Goal: Task Accomplishment & Management: Complete application form

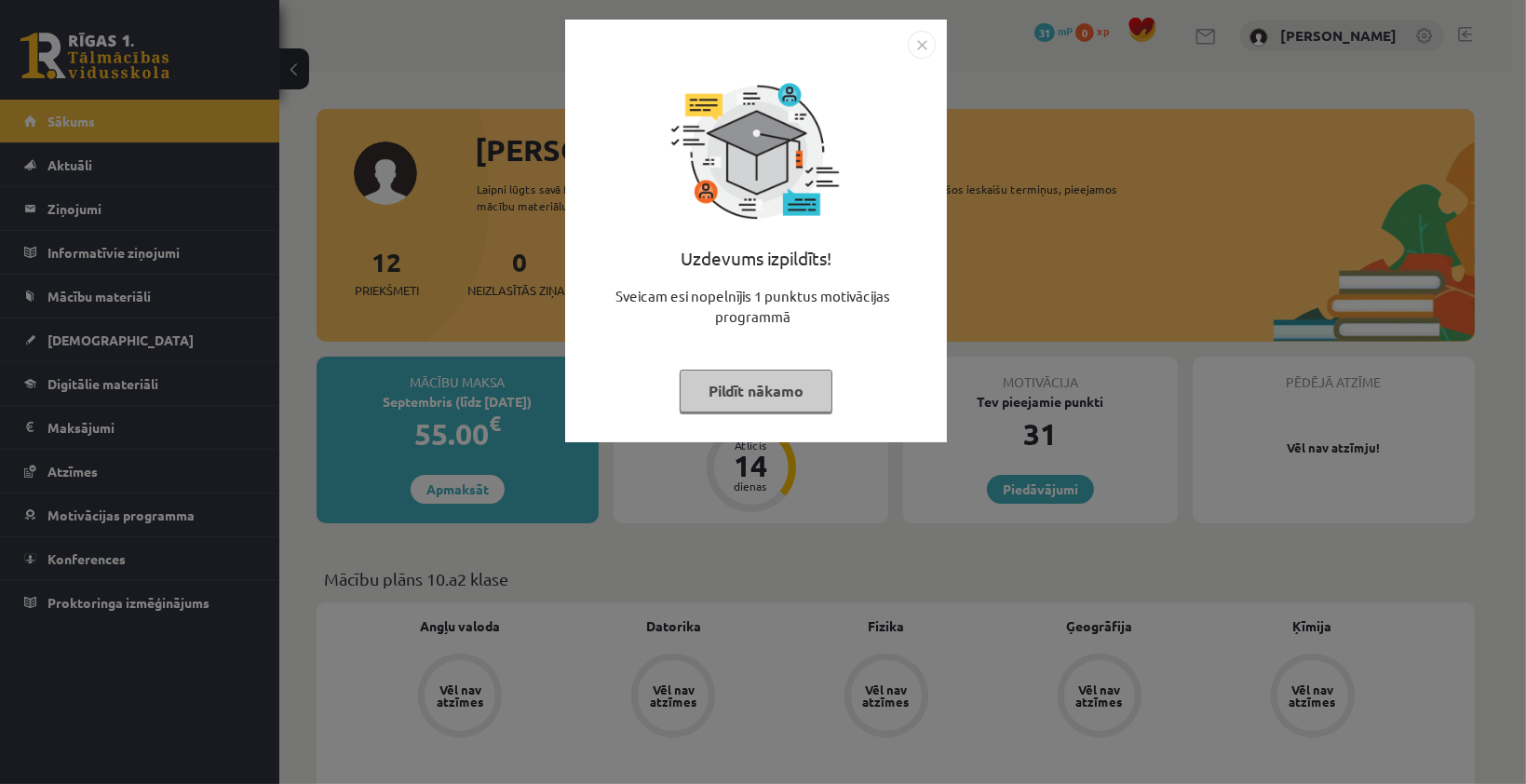
click at [771, 388] on button "Pildīt nākamo" at bounding box center [756, 391] width 153 height 43
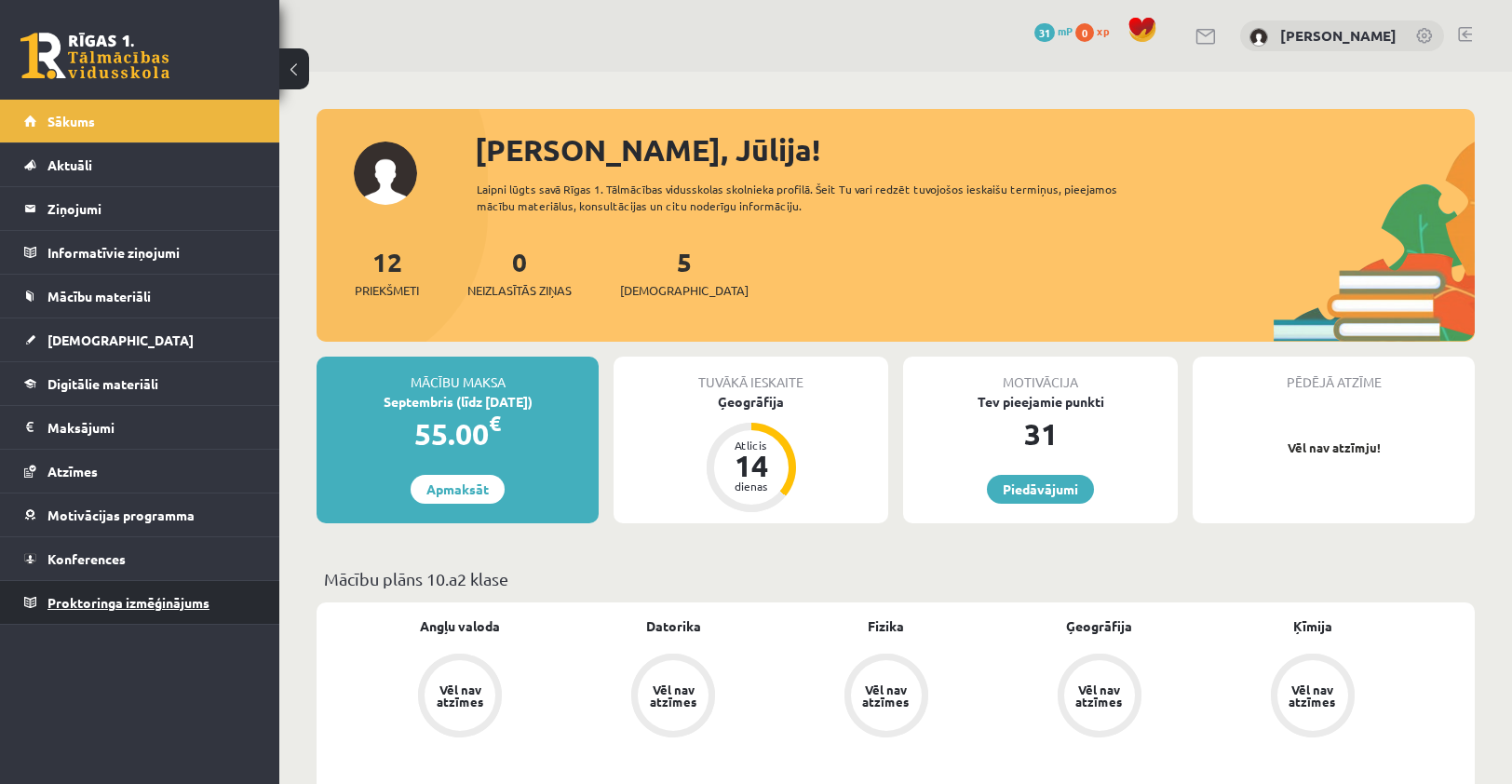
click at [88, 585] on link "Proktoringa izmēģinājums" at bounding box center [140, 602] width 232 height 43
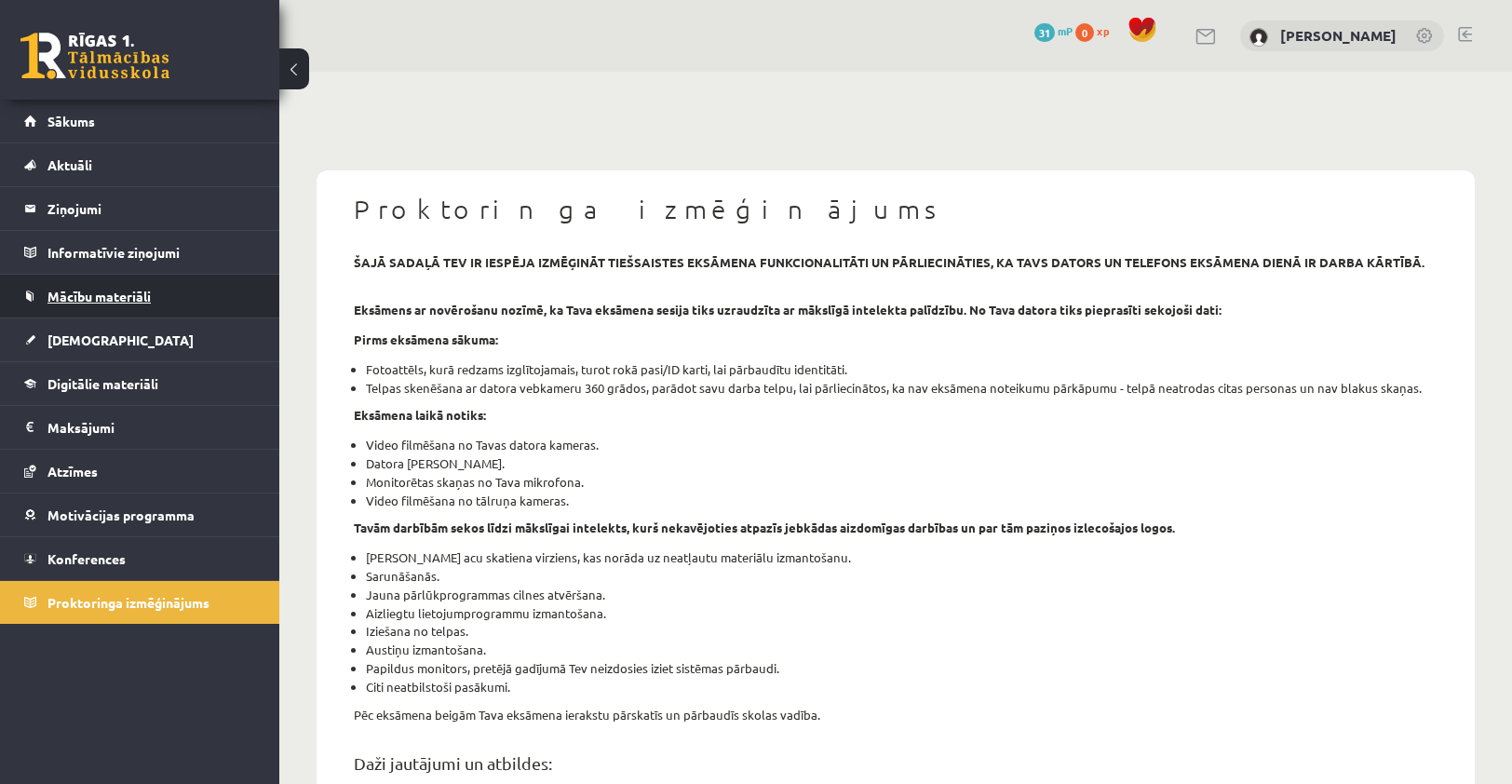
click at [104, 299] on span "Mācību materiāli" at bounding box center [98, 296] width 103 height 17
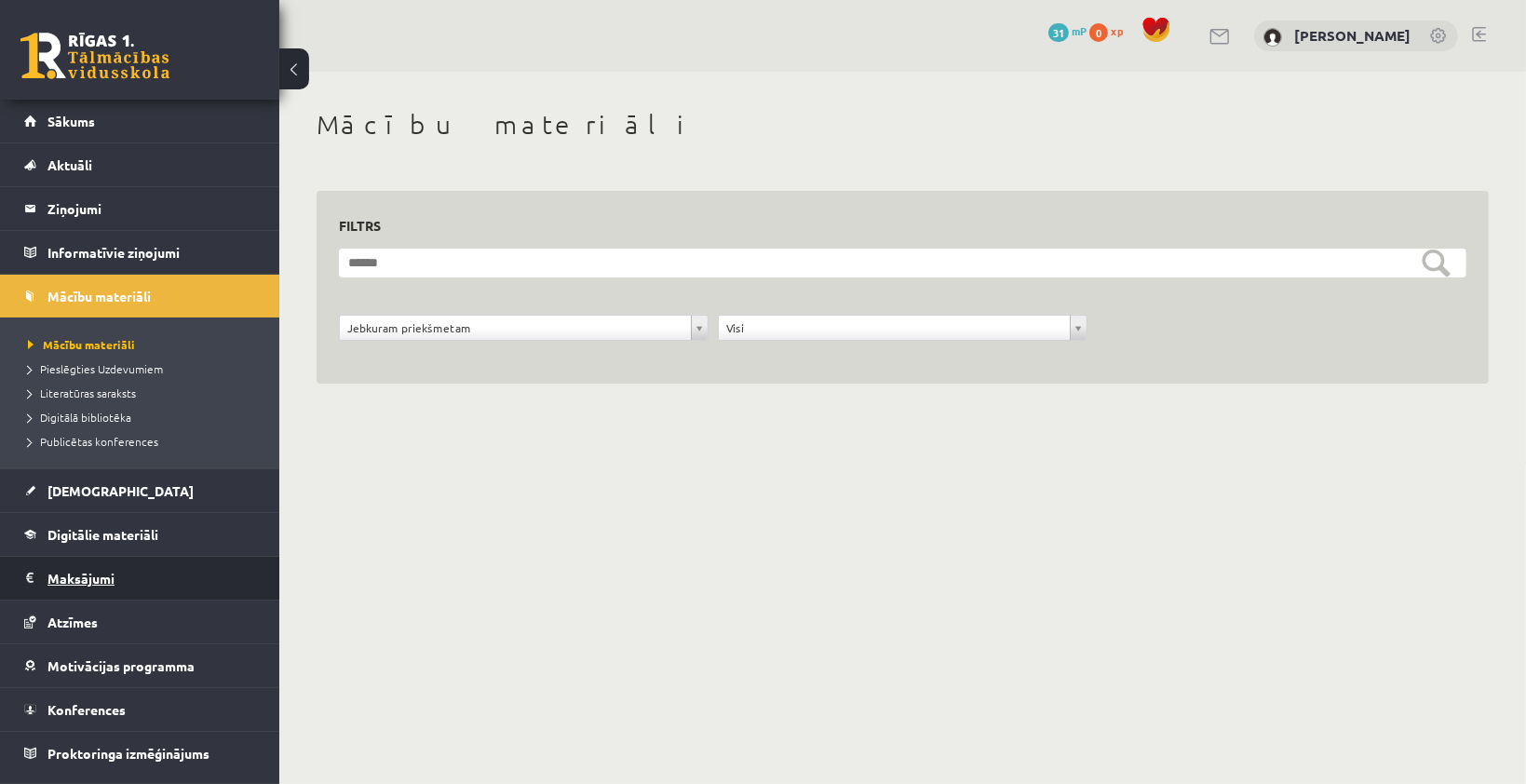
click at [101, 581] on legend "Maksājumi 0" at bounding box center [151, 578] width 209 height 43
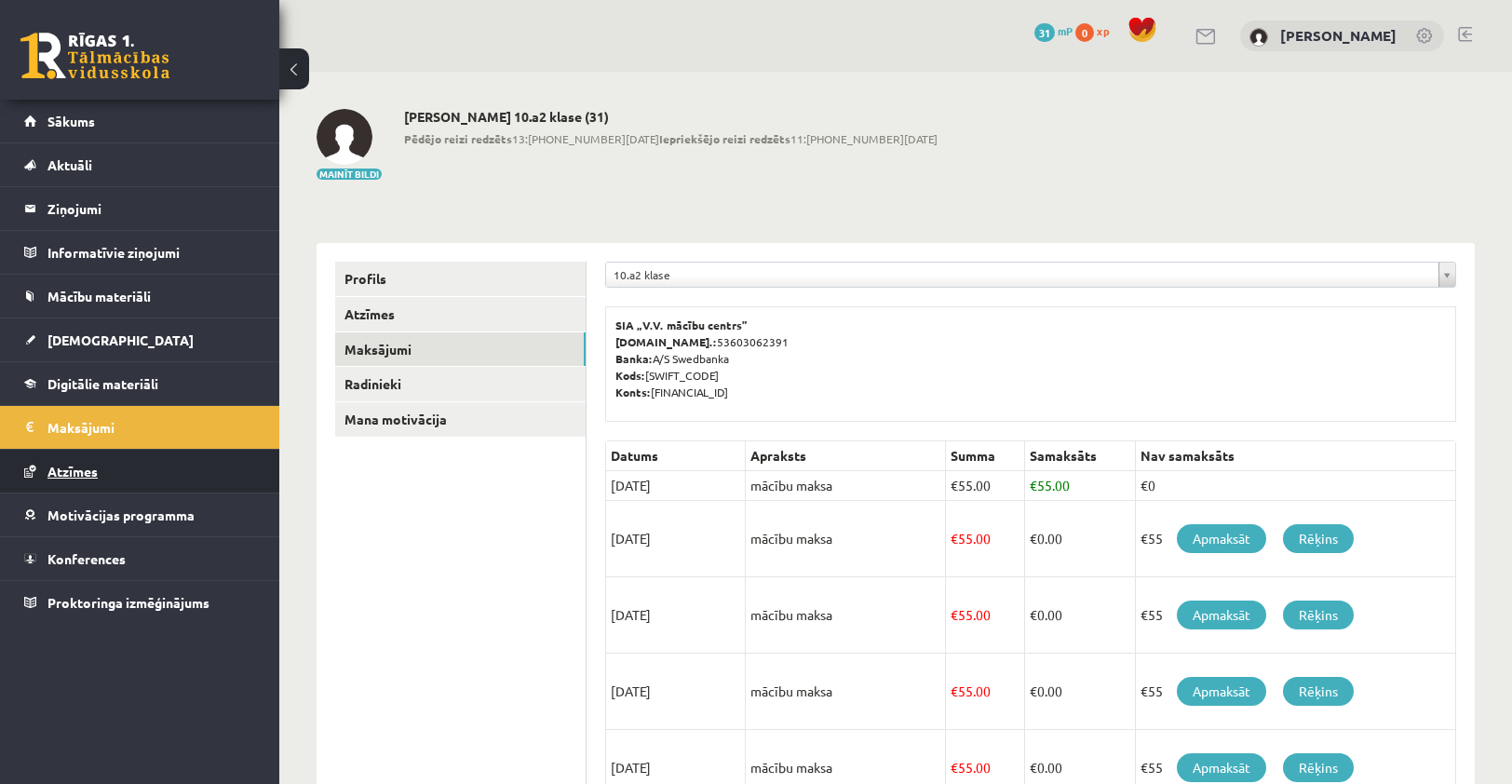
click at [61, 477] on link "Atzīmes" at bounding box center [140, 471] width 232 height 43
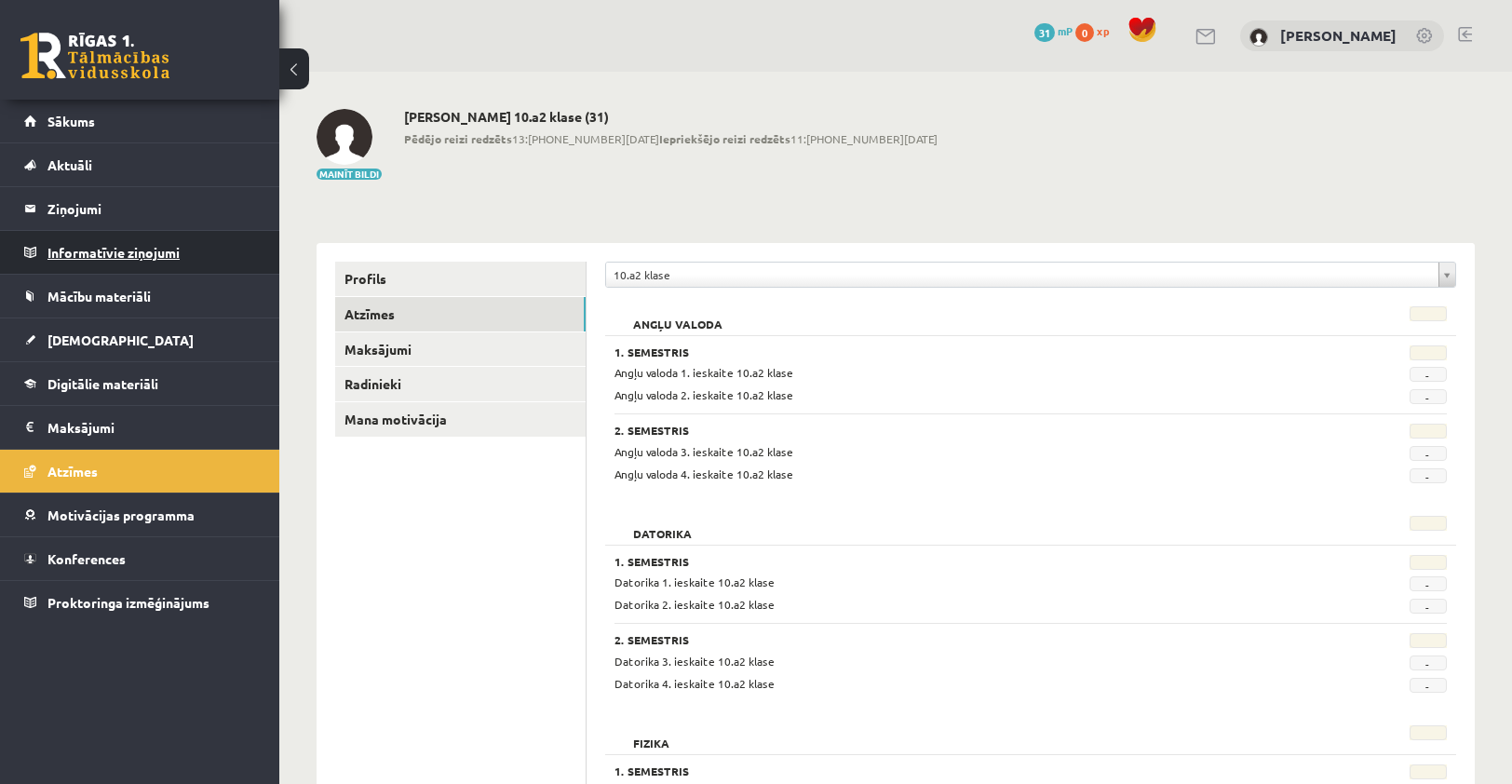
click at [90, 259] on legend "Informatīvie ziņojumi 0" at bounding box center [151, 252] width 209 height 43
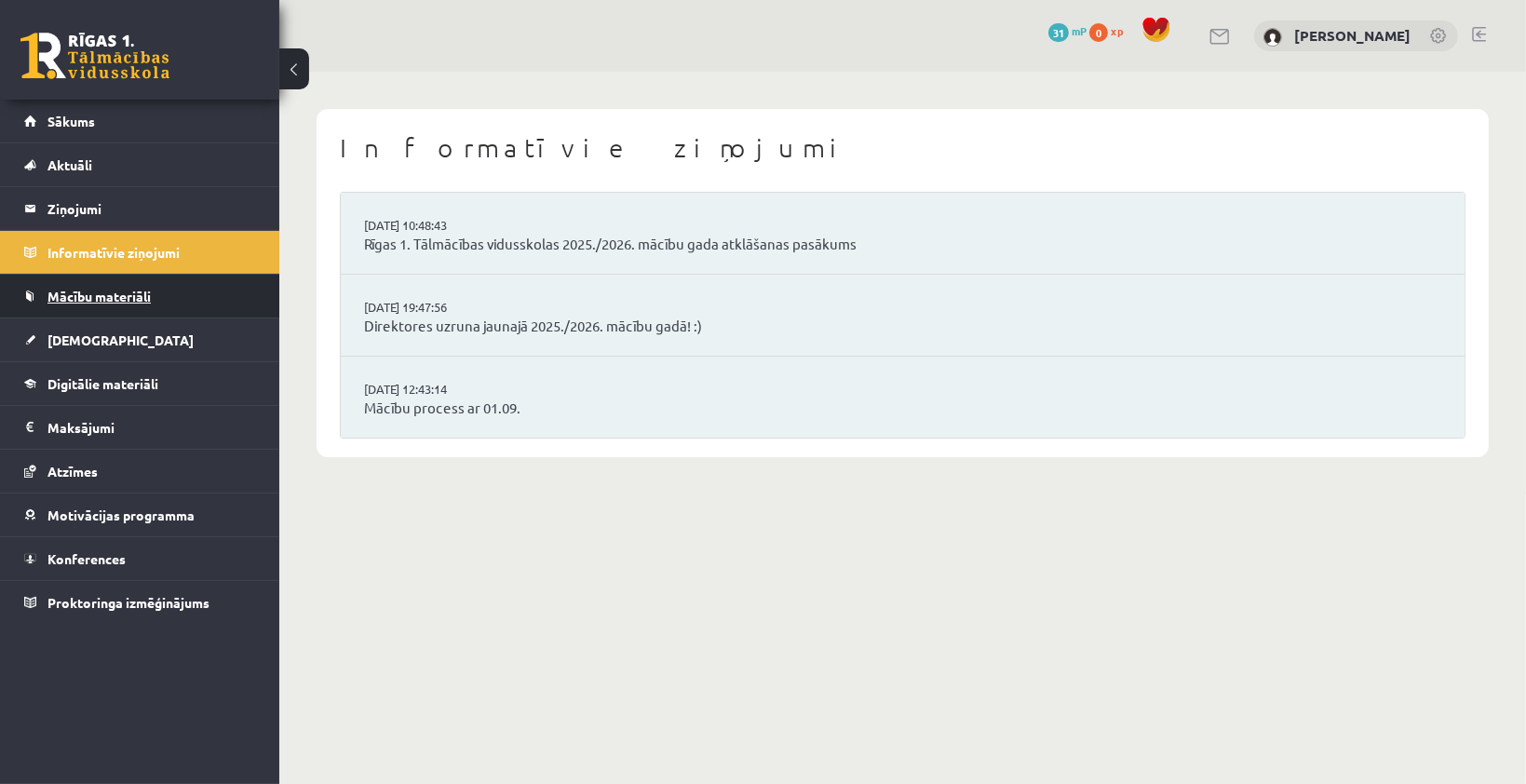
click at [108, 291] on span "Mācību materiāli" at bounding box center [98, 296] width 103 height 17
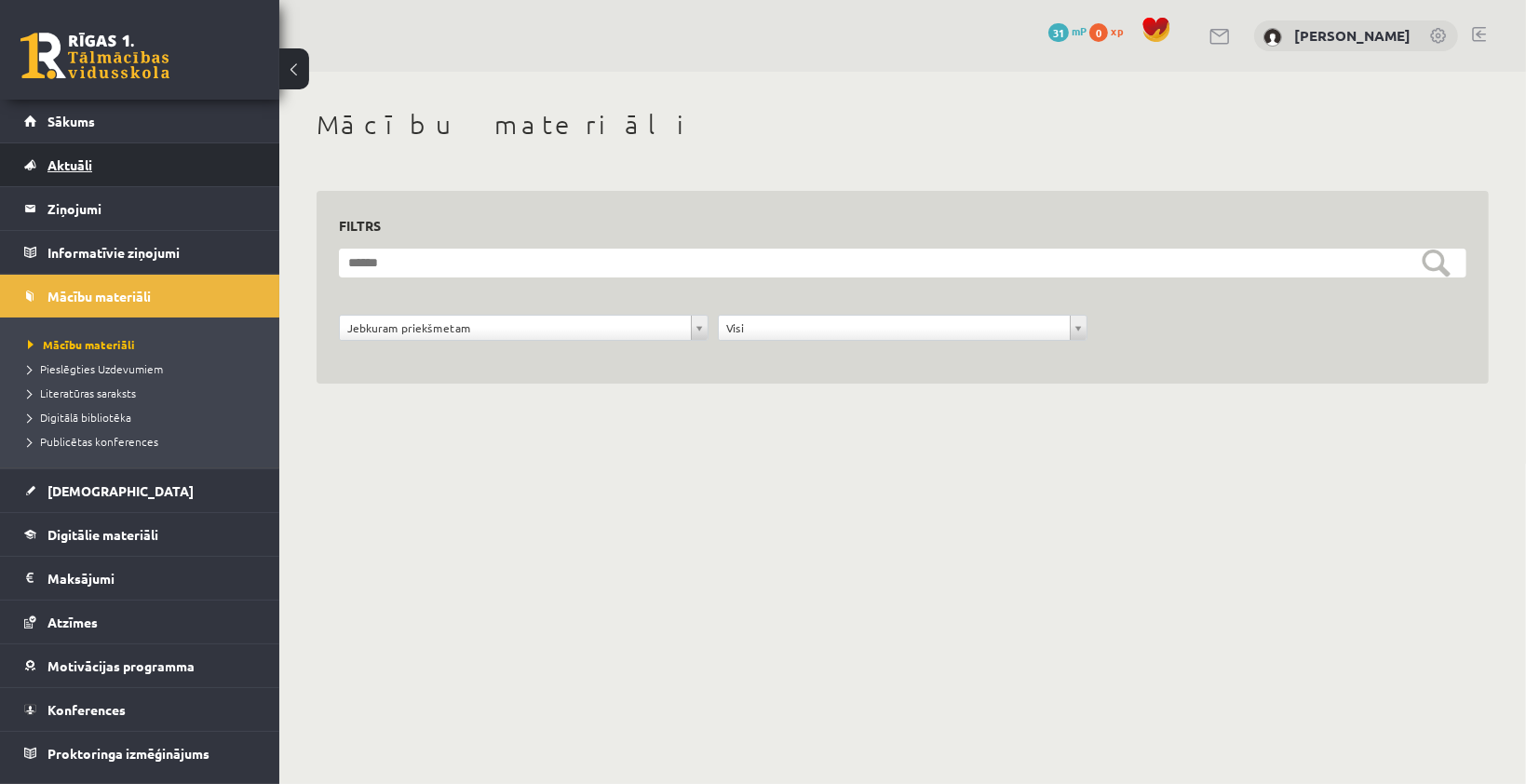
click at [82, 151] on link "Aktuāli" at bounding box center [140, 164] width 232 height 43
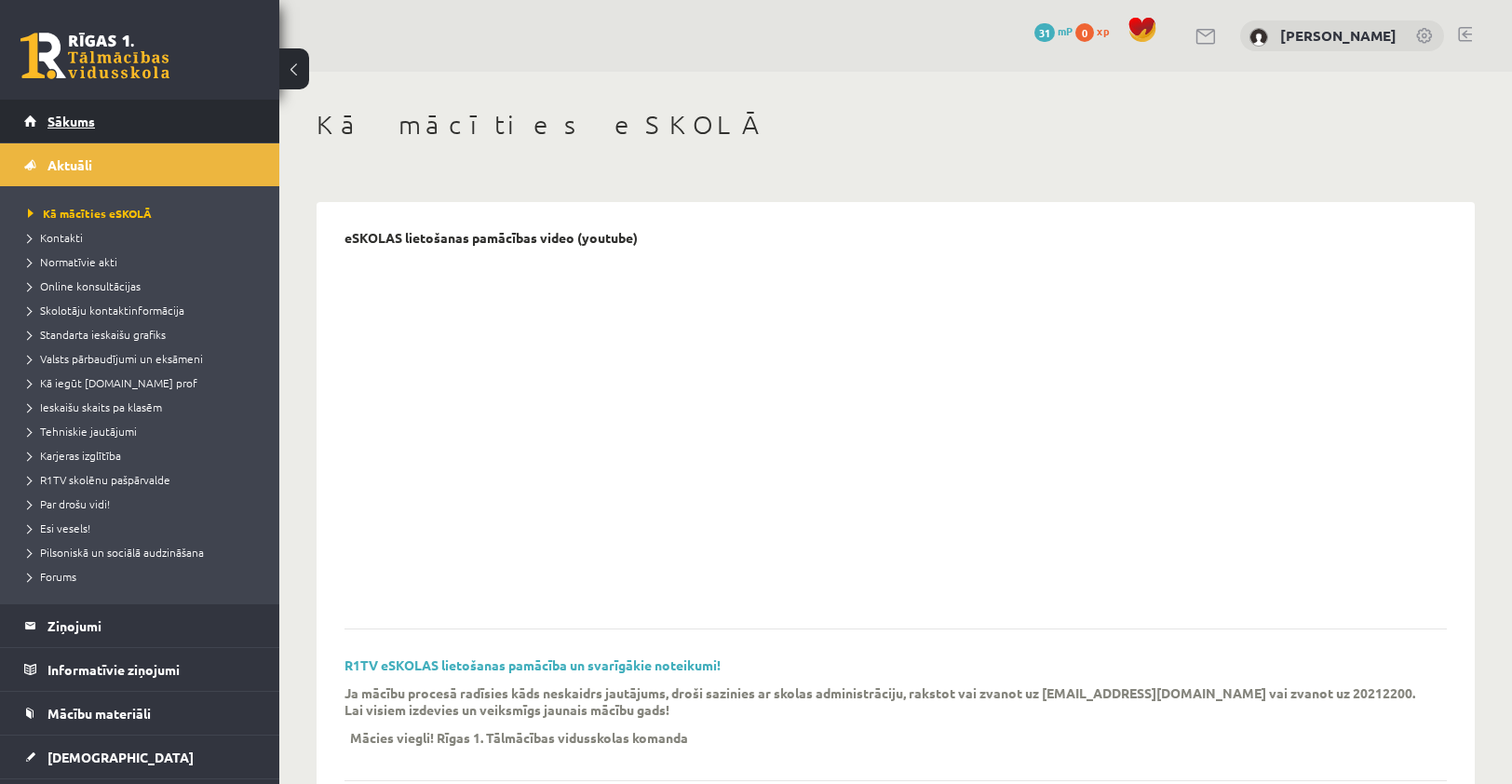
click at [83, 119] on span "Sākums" at bounding box center [70, 121] width 47 height 17
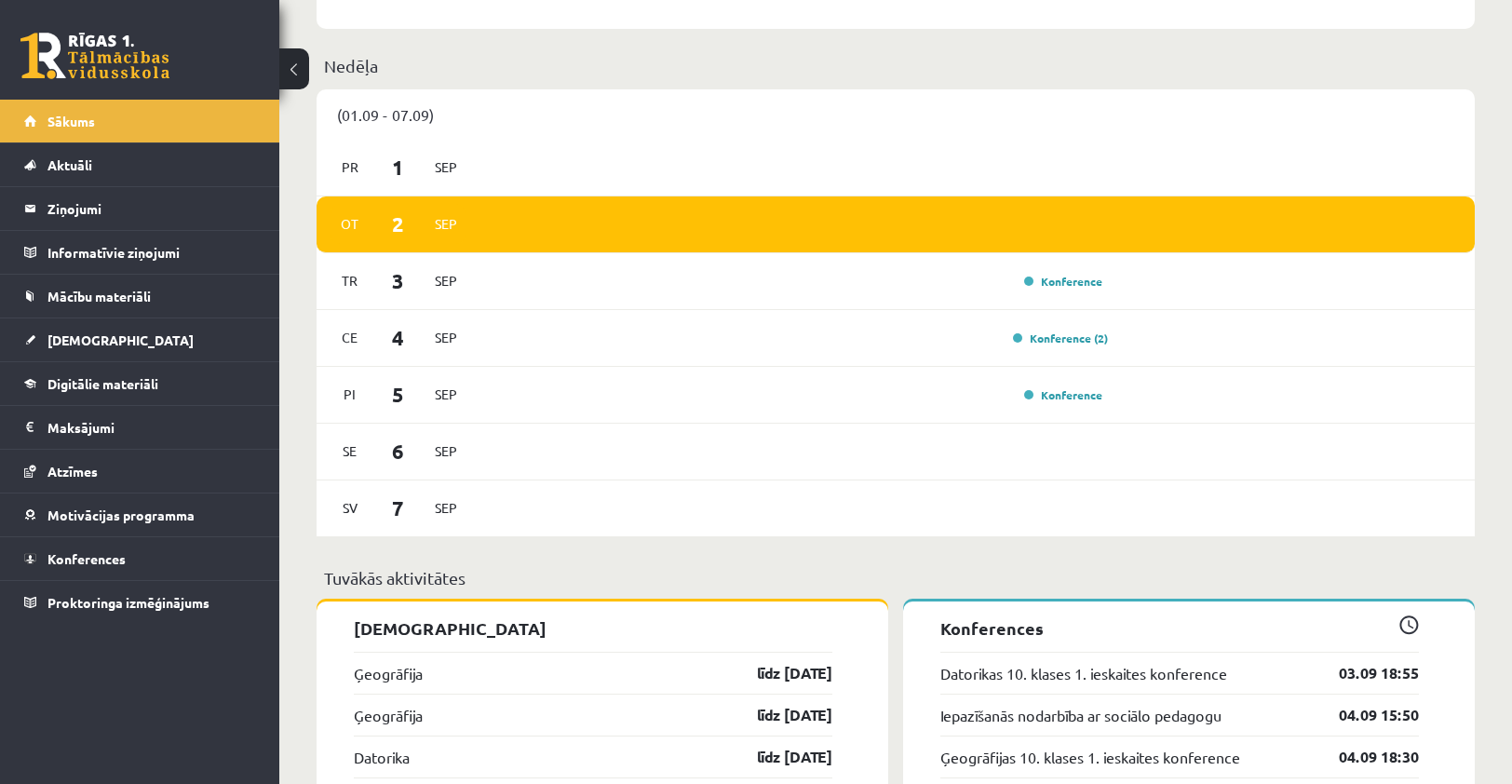
scroll to position [1121, 0]
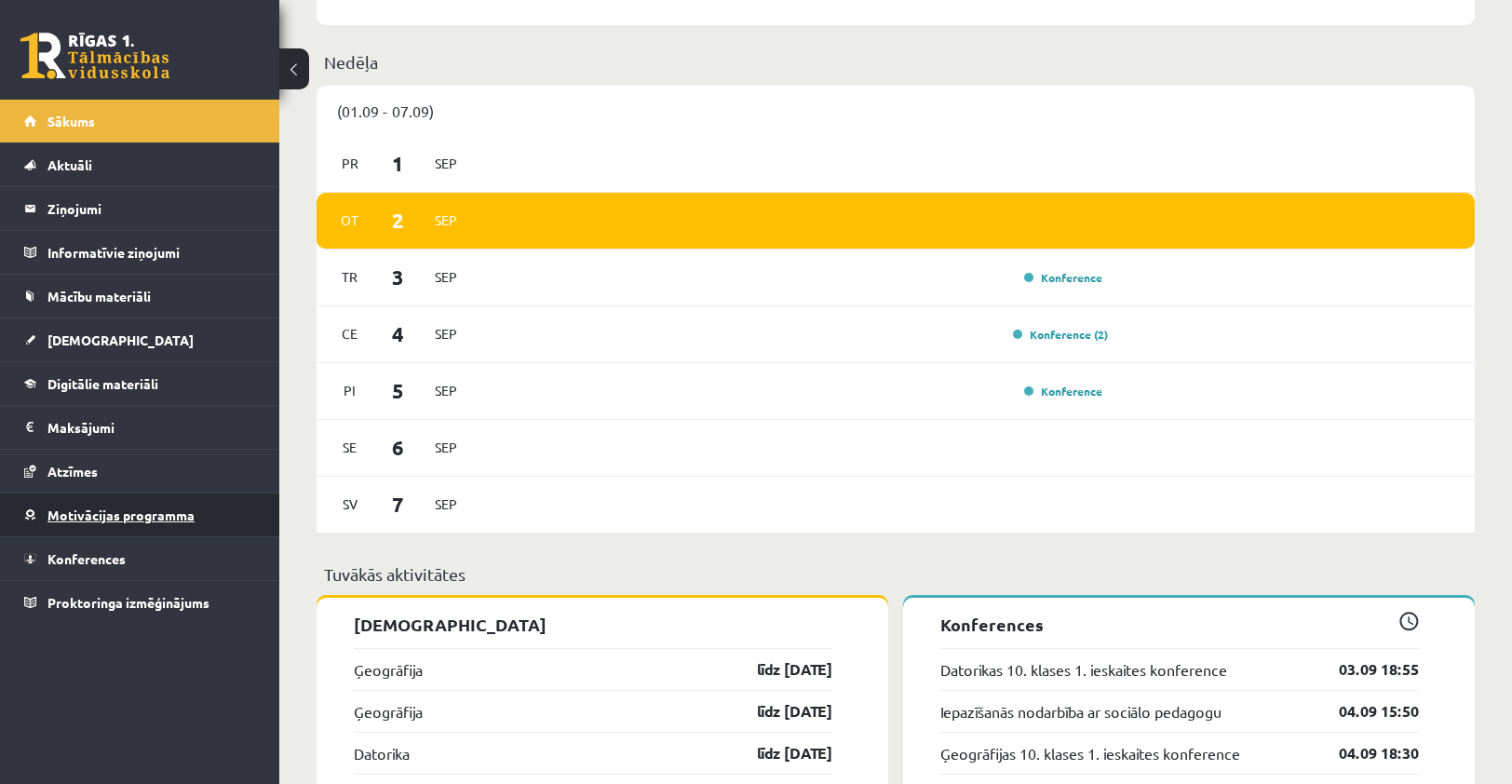
click at [103, 521] on link "Motivācijas programma" at bounding box center [140, 514] width 232 height 43
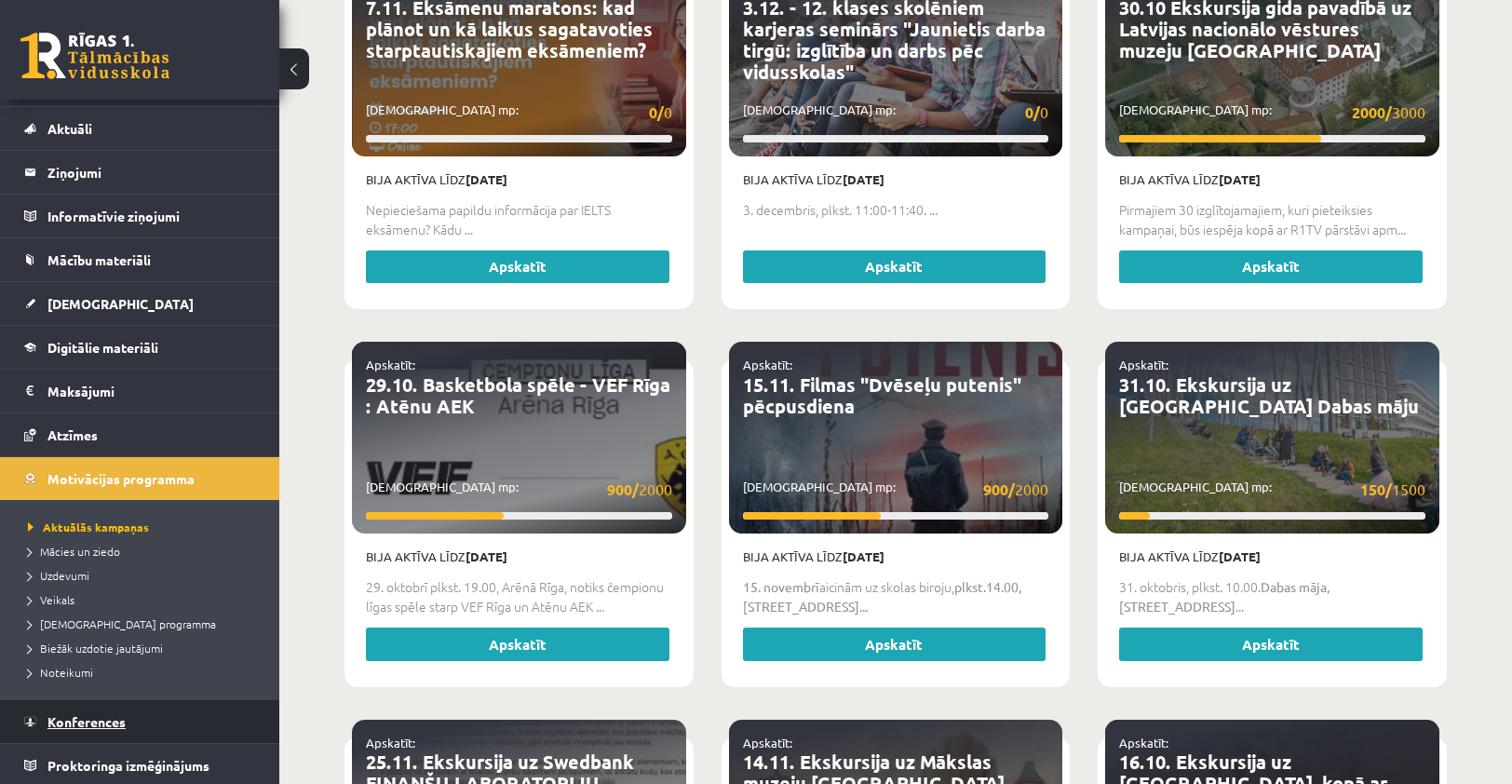
scroll to position [1646, 0]
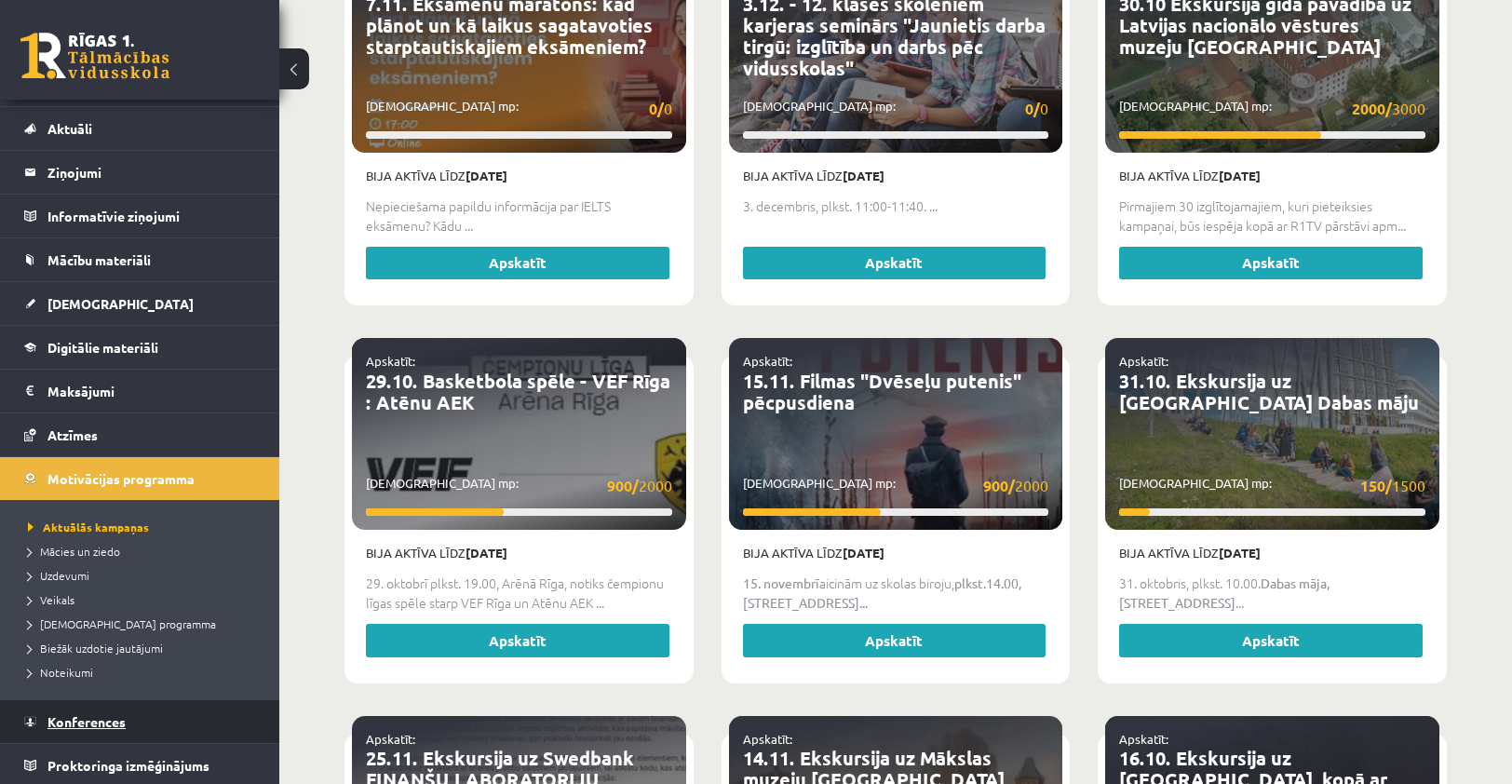
click at [101, 725] on span "Konferences" at bounding box center [86, 721] width 78 height 17
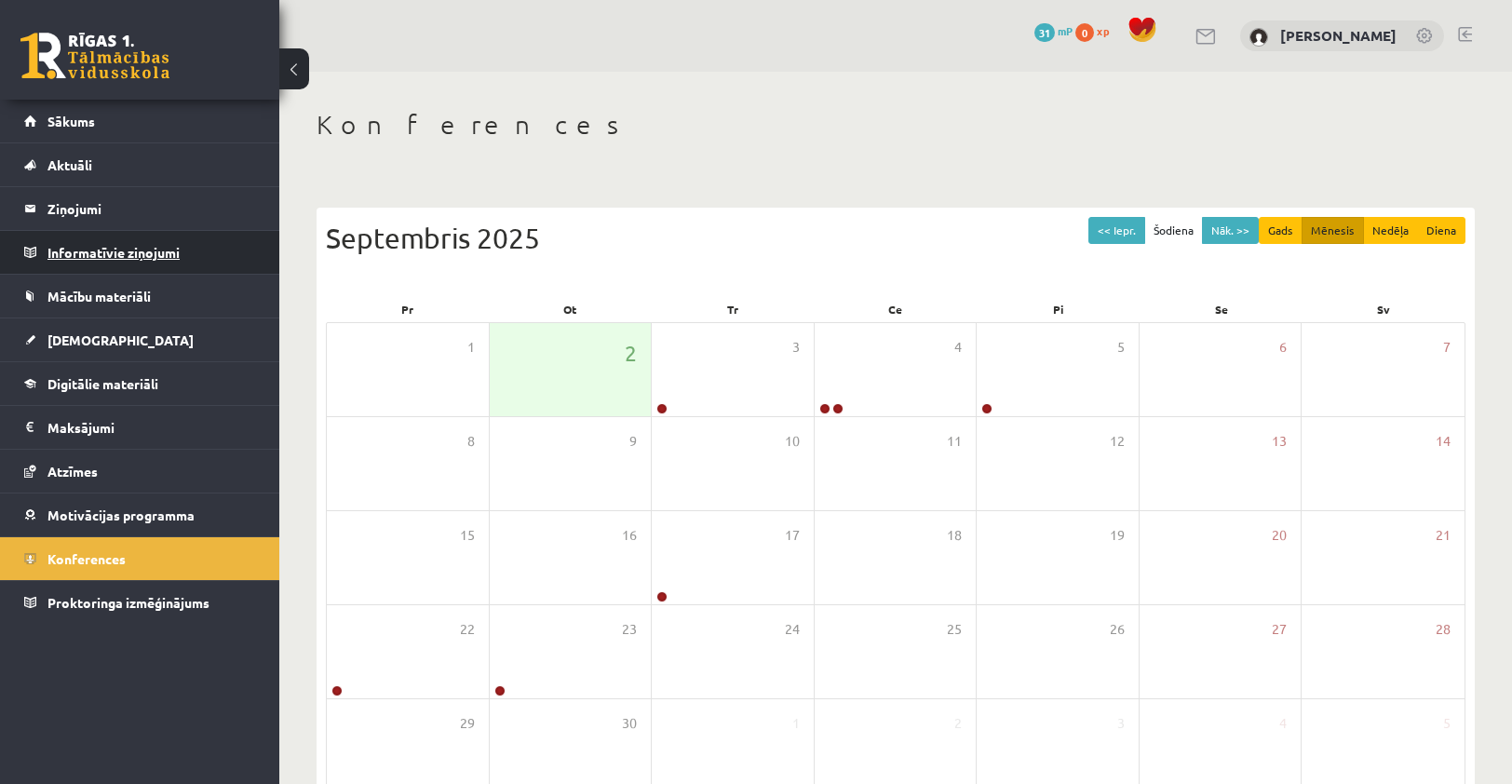
click at [88, 256] on legend "Informatīvie ziņojumi 0" at bounding box center [151, 252] width 209 height 43
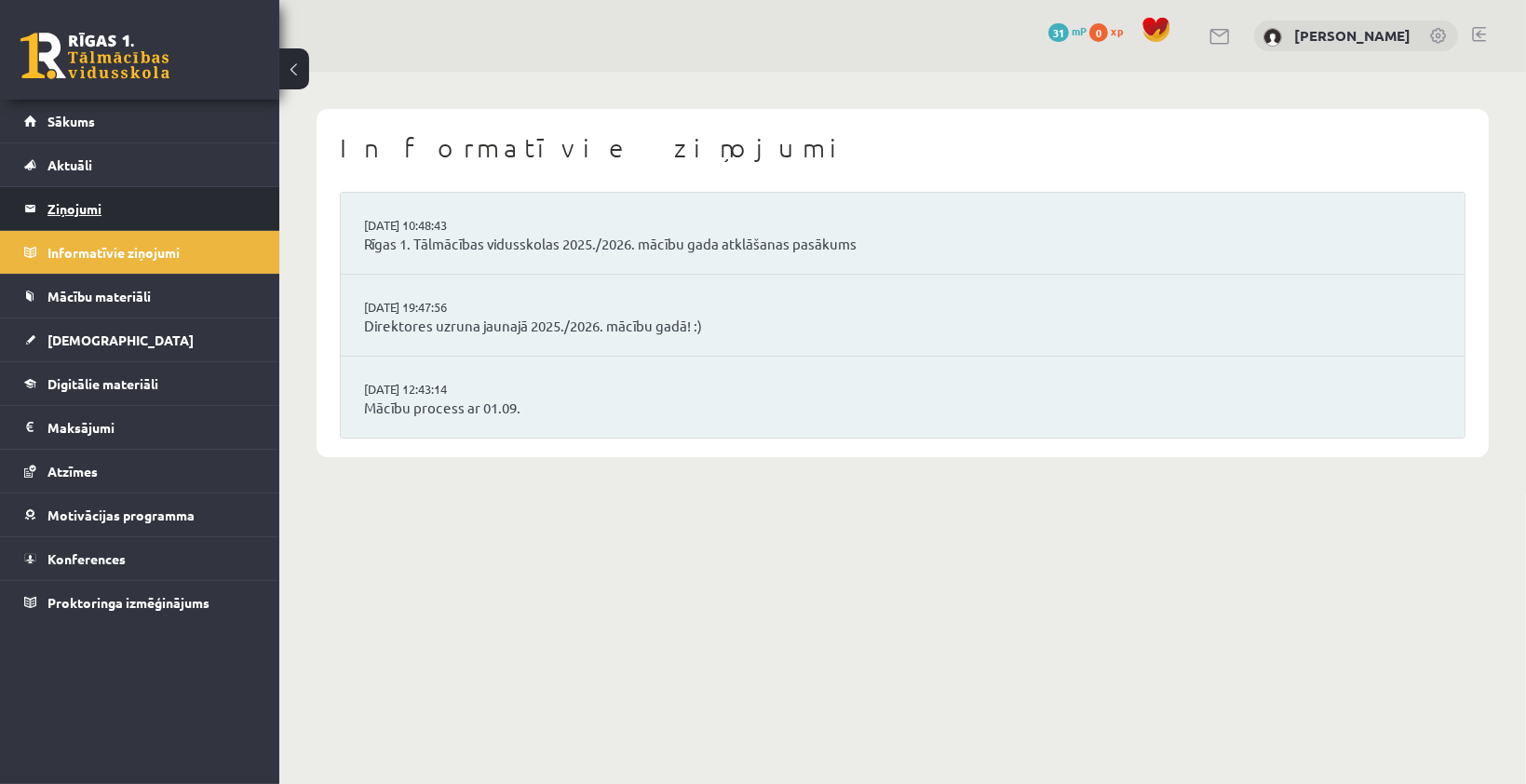
click at [67, 204] on legend "Ziņojumi 0" at bounding box center [151, 208] width 209 height 43
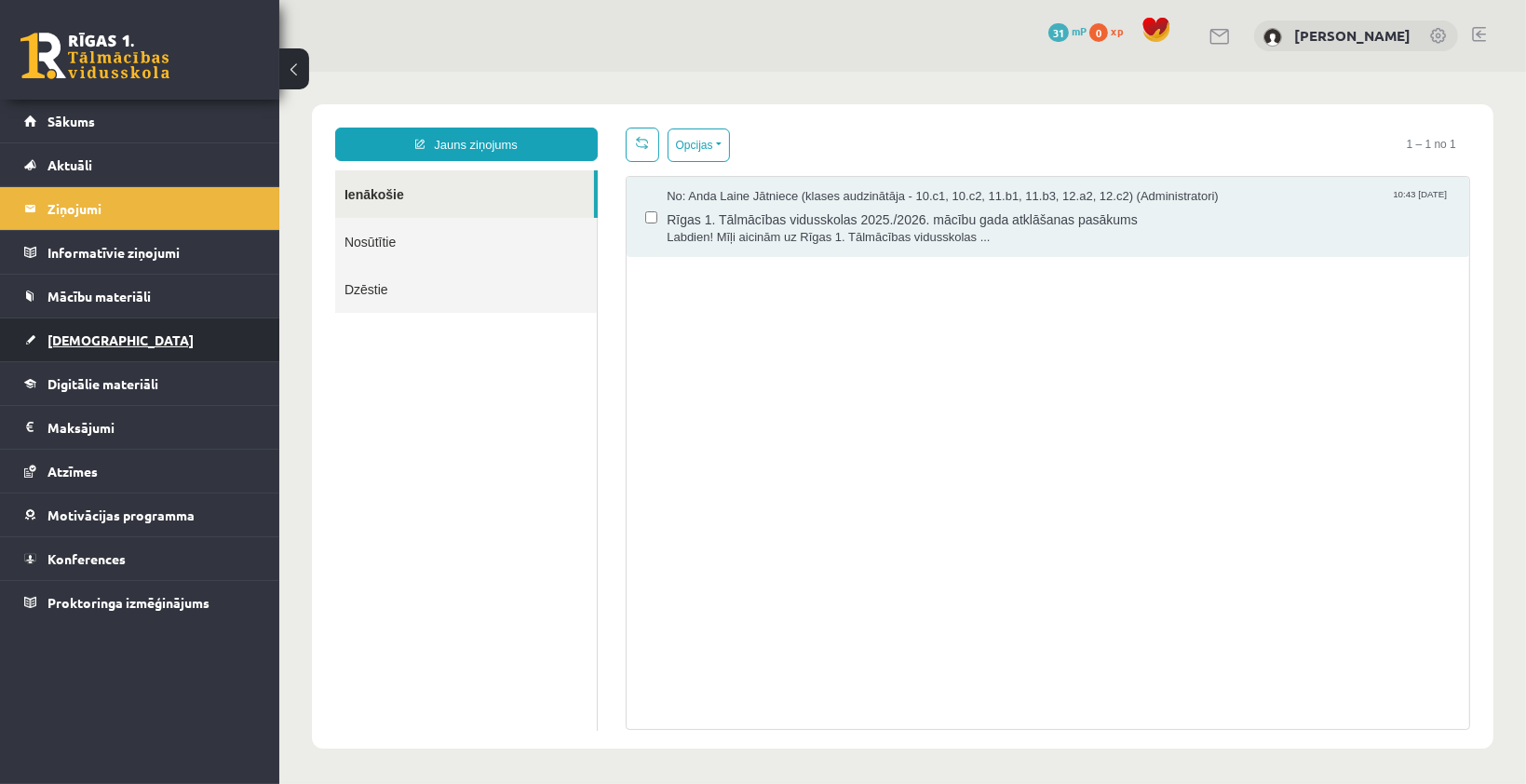
click at [105, 355] on link "[DEMOGRAPHIC_DATA]" at bounding box center [140, 339] width 232 height 43
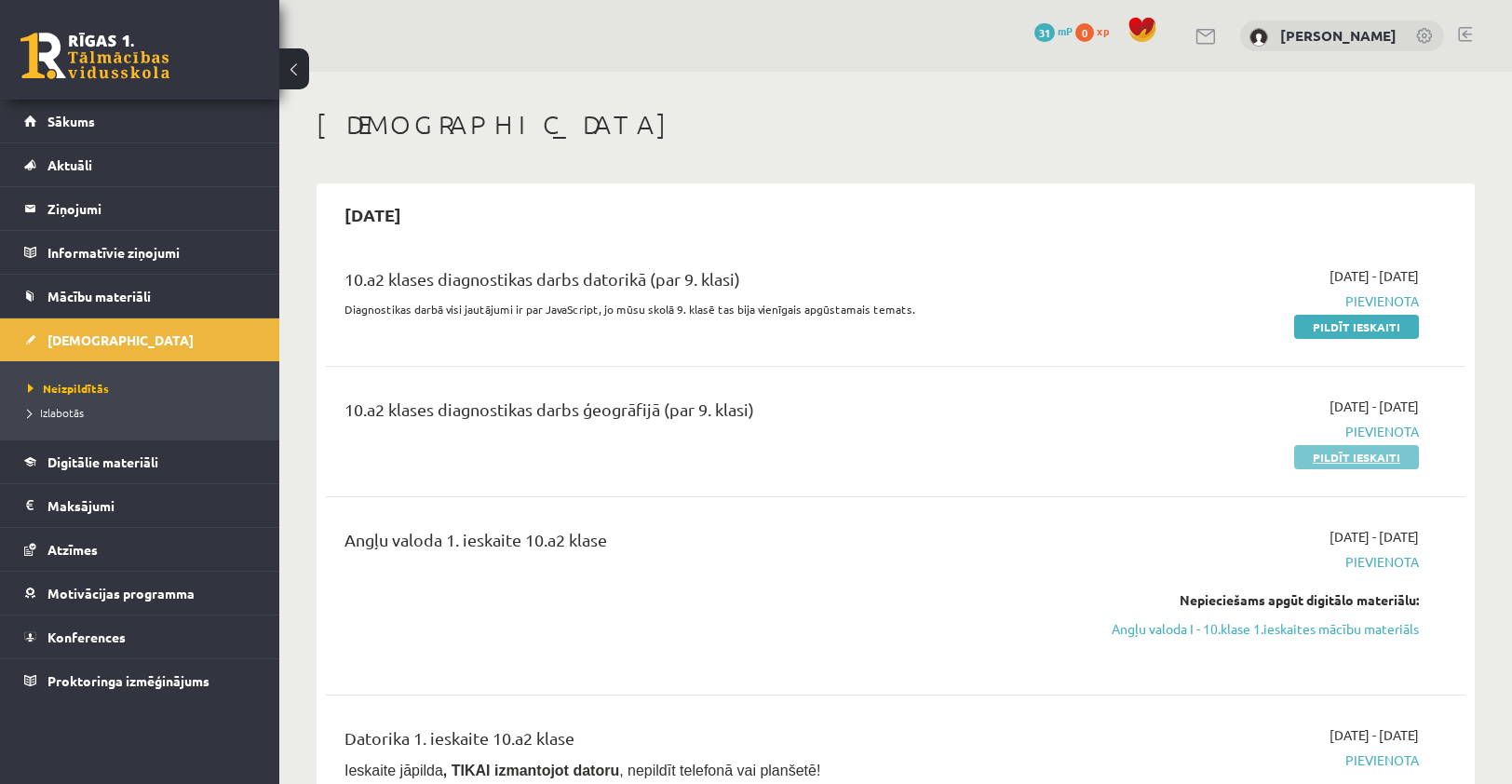
click at [1311, 454] on link "Pildīt ieskaiti" at bounding box center [1356, 457] width 125 height 24
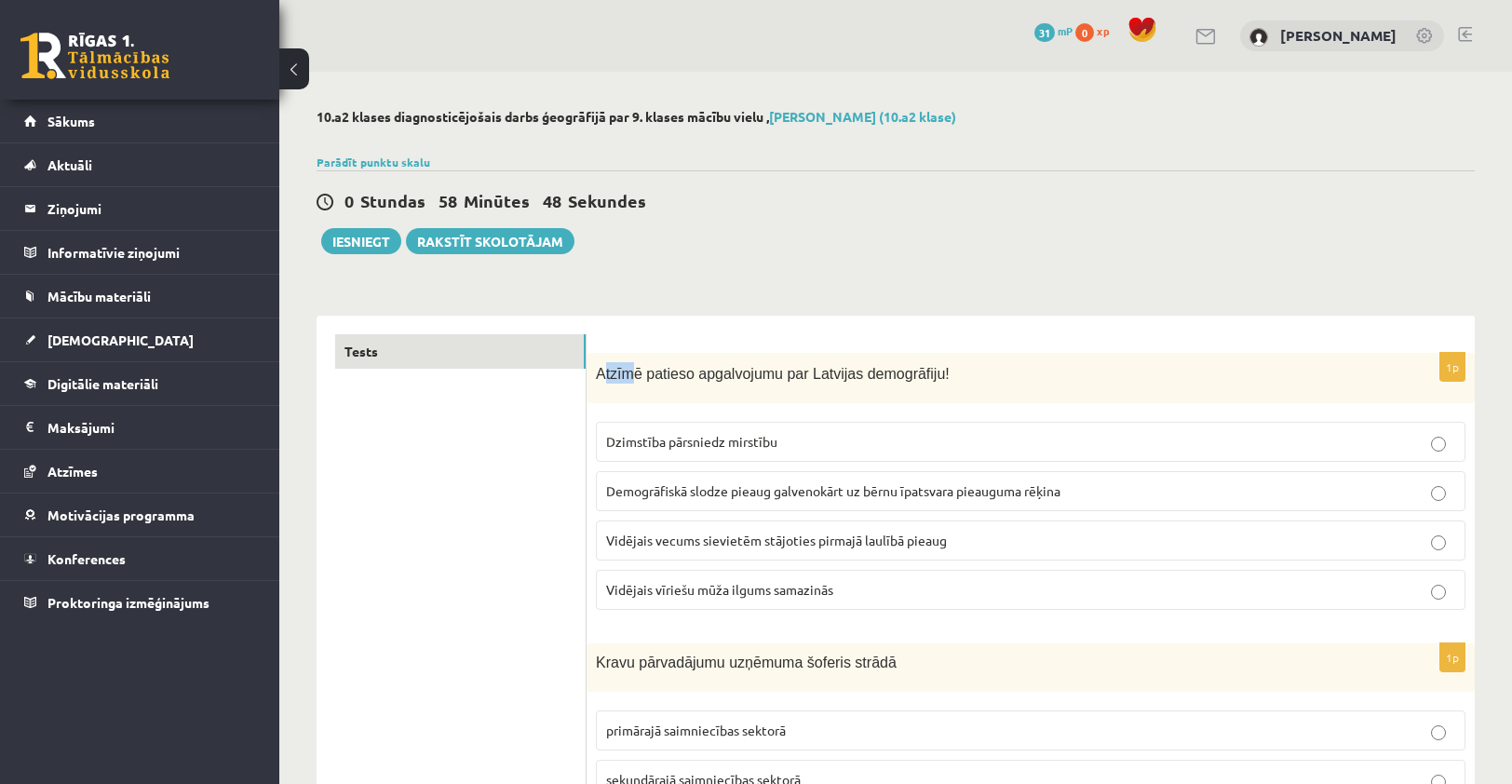
drag, startPoint x: 599, startPoint y: 377, endPoint x: 632, endPoint y: 378, distance: 32.6
click at [632, 378] on span "Atzīmē patieso apgalvojumu par Latvijas demogrāfiju!" at bounding box center [773, 374] width 354 height 16
drag, startPoint x: 632, startPoint y: 378, endPoint x: 908, endPoint y: 231, distance: 313.1
click at [908, 231] on div "0 Stundas 58 Minūtes 46 Sekundes Ieskaite saglabāta! Iesniegt Rakstīt skolotājam" at bounding box center [895, 212] width 1158 height 84
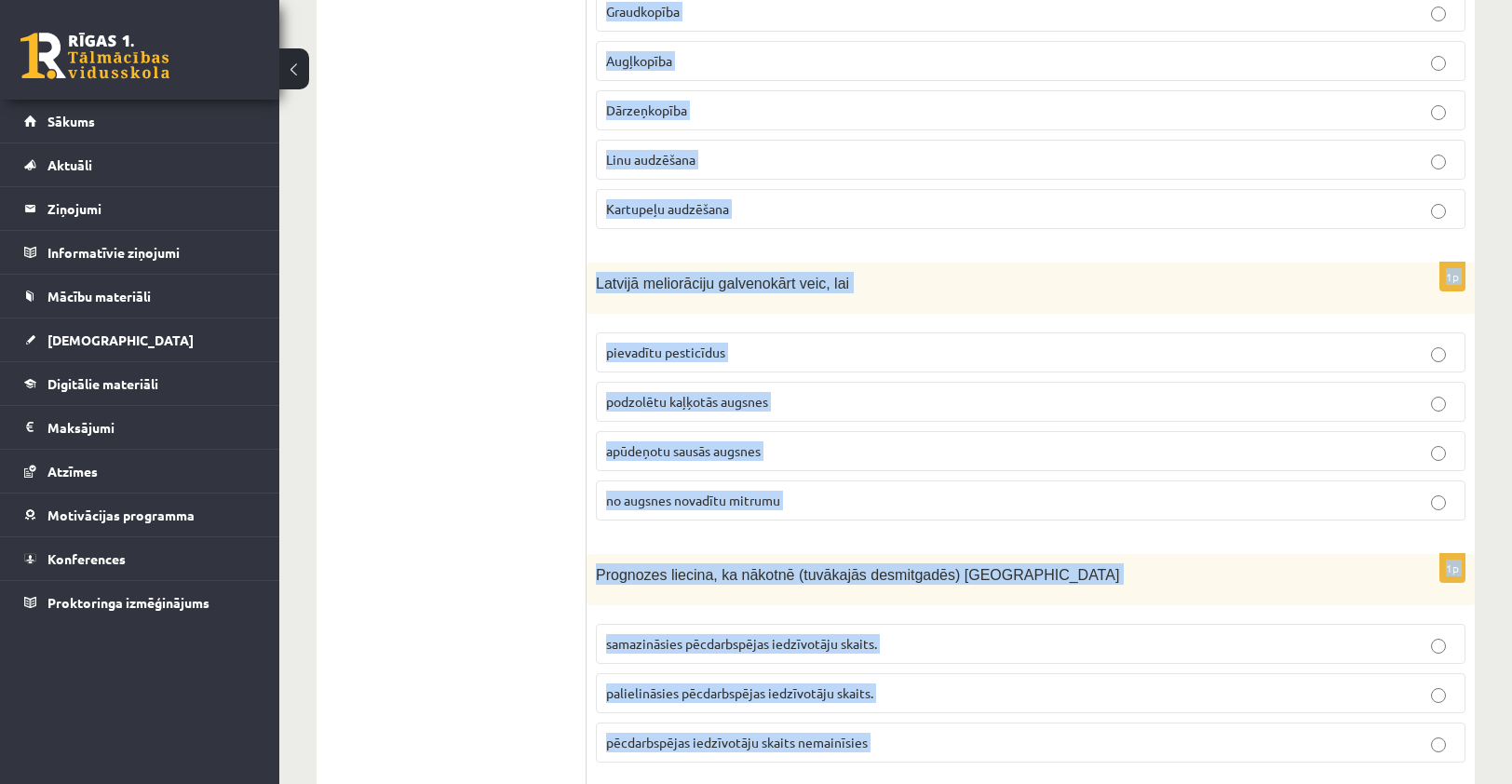
scroll to position [2905, 0]
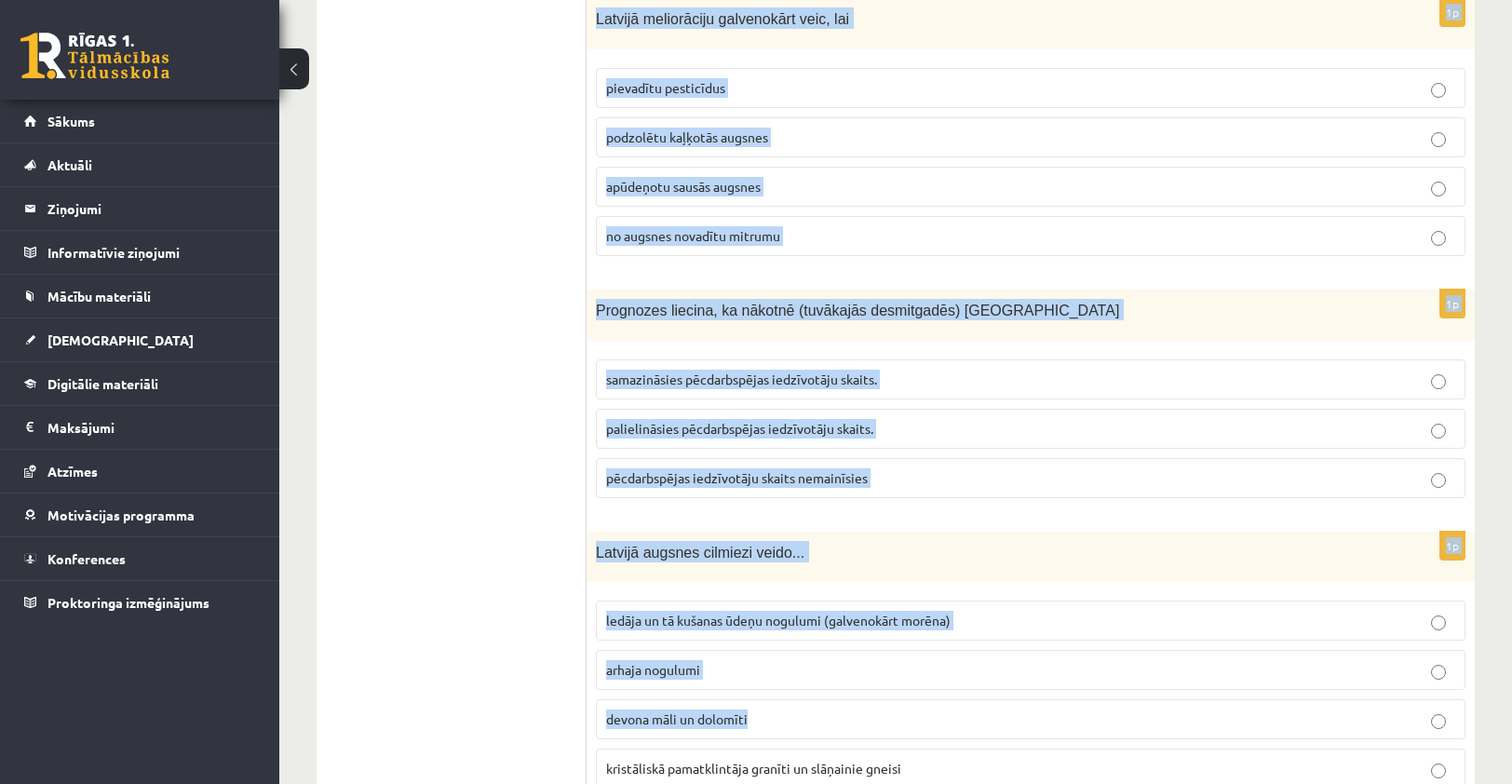
drag, startPoint x: 596, startPoint y: 373, endPoint x: 929, endPoint y: 827, distance: 562.6
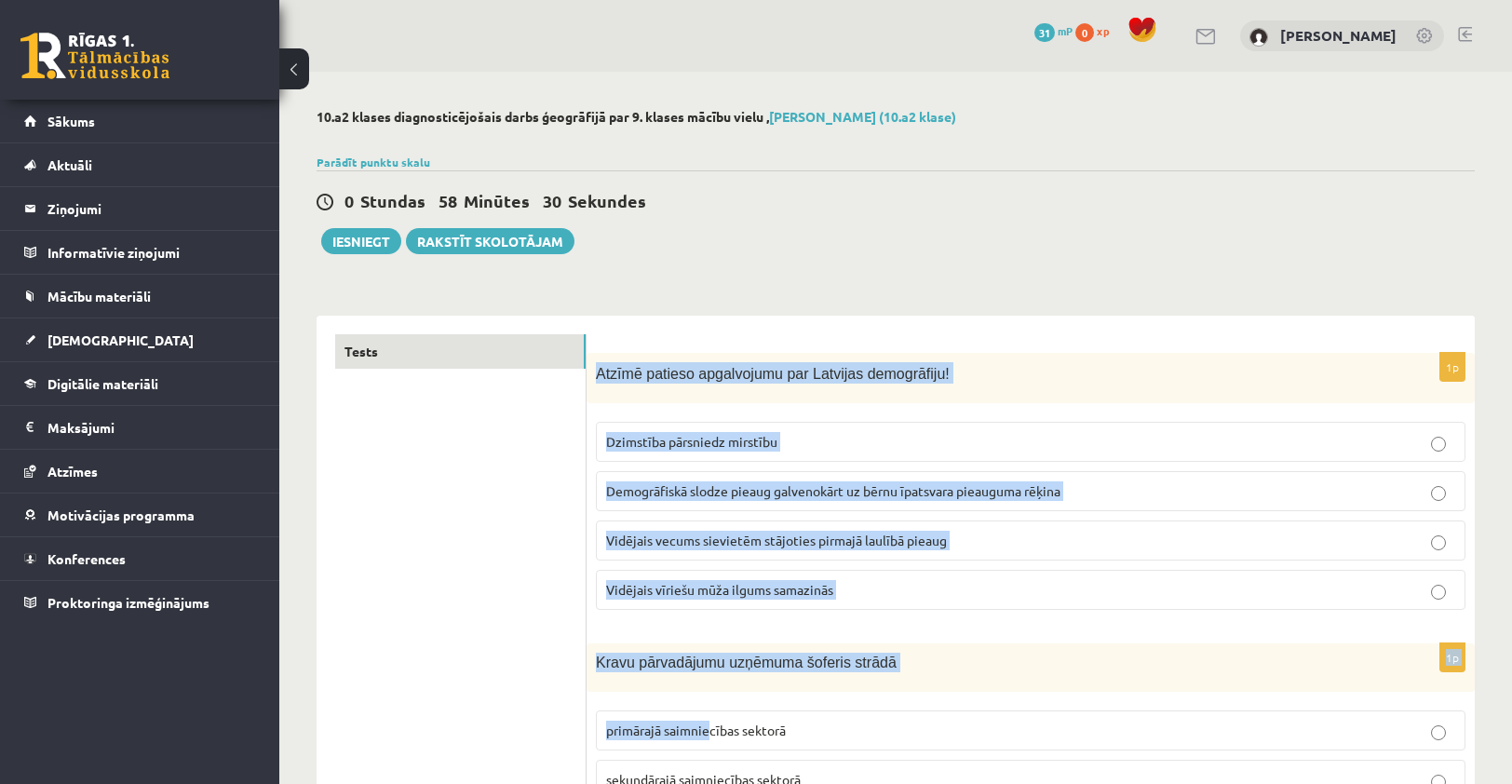
scroll to position [97, 0]
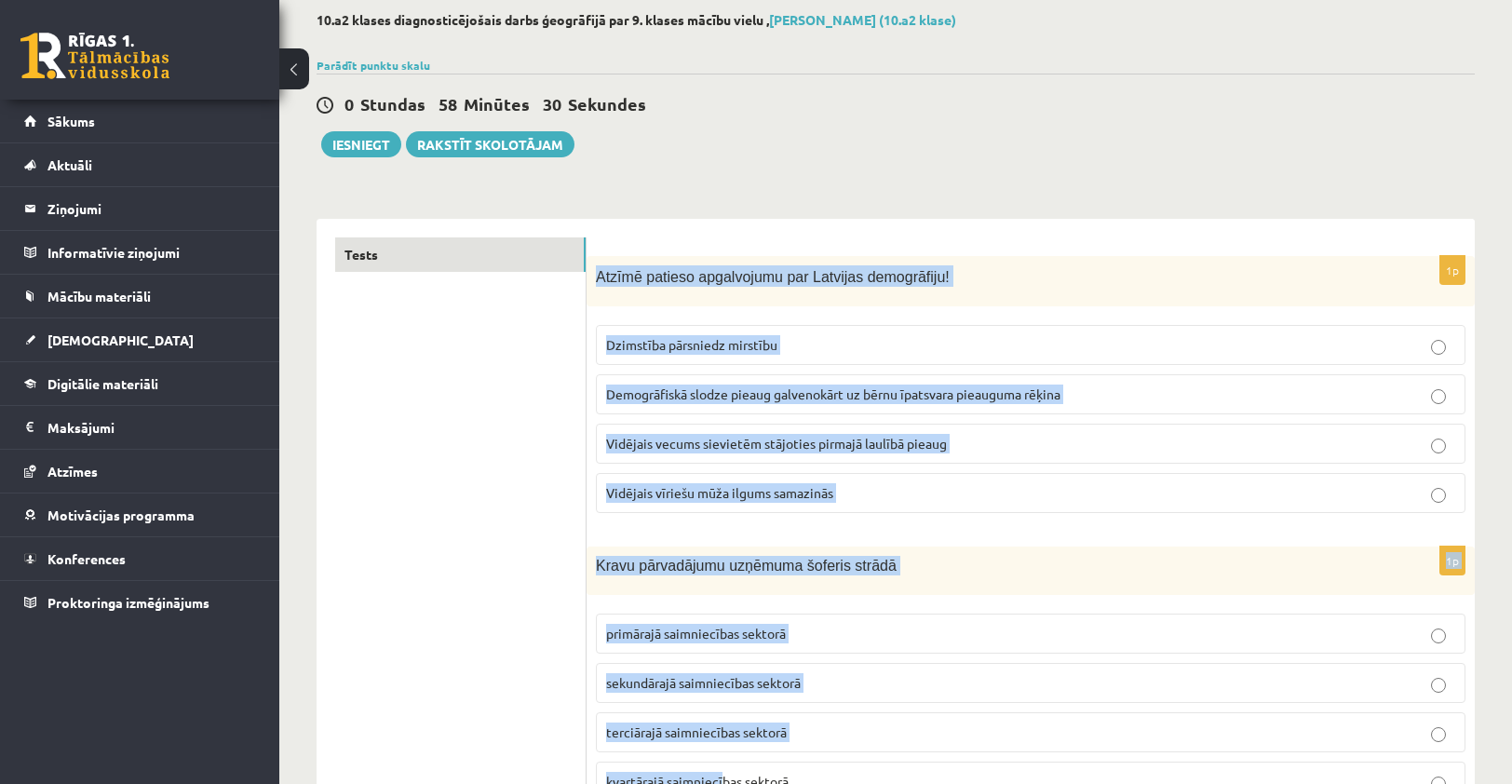
drag, startPoint x: 594, startPoint y: 374, endPoint x: 722, endPoint y: 827, distance: 470.3
click at [722, 687] on html "0 Dāvanas 31 mP 0 xp Jūlija Volkova Sākums Aktuāli Kā mācīties eSKOLĀ Kontakti …" at bounding box center [756, 295] width 1512 height 784
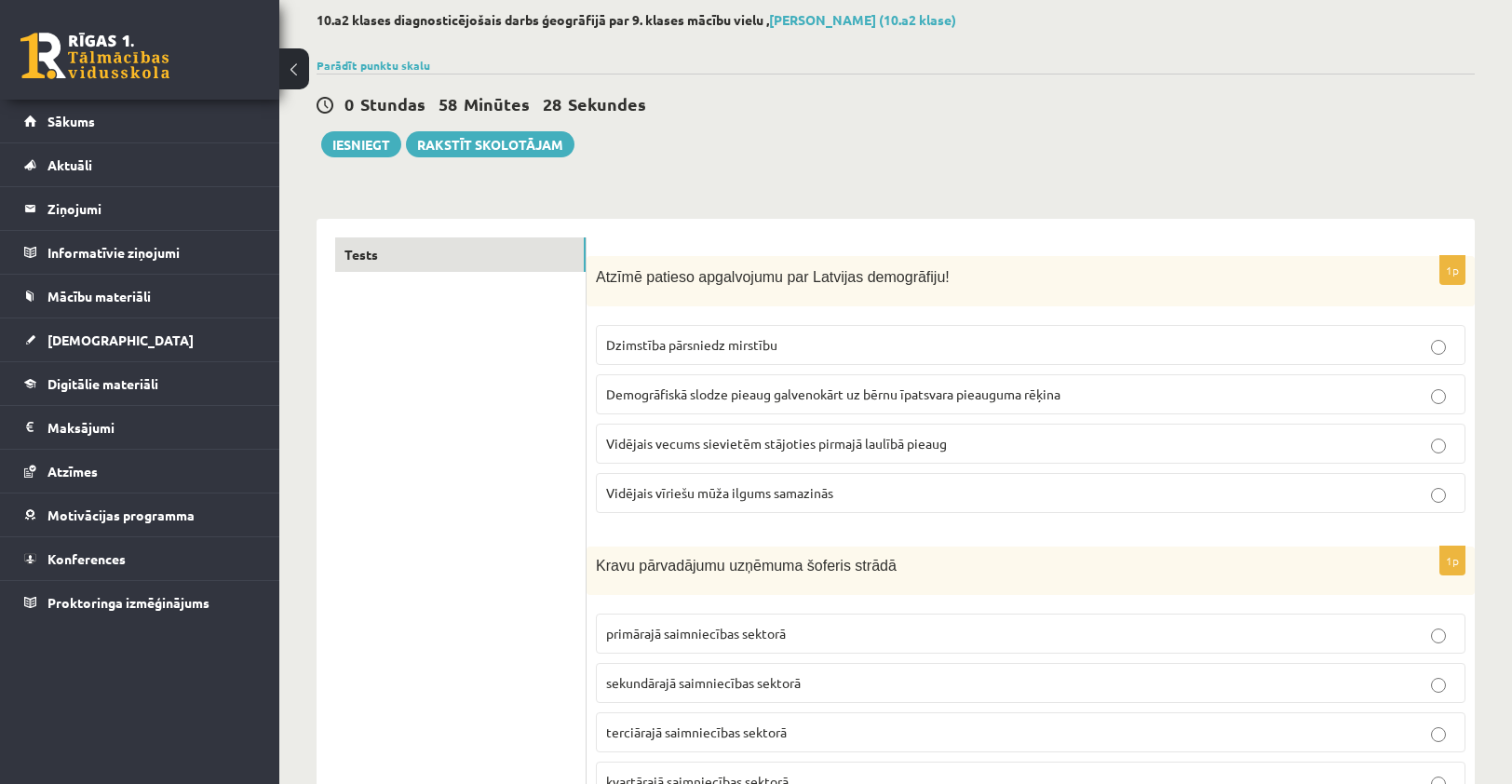
drag, startPoint x: 591, startPoint y: 276, endPoint x: 611, endPoint y: 276, distance: 19.6
click at [611, 276] on div "Atzīmē patieso apgalvojumu par Latvijas demogrāfiju!" at bounding box center [1030, 281] width 888 height 51
drag, startPoint x: 748, startPoint y: 138, endPoint x: 1087, endPoint y: 137, distance: 338.8
click at [1087, 137] on div "0 Stundas 58 Minūtes 21 Sekundes Ieskaite saglabāta! Iesniegt Rakstīt skolotājam" at bounding box center [895, 116] width 1158 height 84
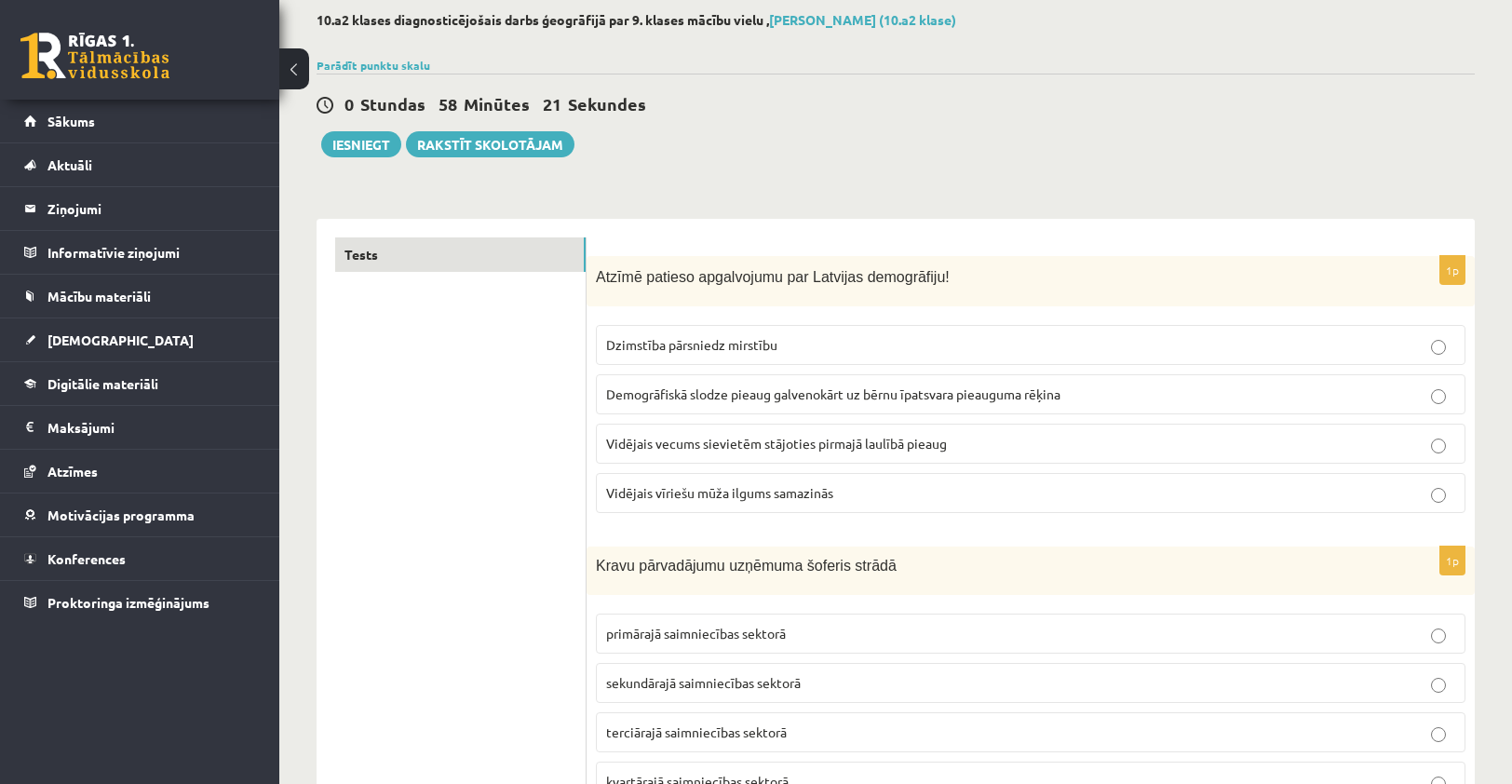
click at [1087, 137] on div "0 Stundas 58 Minūtes 21 Sekundes Ieskaite saglabāta! Iesniegt Rakstīt skolotājam" at bounding box center [895, 116] width 1158 height 84
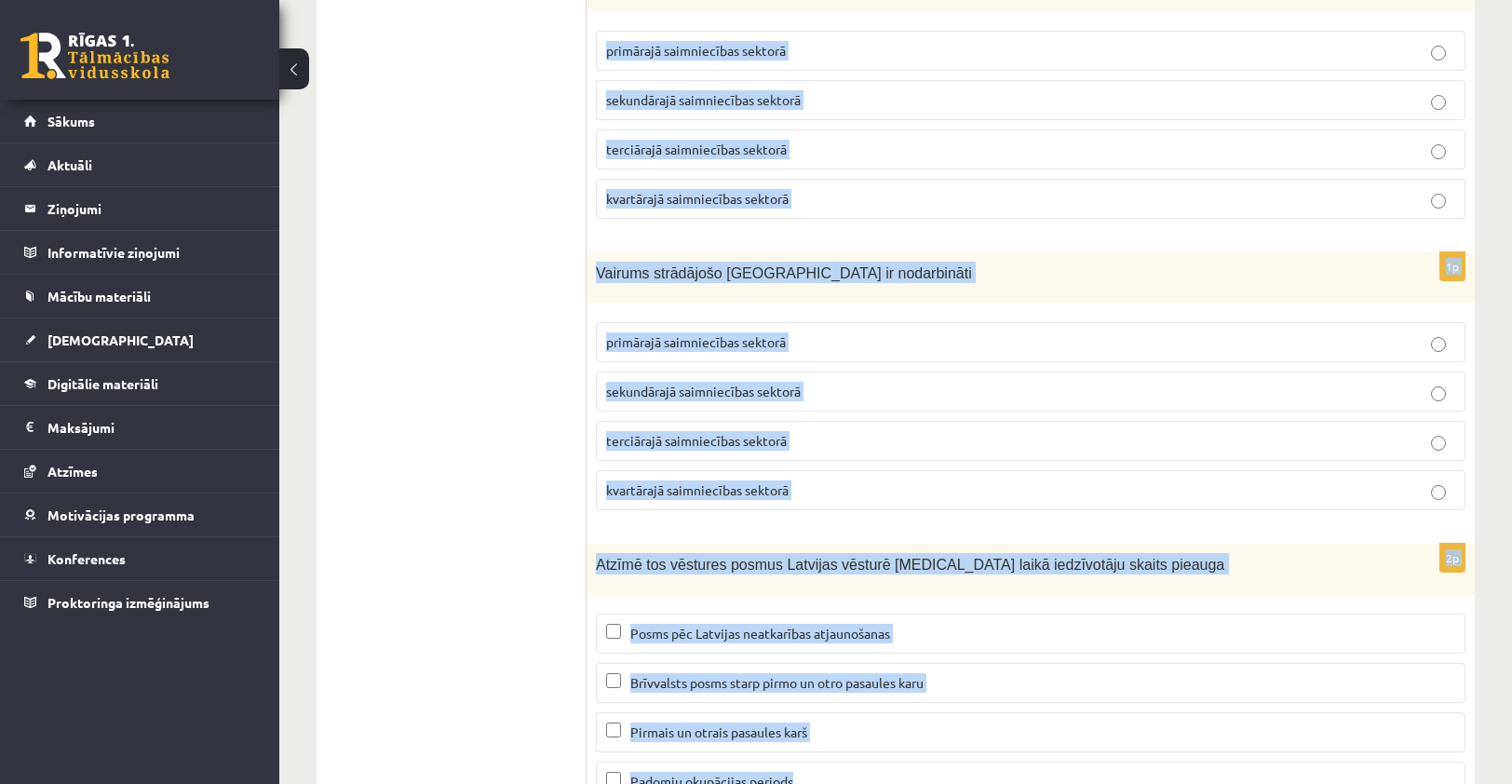
scroll to position [8516, 0]
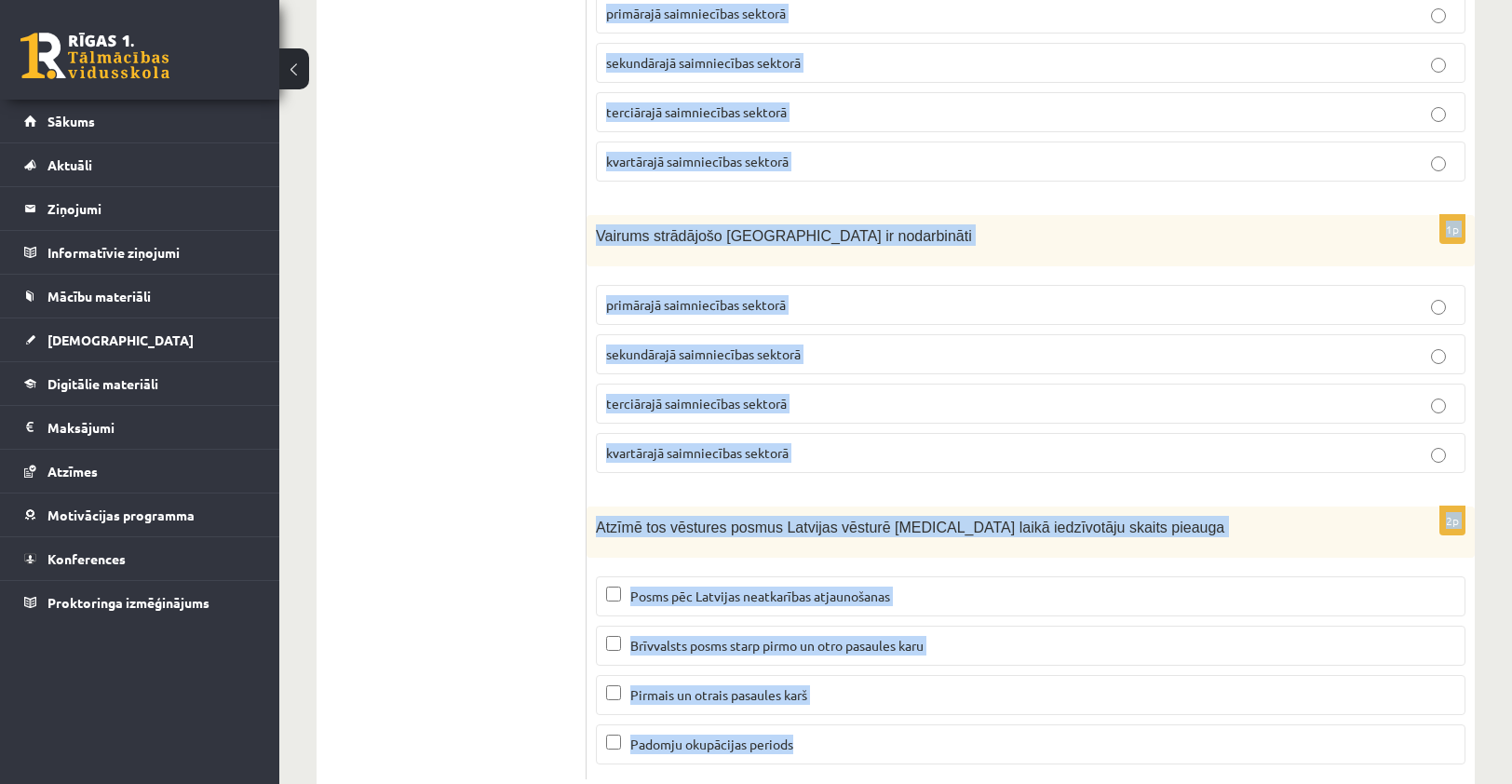
drag, startPoint x: 597, startPoint y: 278, endPoint x: 864, endPoint y: 752, distance: 543.9
copy form "Atzīmē patieso apgalvojumu par Latvijas demogrāfiju! Dzimstība pārsniedz mirstī…"
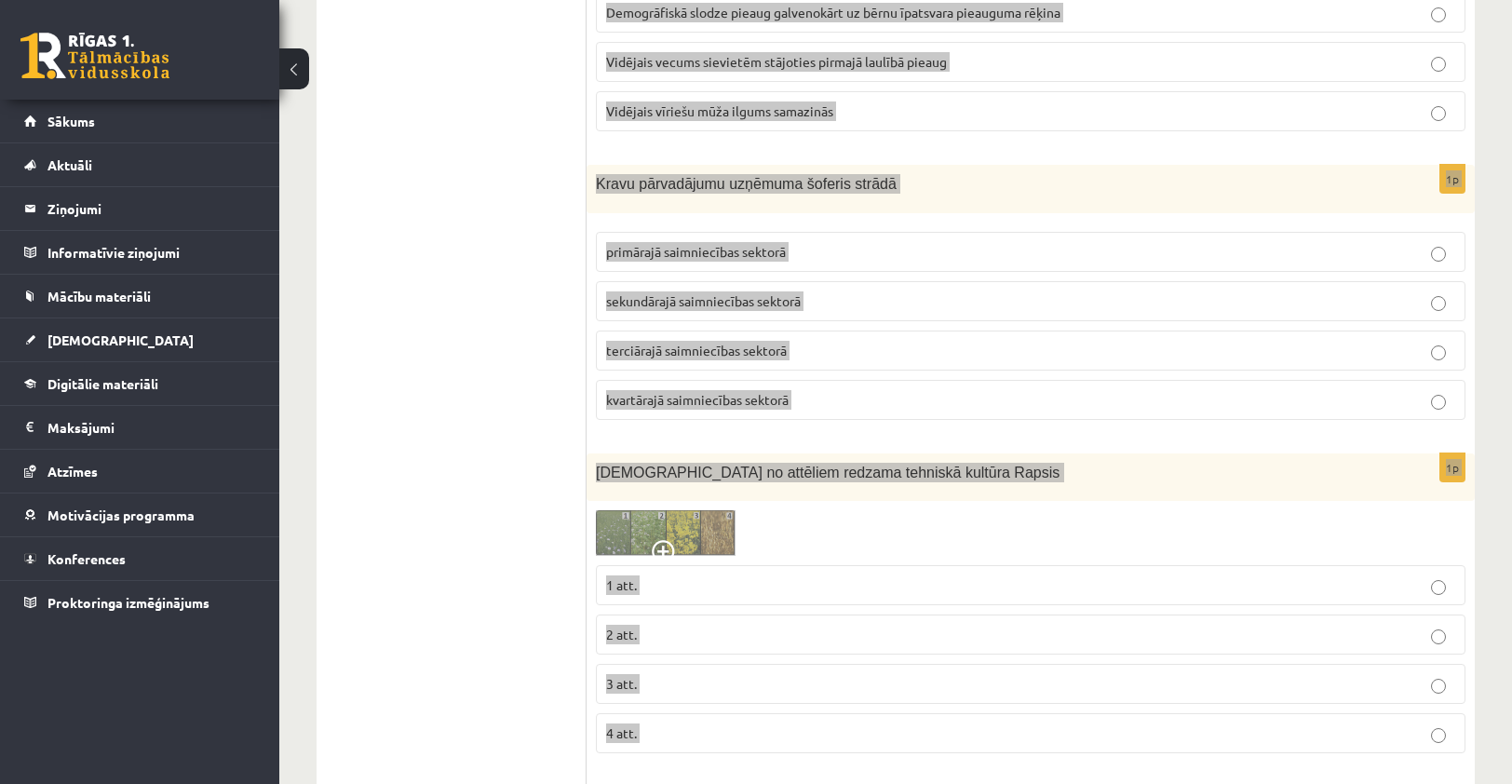
scroll to position [0, 0]
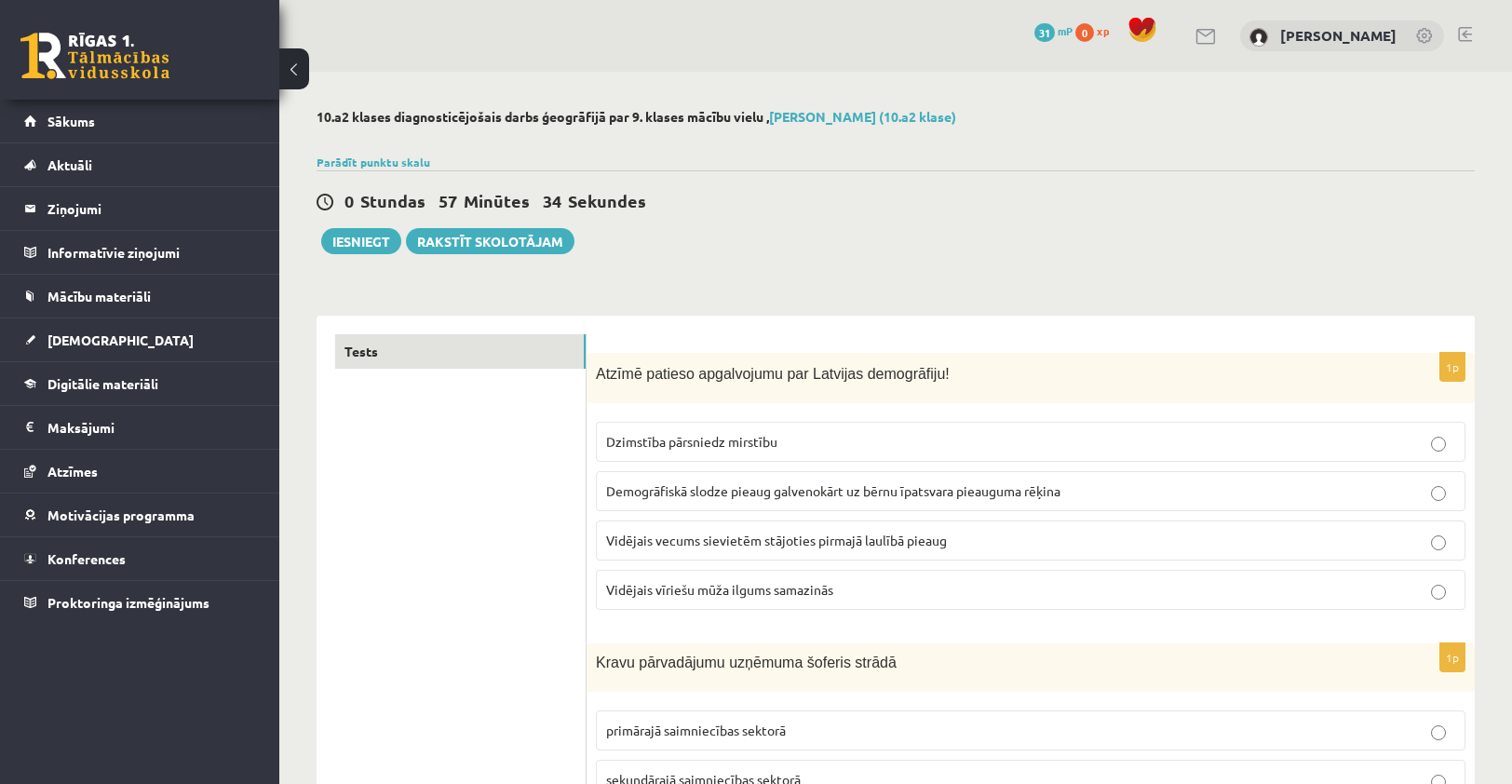
click at [1306, 250] on div "0 Stundas 57 Minūtes 34 Sekundes Ieskaite saglabāta! Iesniegt Rakstīt skolotājam" at bounding box center [895, 212] width 1158 height 84
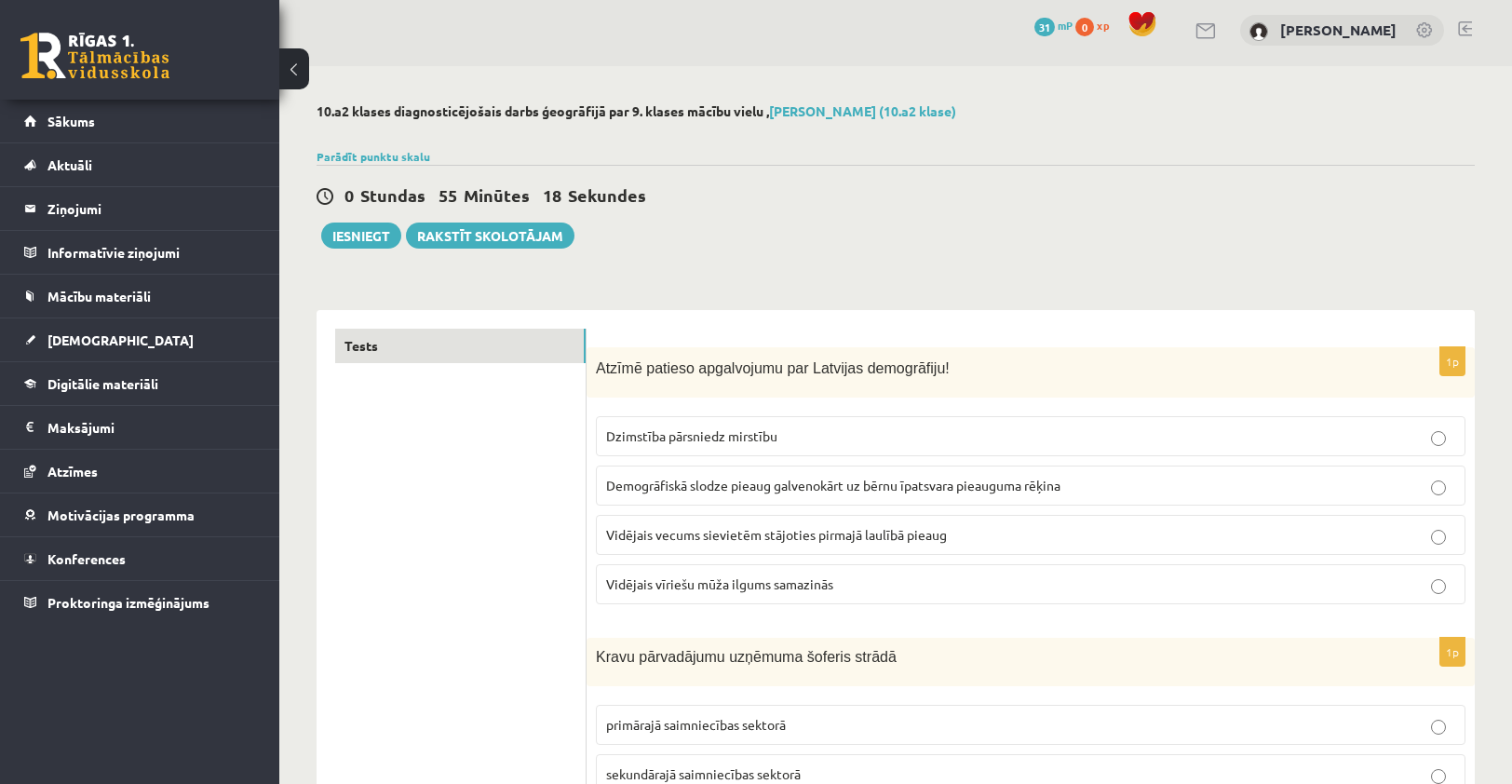
scroll to position [93, 0]
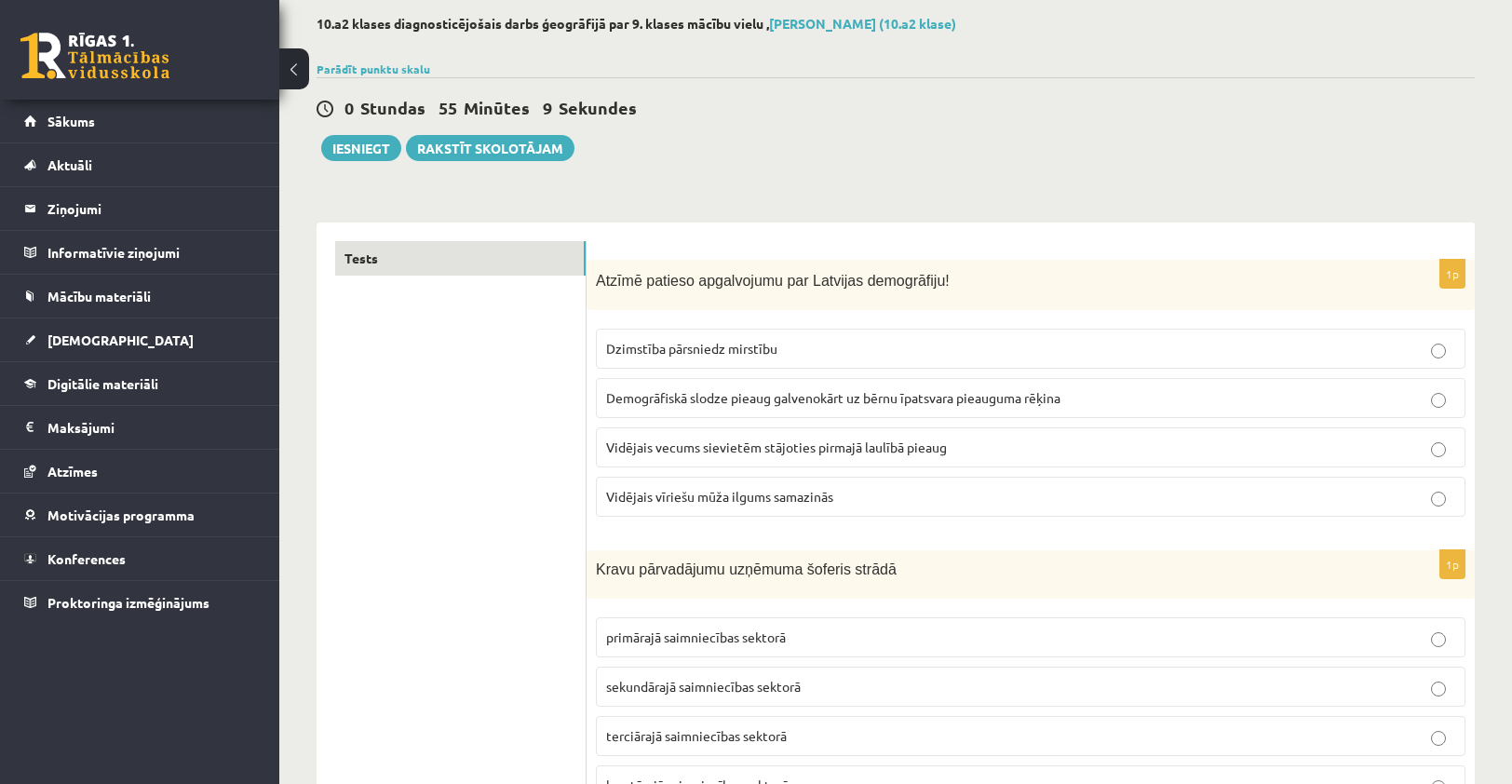
click at [967, 446] on p "Vidējais vecums sievietēm stājoties pirmajā laulībā pieaug" at bounding box center [1030, 447] width 849 height 20
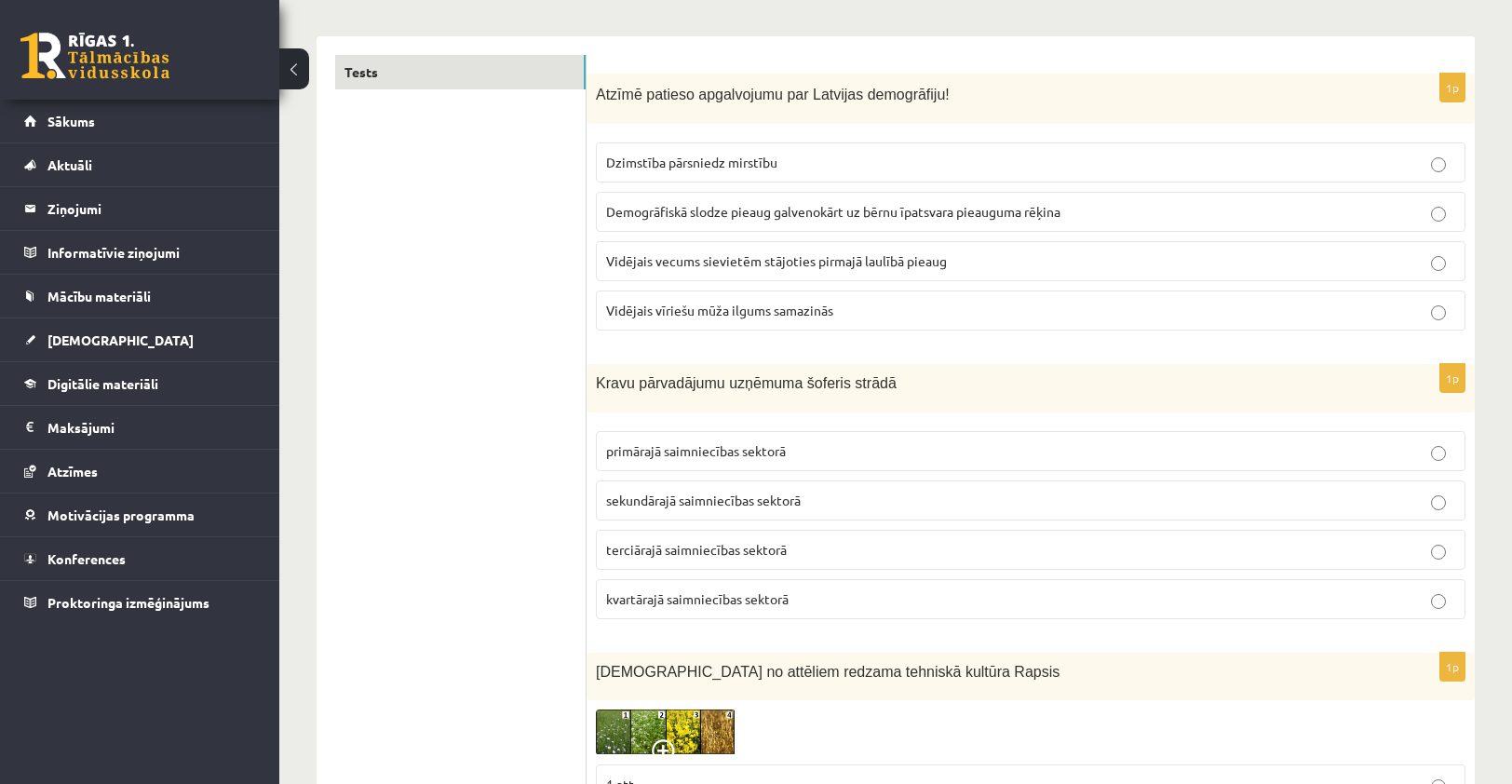
scroll to position [372, 0]
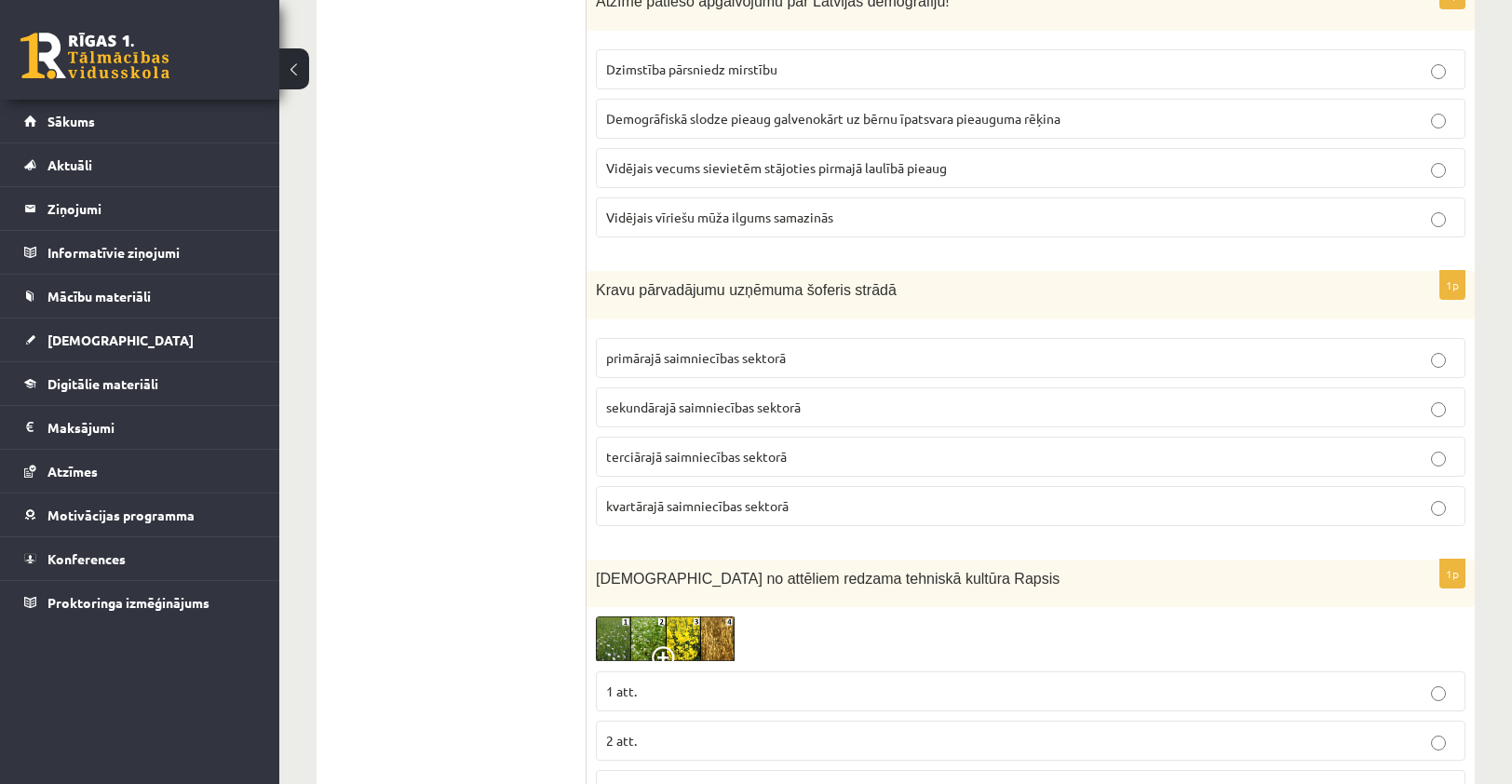
click at [714, 457] on span "terciārajā saimniecības sektorā" at bounding box center [696, 456] width 181 height 17
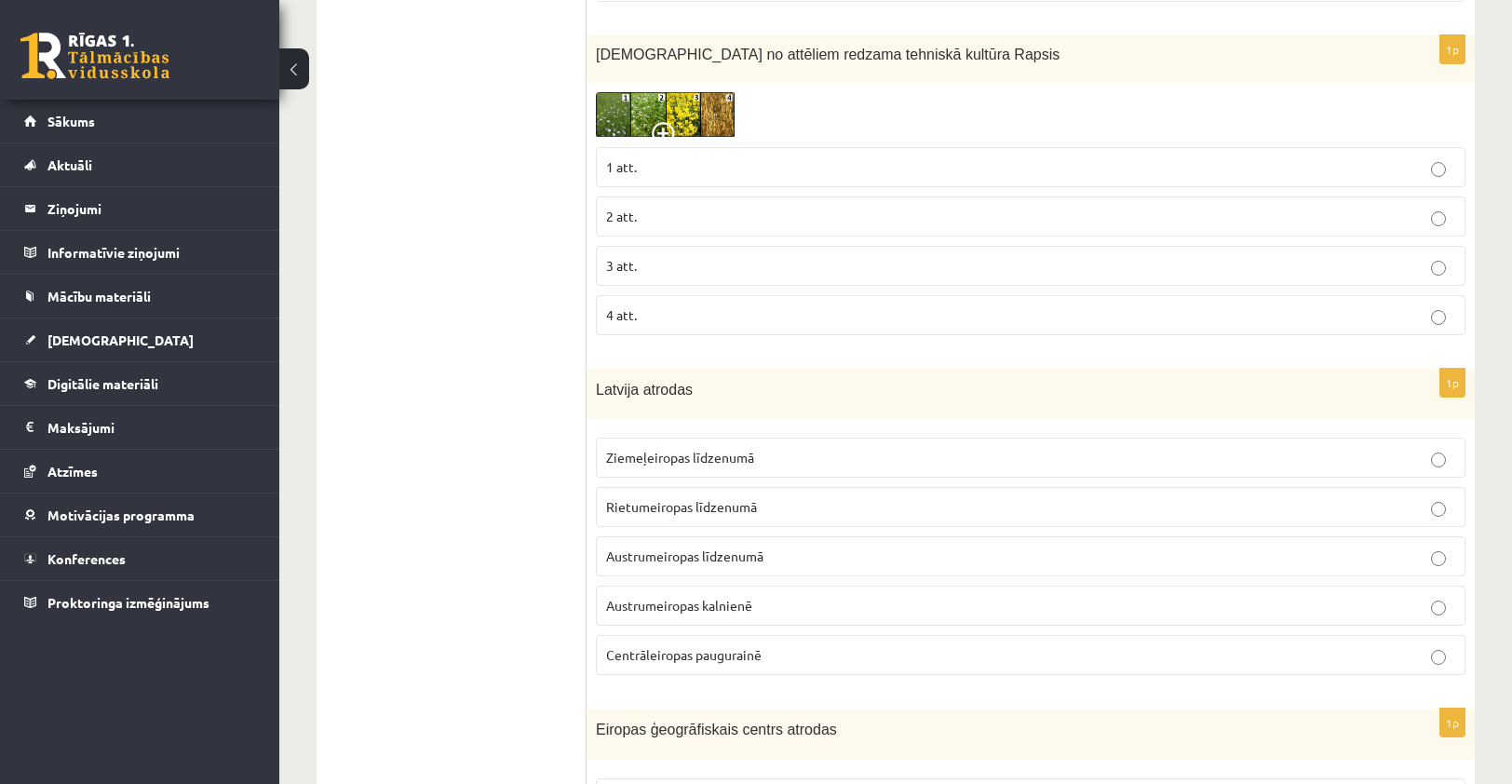
scroll to position [838, 0]
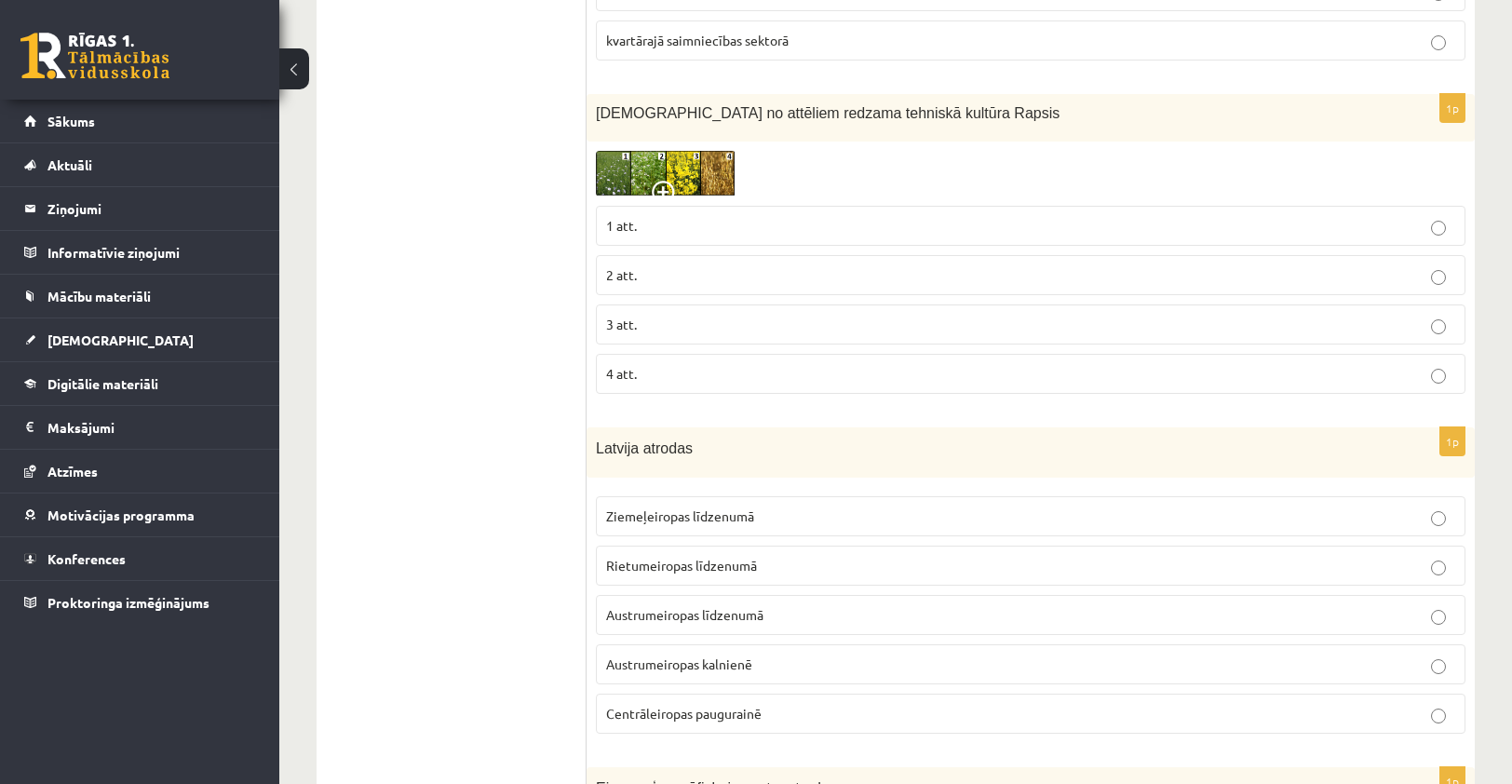
click at [701, 326] on p "3 att." at bounding box center [1030, 325] width 849 height 20
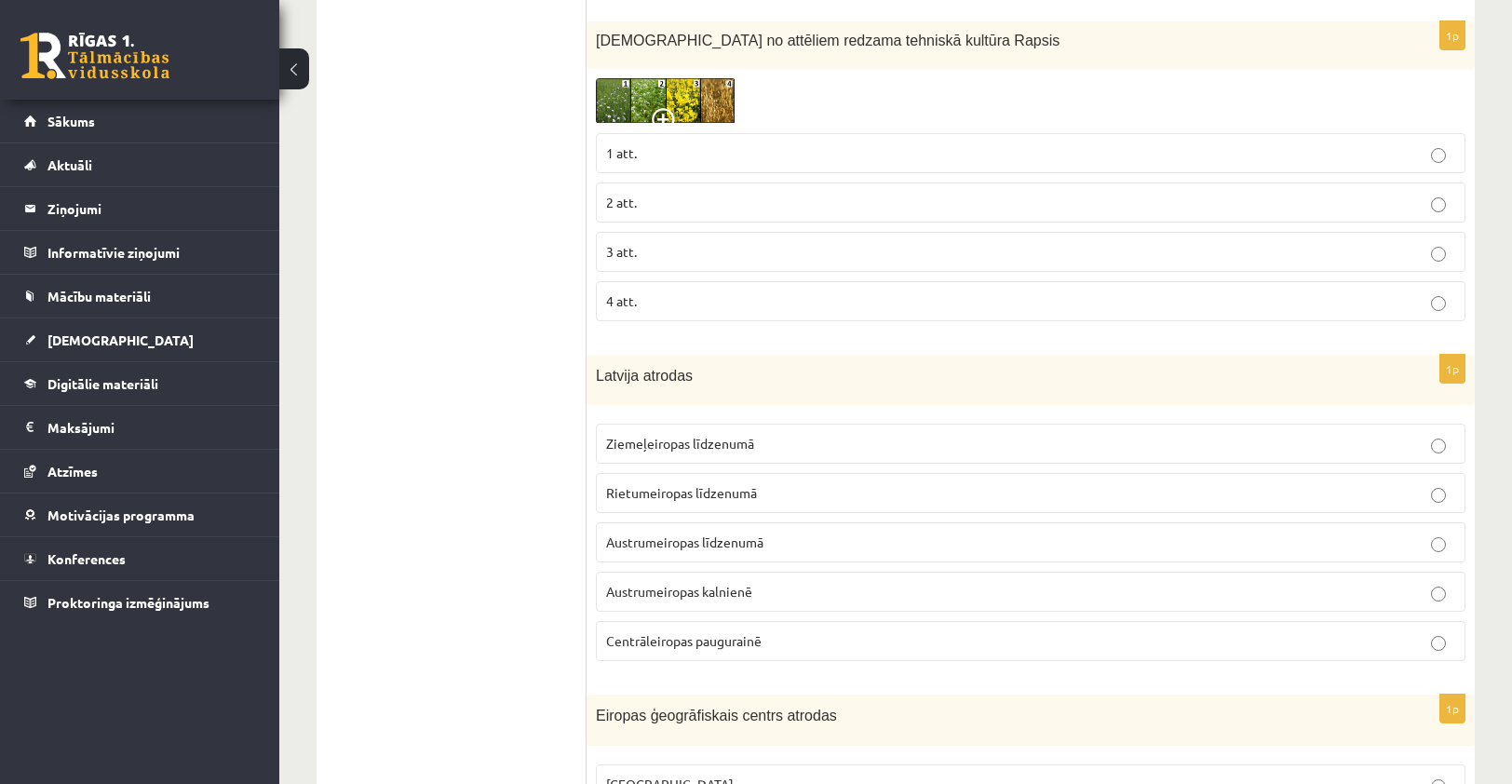
scroll to position [931, 0]
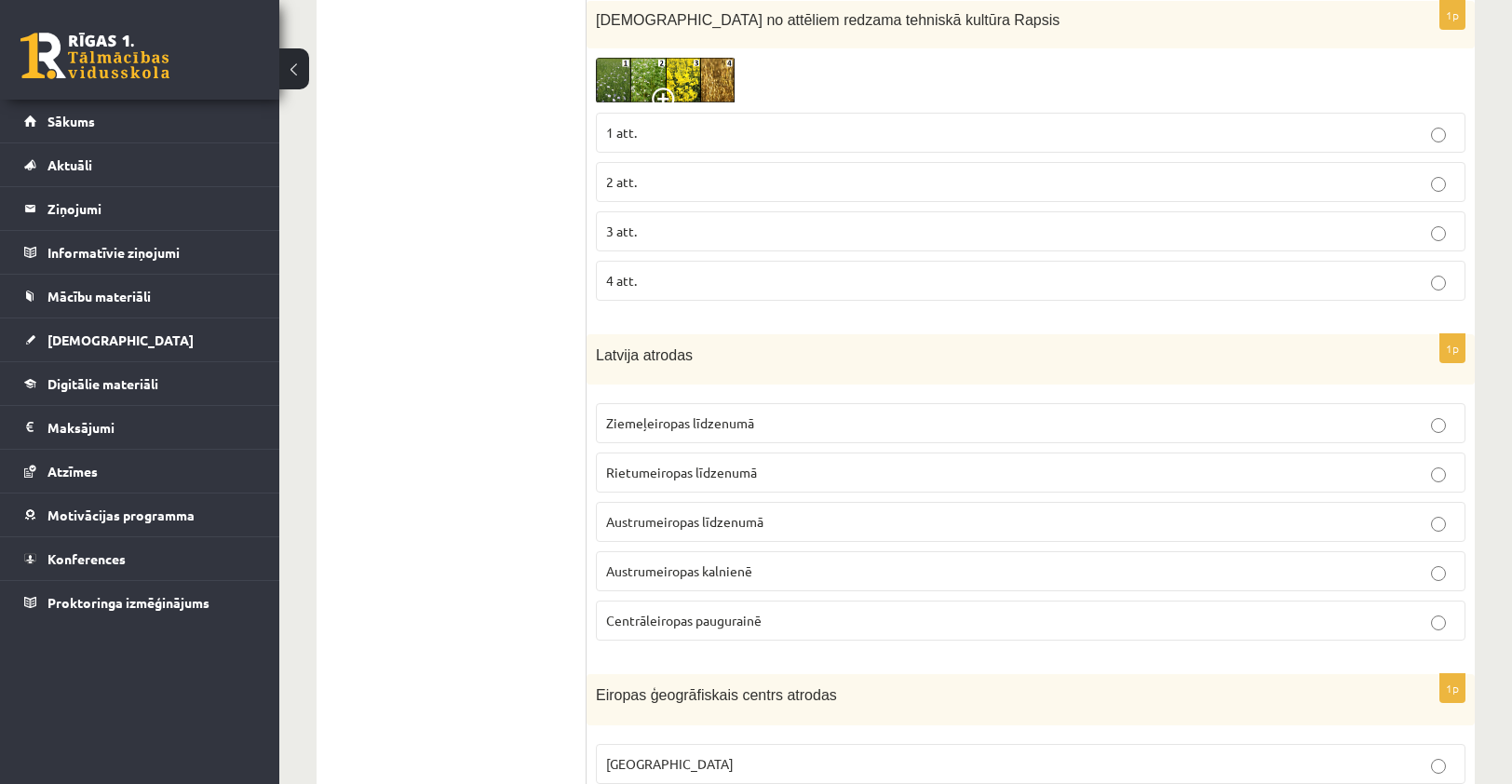
click at [682, 514] on span "Austrumeiropas līdzenumā" at bounding box center [684, 521] width 157 height 17
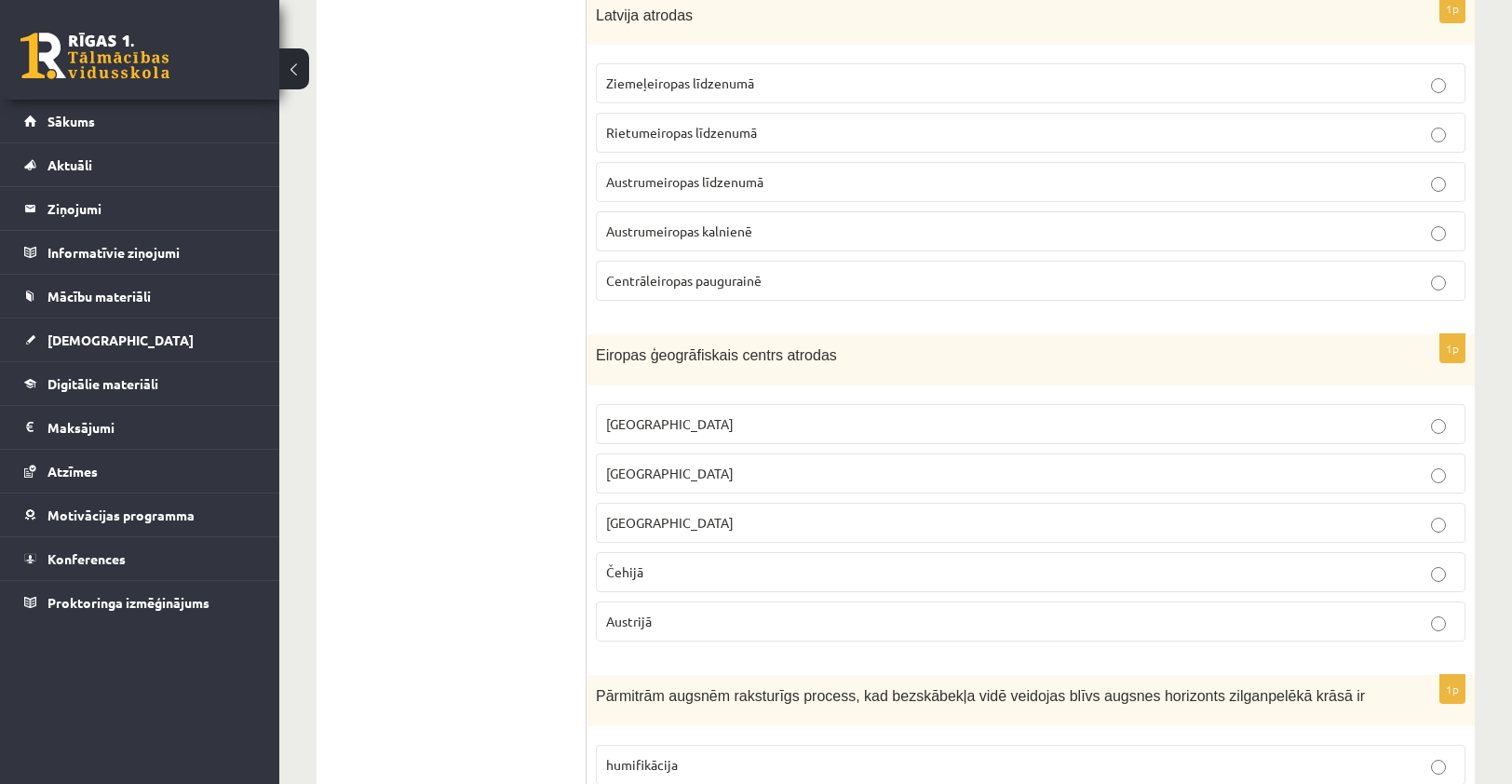
scroll to position [1303, 0]
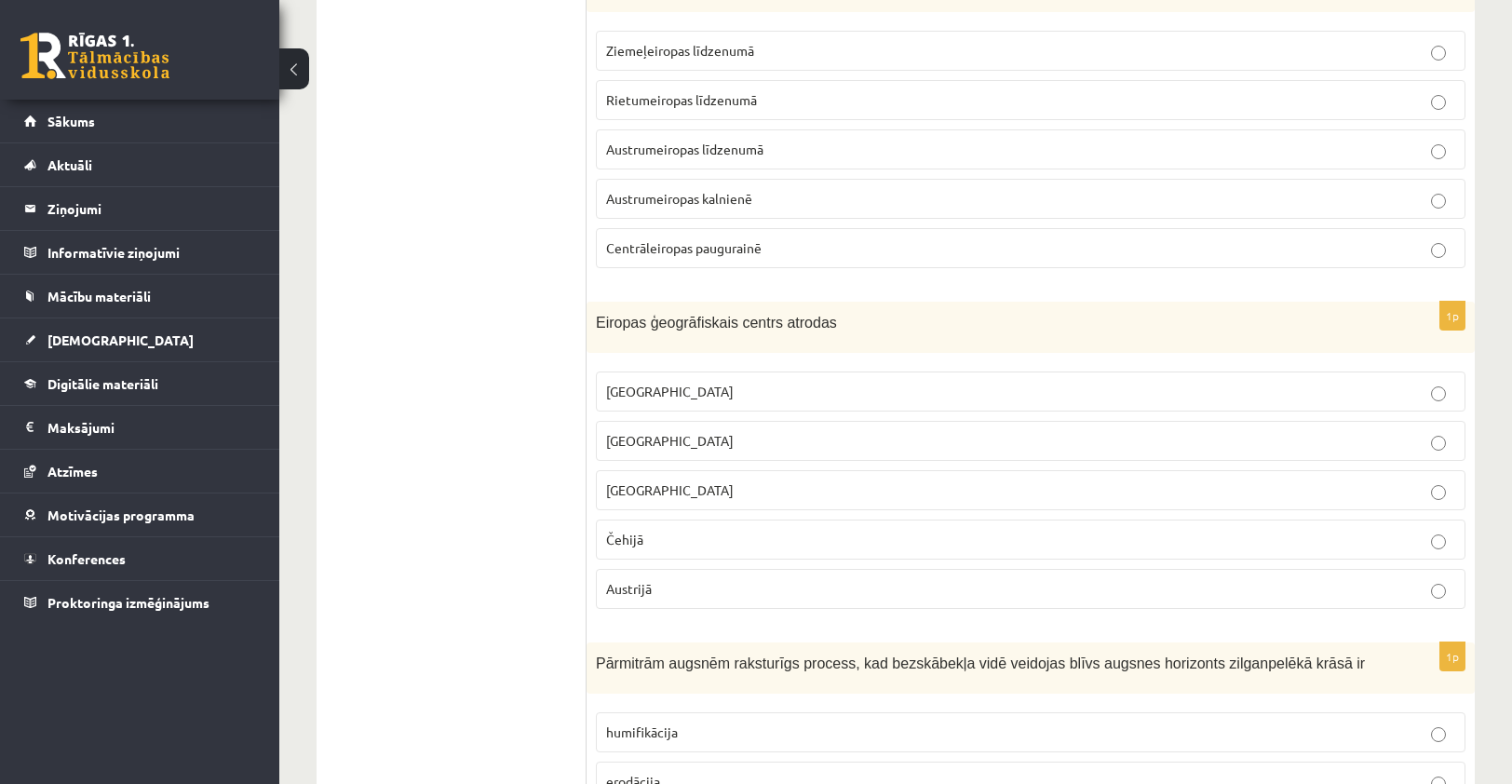
drag, startPoint x: 703, startPoint y: 429, endPoint x: 704, endPoint y: 438, distance: 9.4
click at [704, 438] on p "Lietuvā" at bounding box center [1030, 441] width 849 height 20
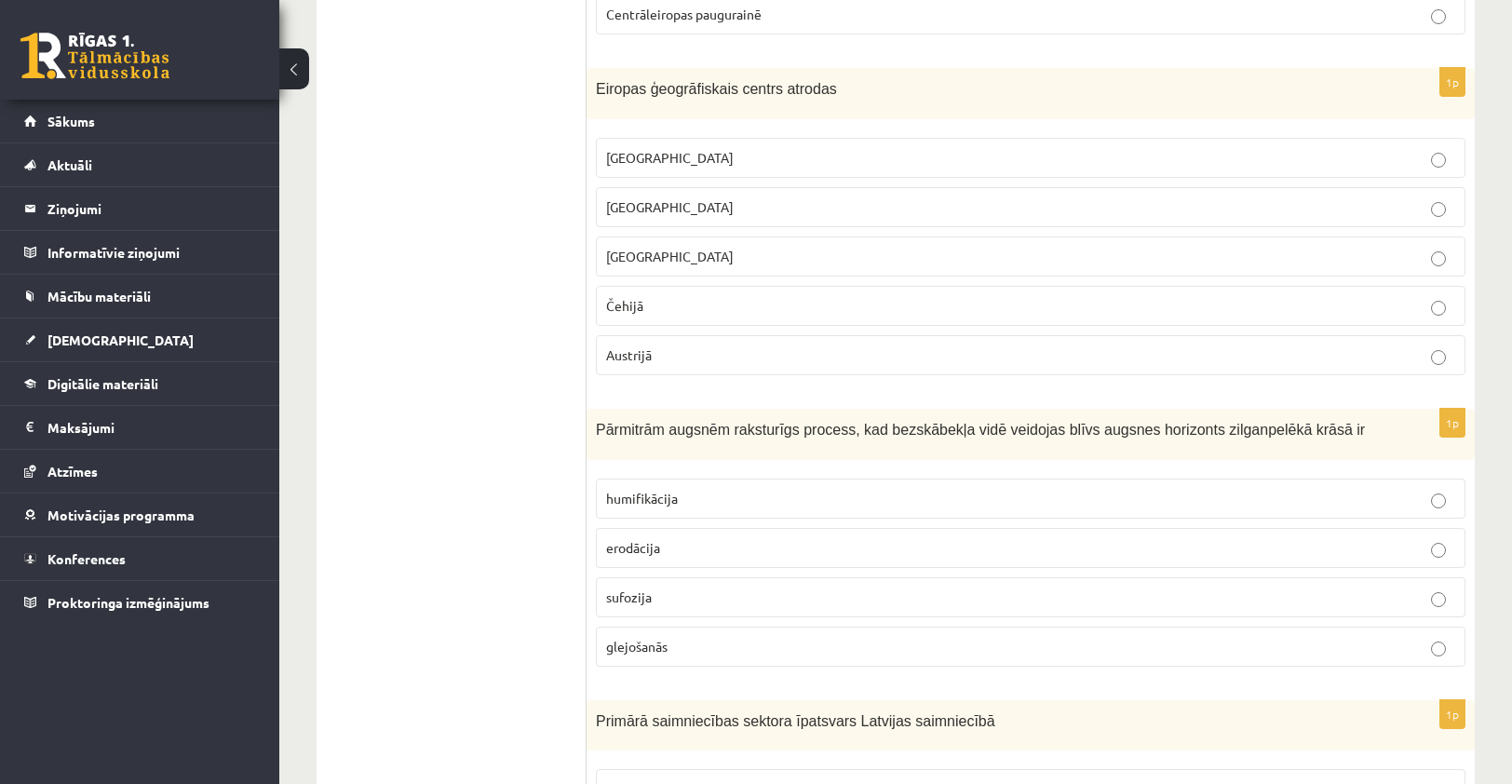
scroll to position [1582, 0]
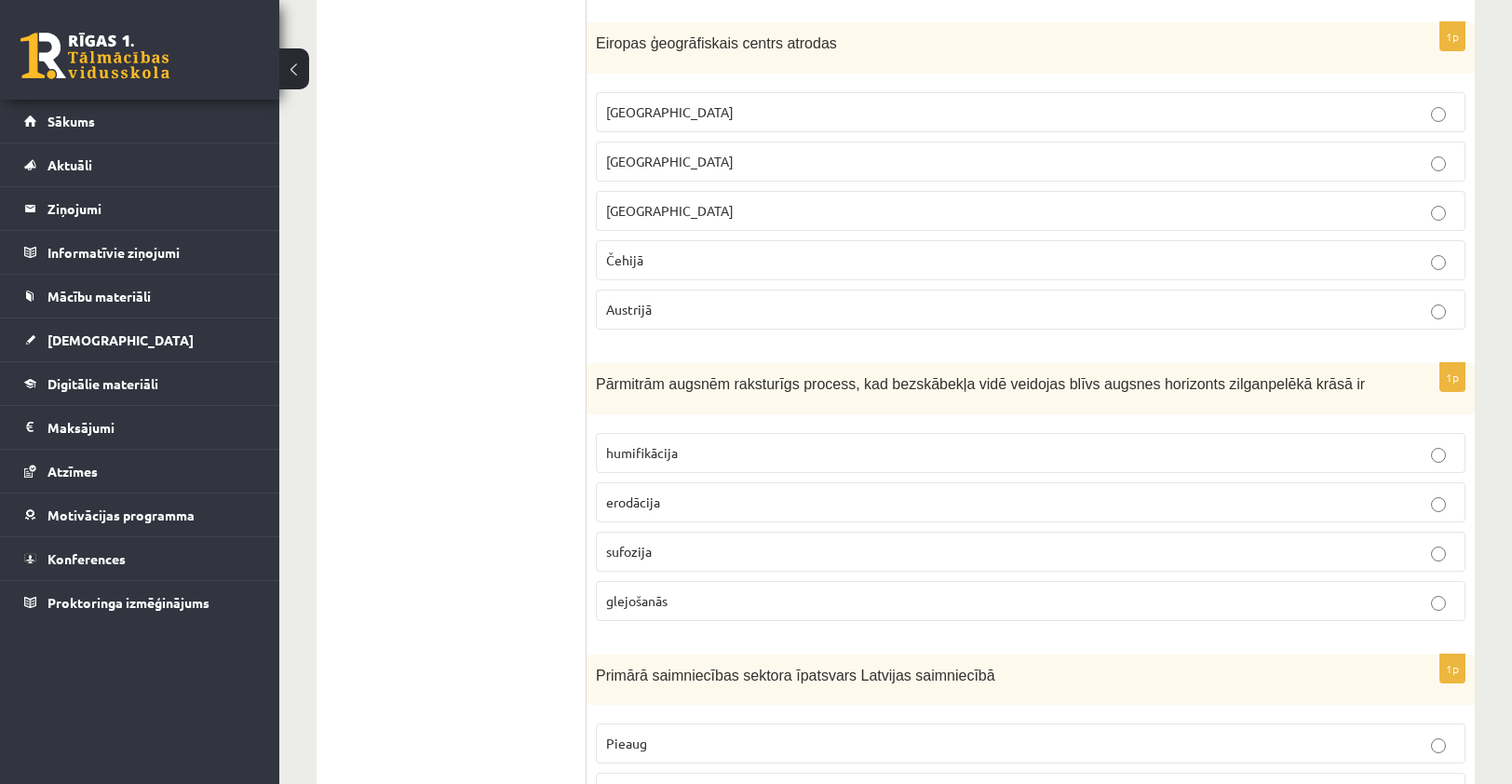
click at [733, 591] on p "glejošanās" at bounding box center [1030, 601] width 849 height 20
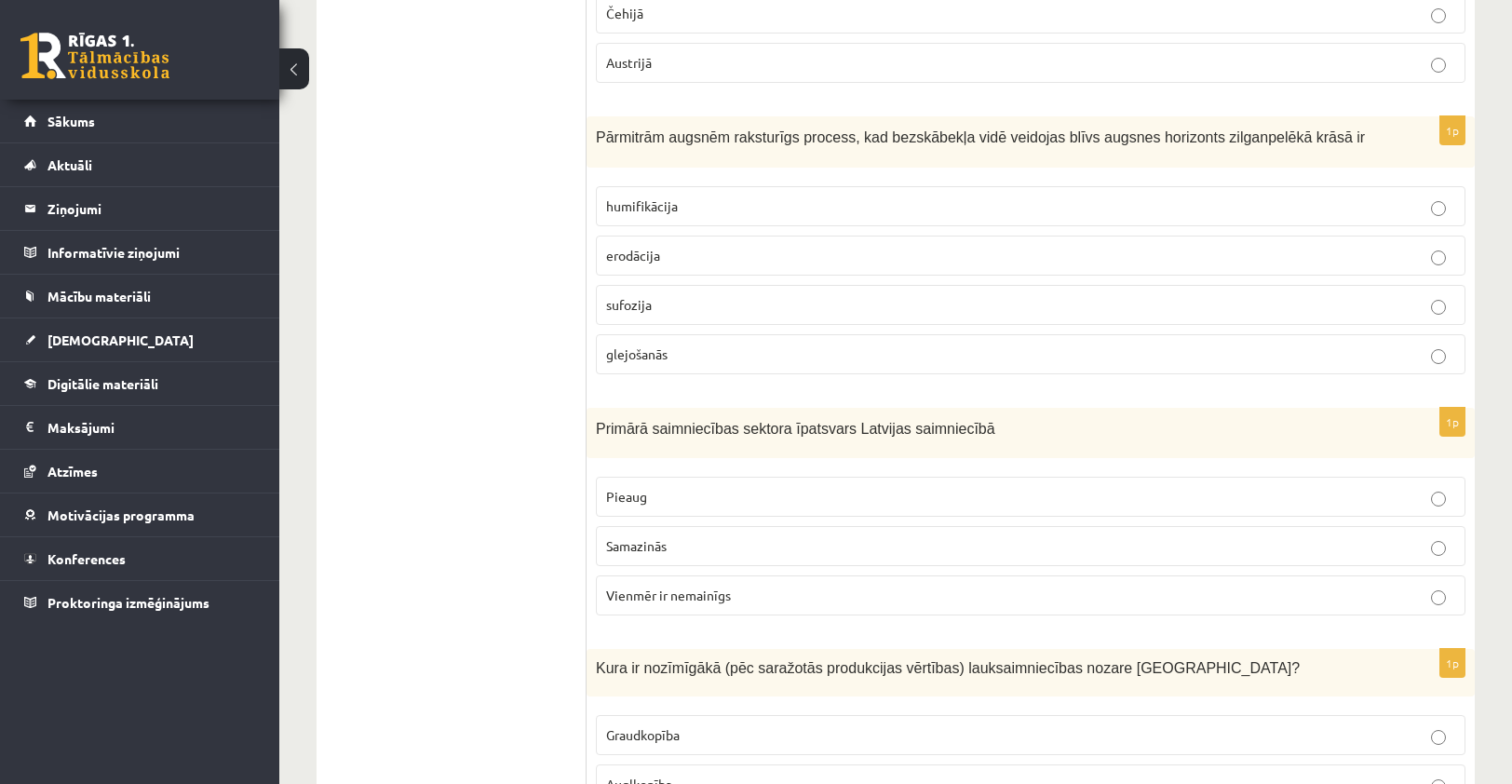
scroll to position [1862, 0]
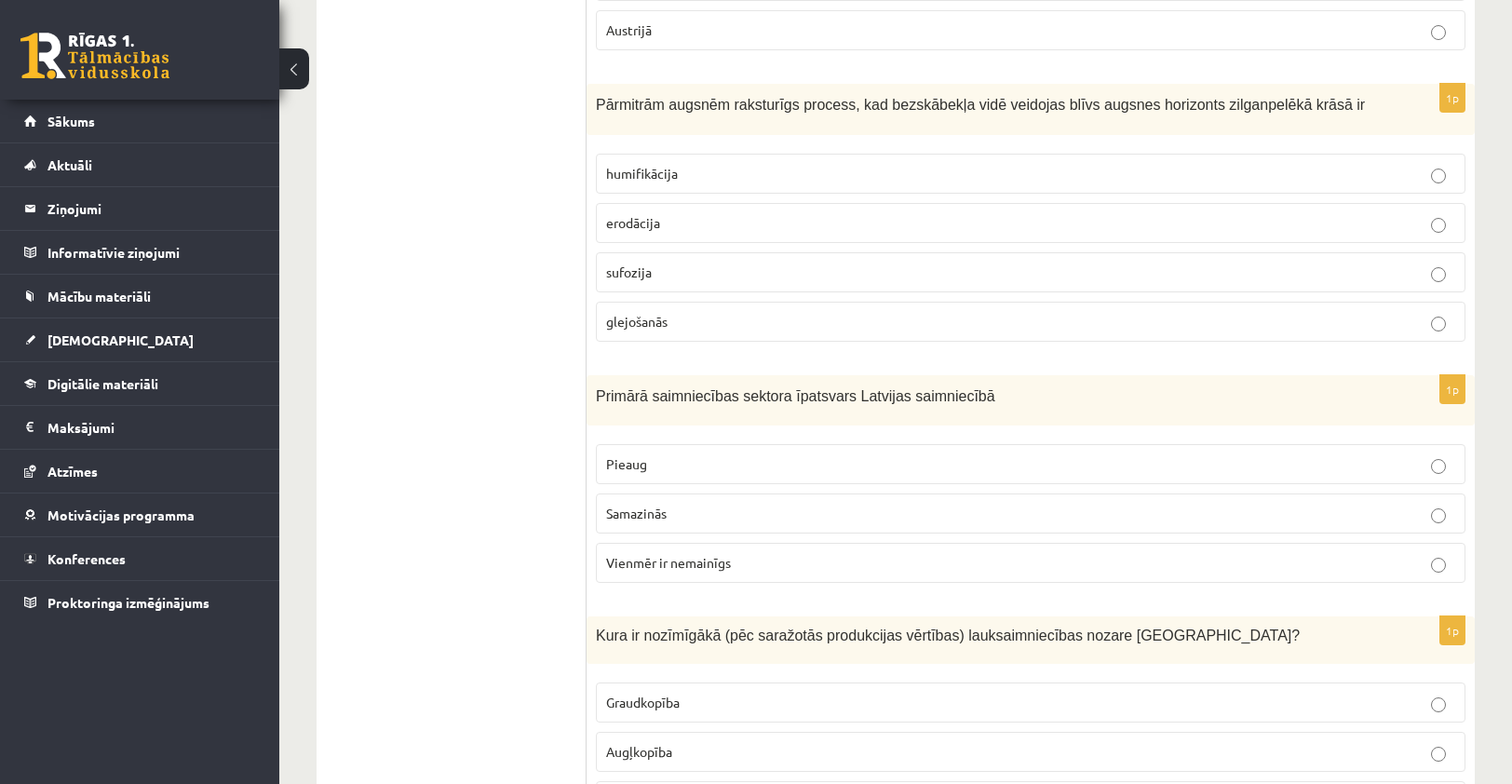
click at [717, 504] on p "Samazinās" at bounding box center [1030, 514] width 849 height 20
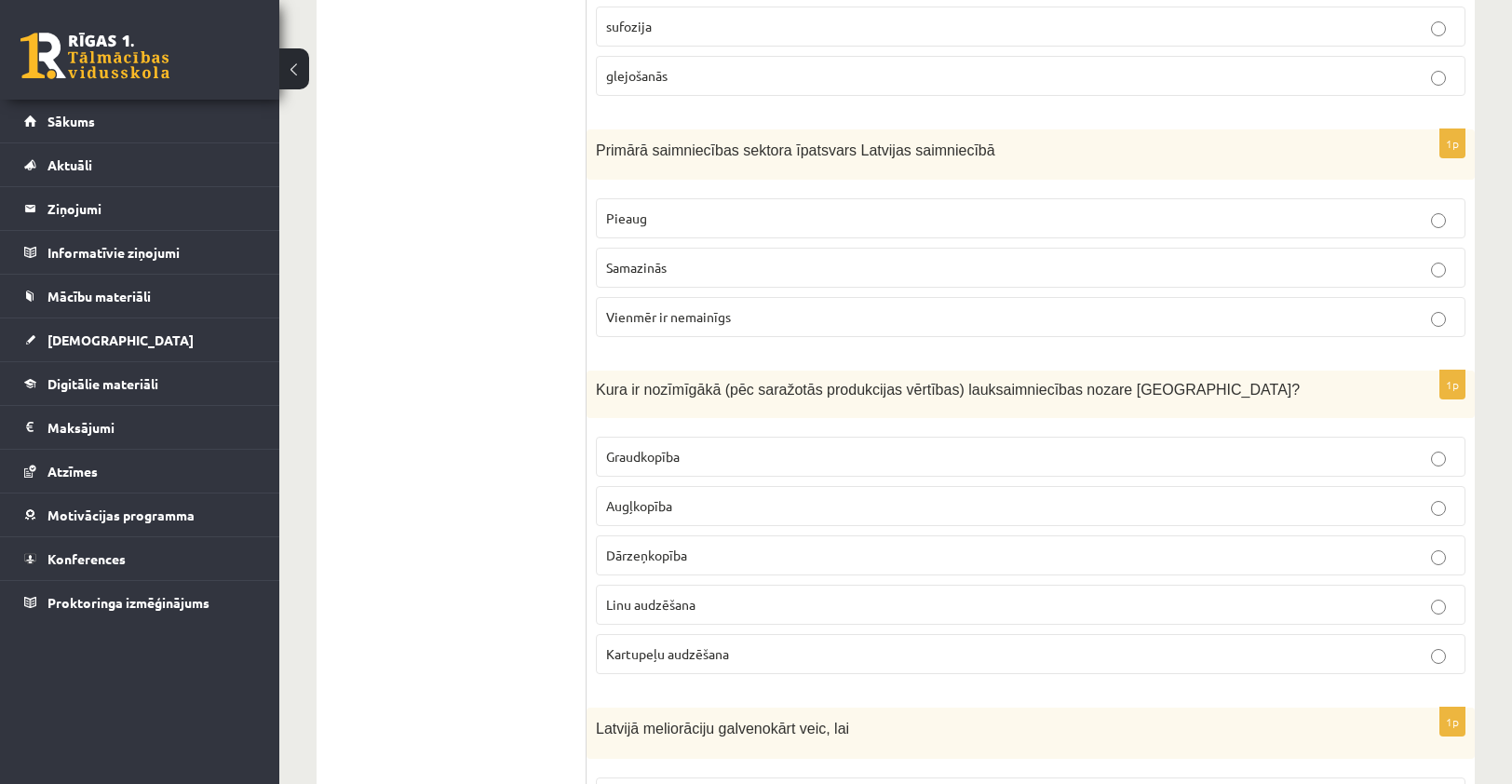
scroll to position [2141, 0]
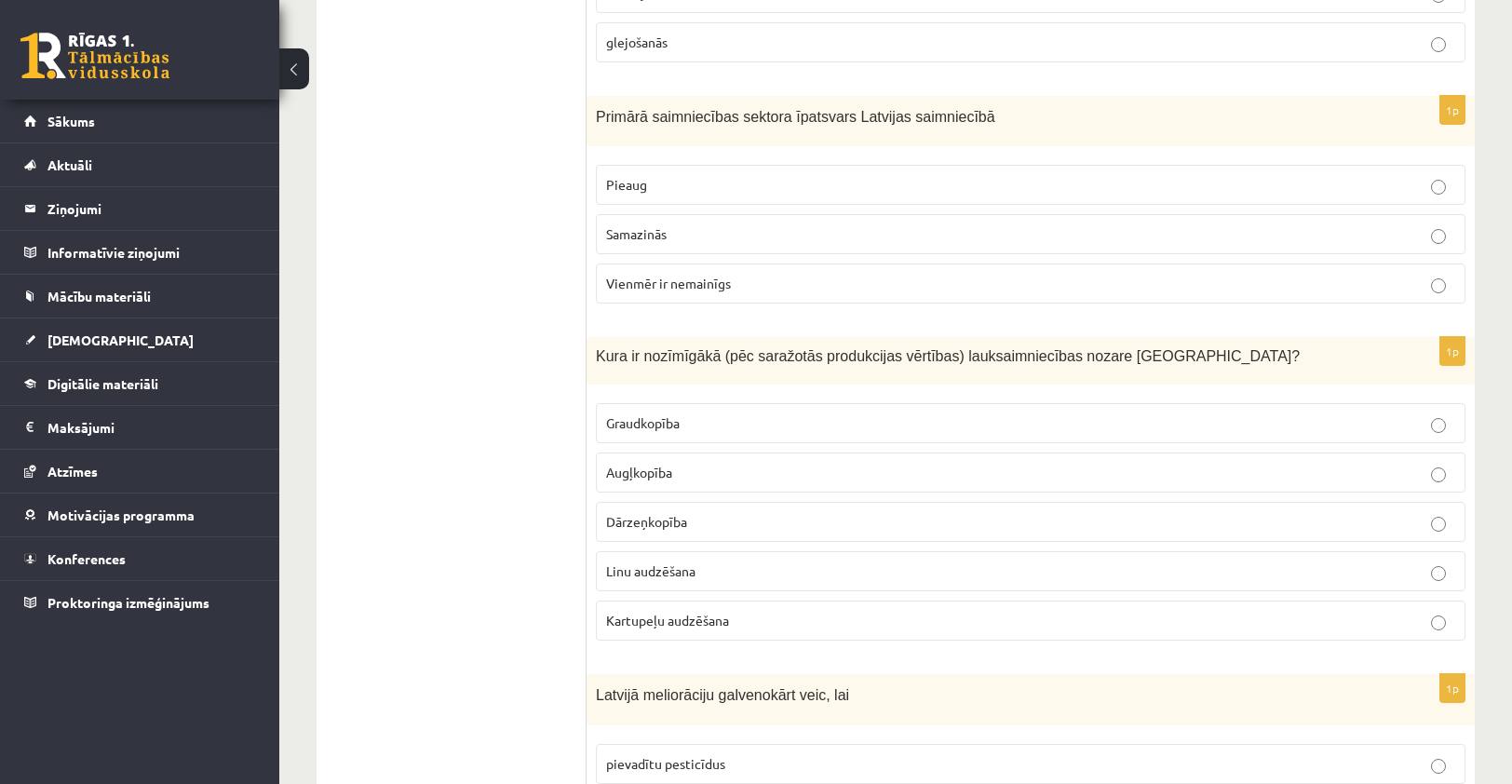
click at [671, 416] on span "Graudkopība" at bounding box center [643, 422] width 74 height 17
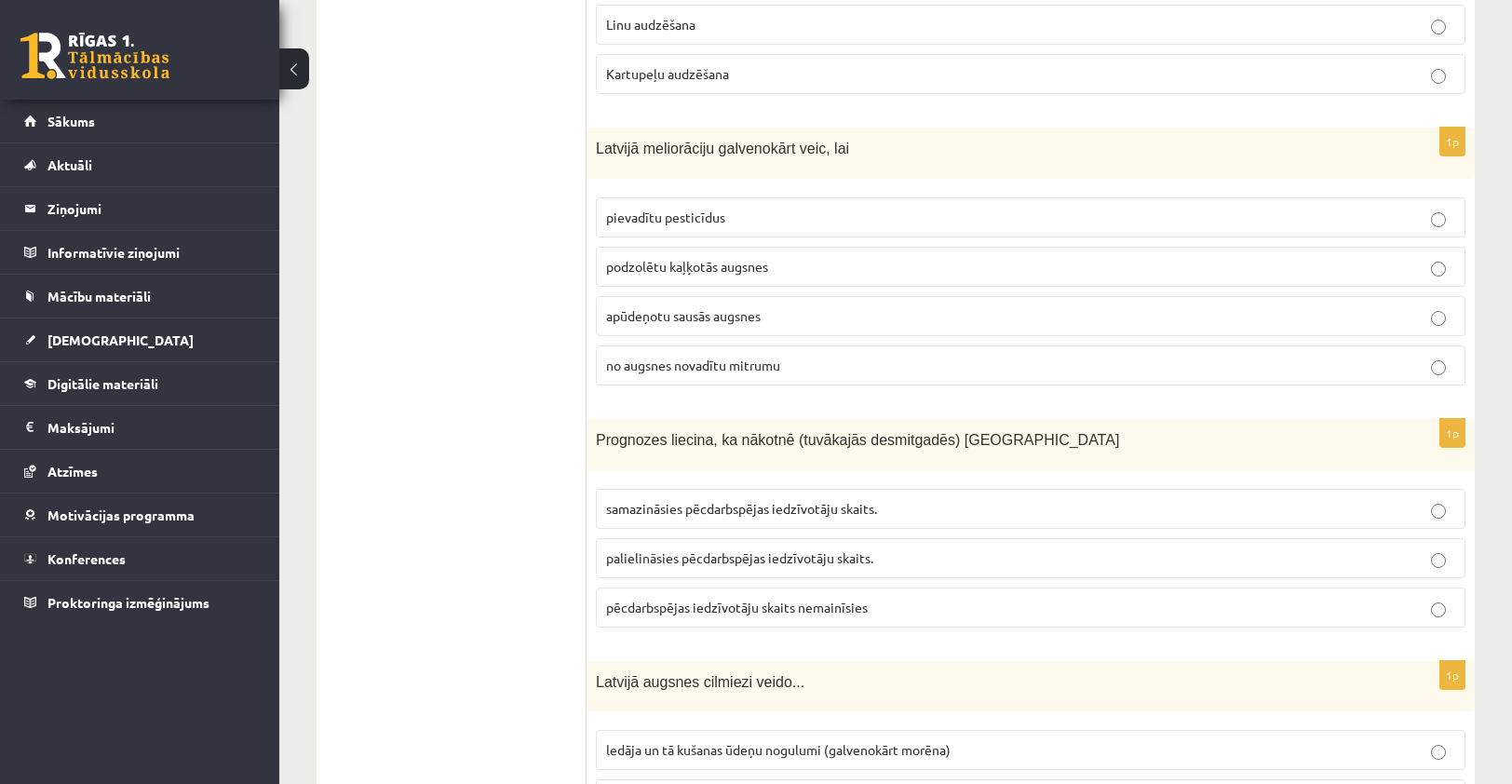
scroll to position [2699, 0]
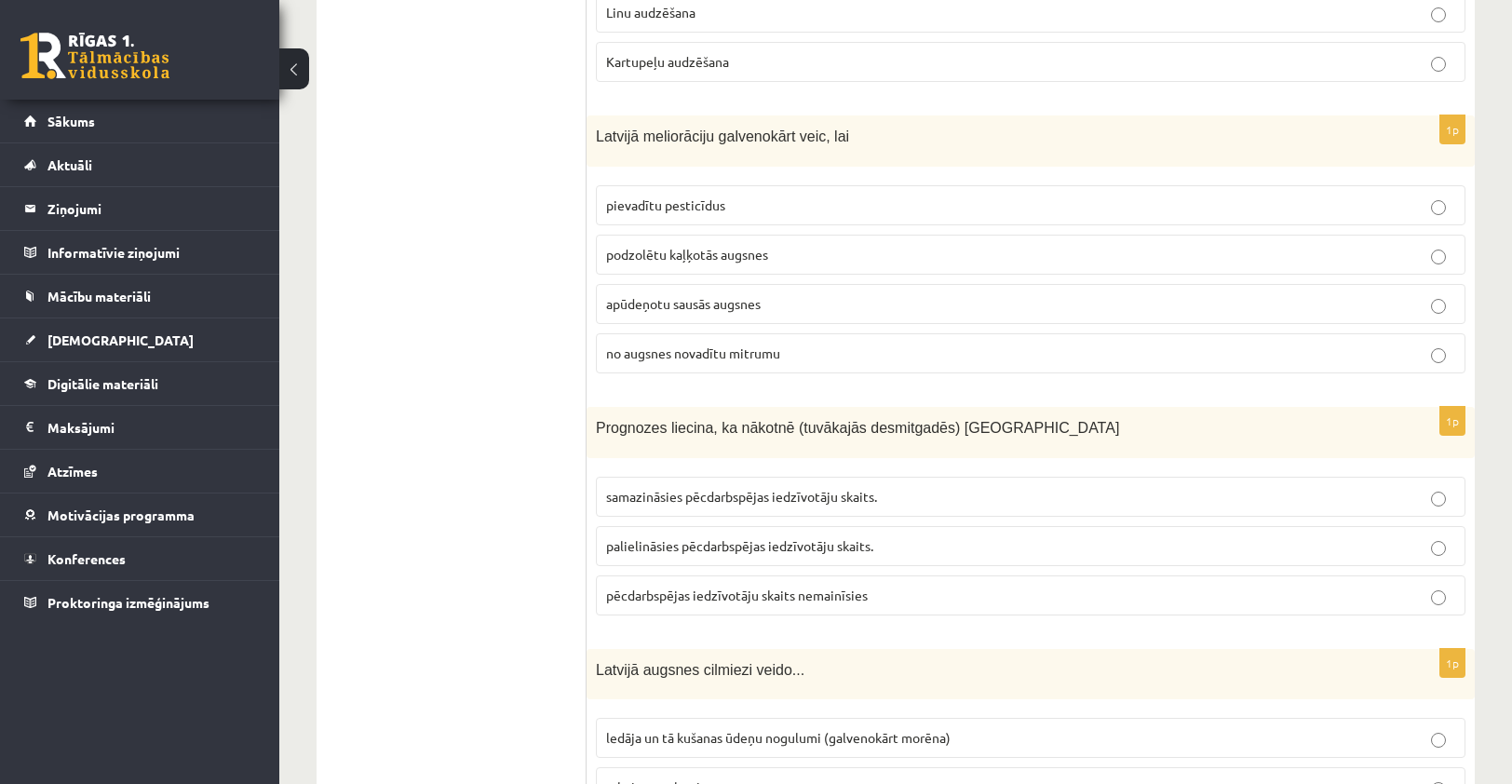
click at [741, 344] on span "no augsnes novadītu mitrumu" at bounding box center [693, 352] width 174 height 17
click at [739, 344] on span "no augsnes novadītu mitrumu" at bounding box center [693, 352] width 174 height 17
click at [696, 537] on span "palielināsies pēcdarbspējas iedzīvotāju skaits." at bounding box center [739, 545] width 267 height 17
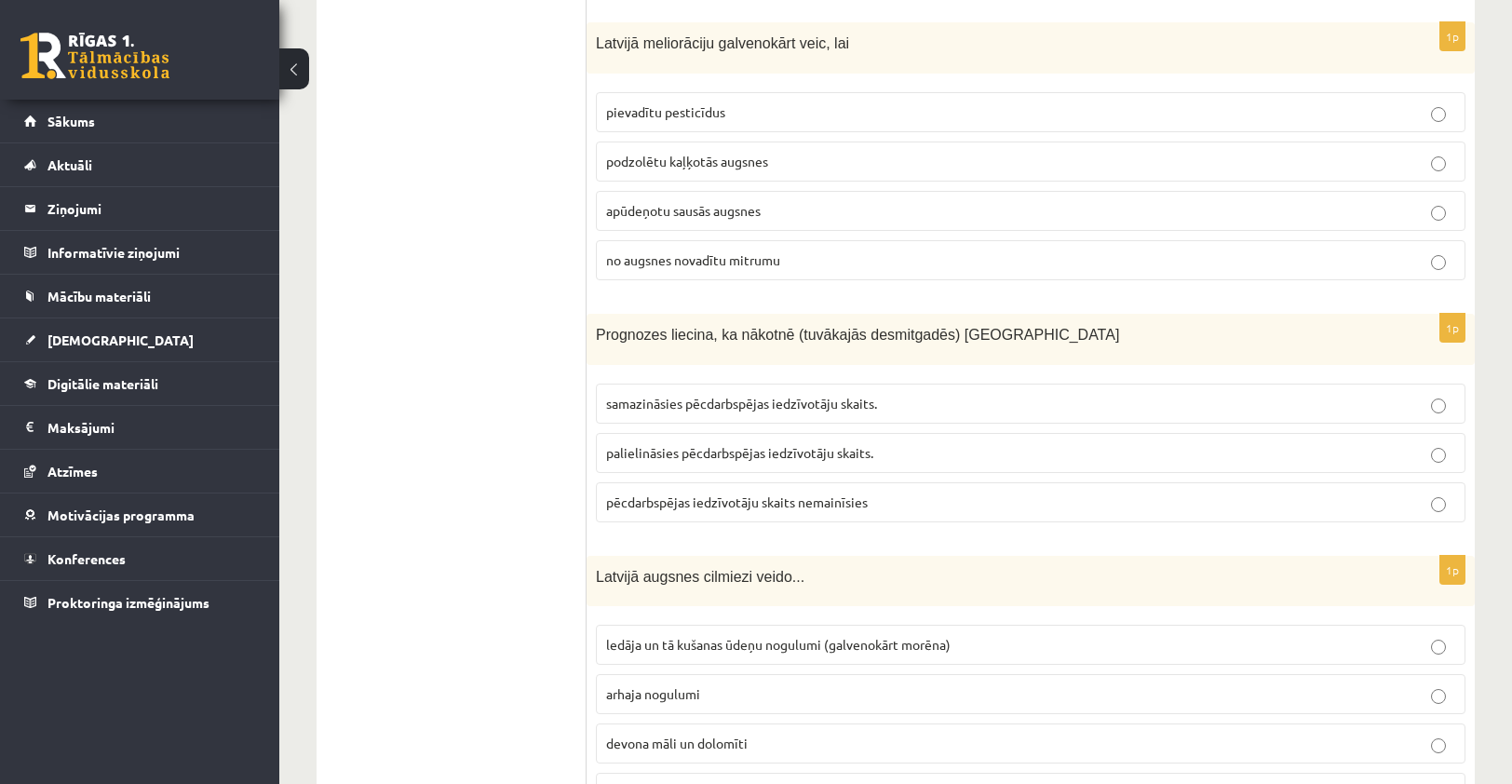
scroll to position [2886, 0]
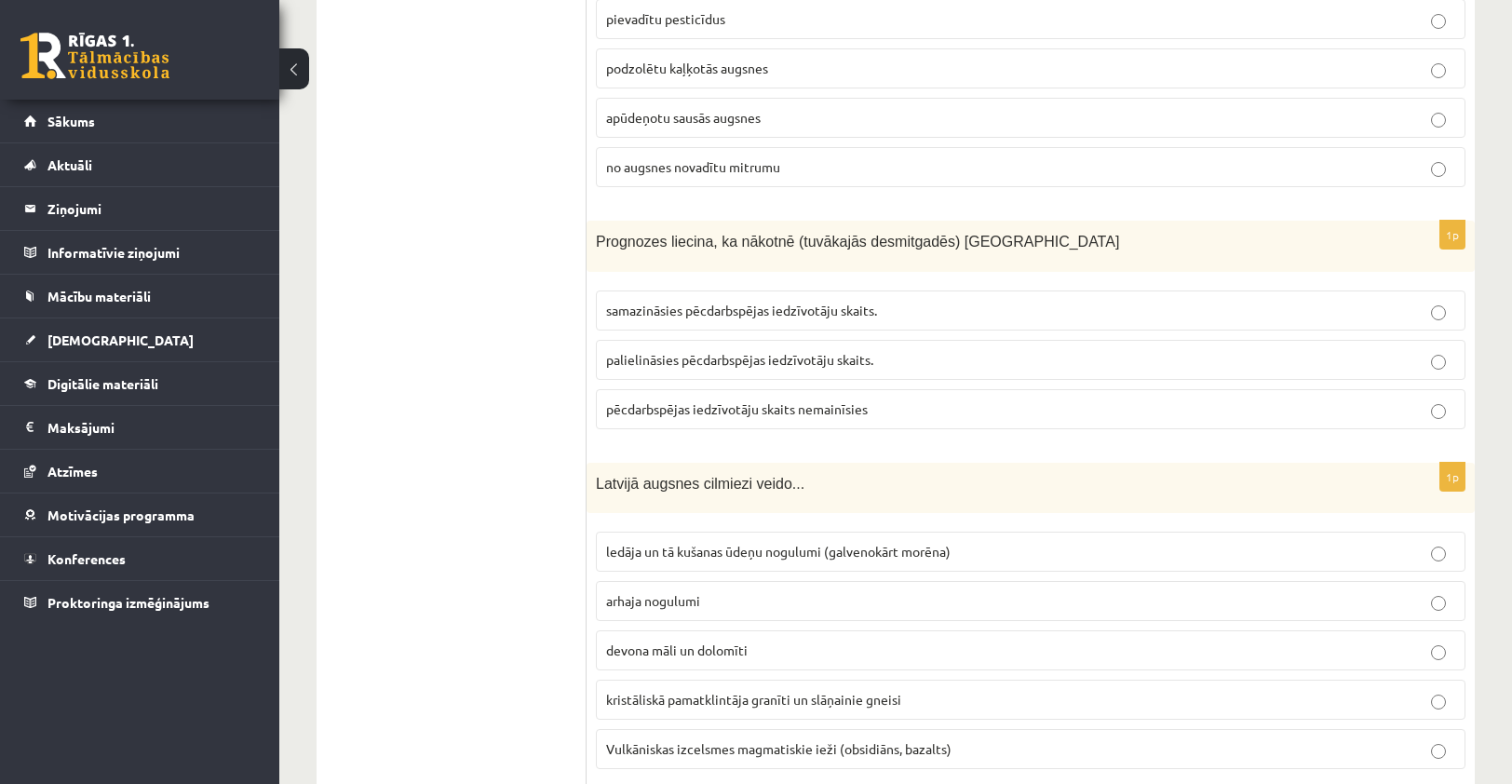
click at [719, 543] on span "ledāja un tā kušanas ūdeņu nogulumi (galvenokārt morēna)" at bounding box center [778, 551] width 344 height 17
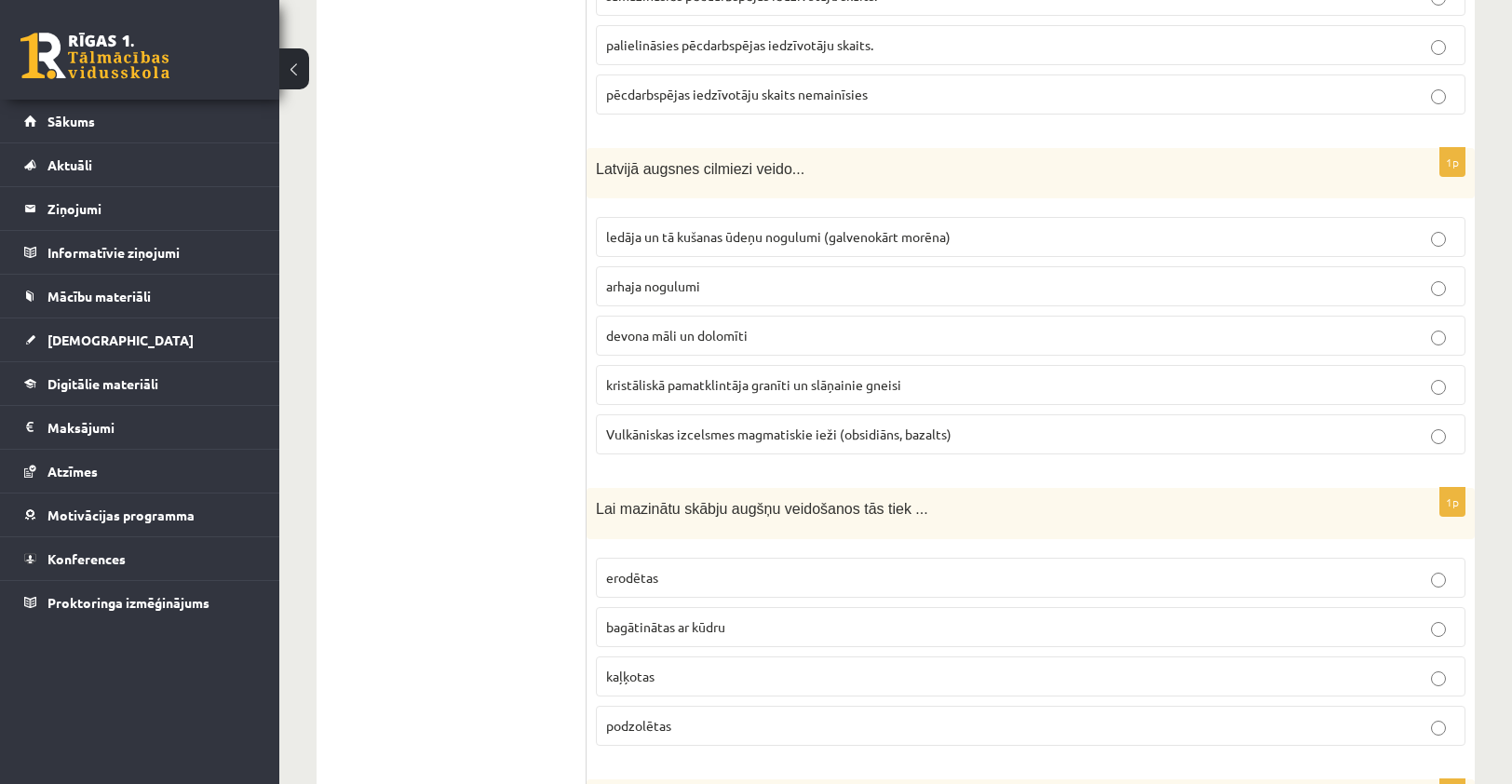
scroll to position [3258, 0]
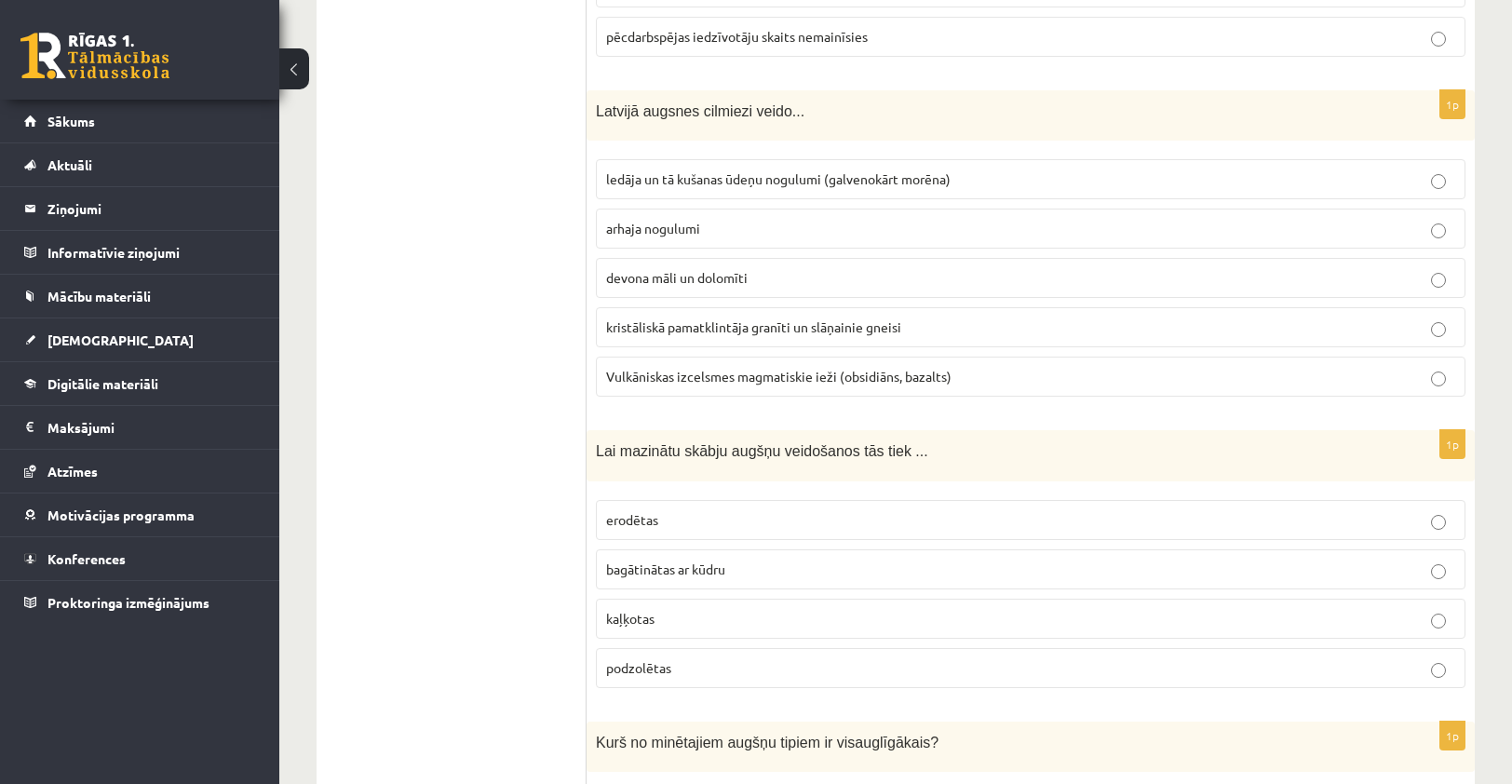
click at [650, 610] on span "kaļķotas" at bounding box center [630, 618] width 48 height 17
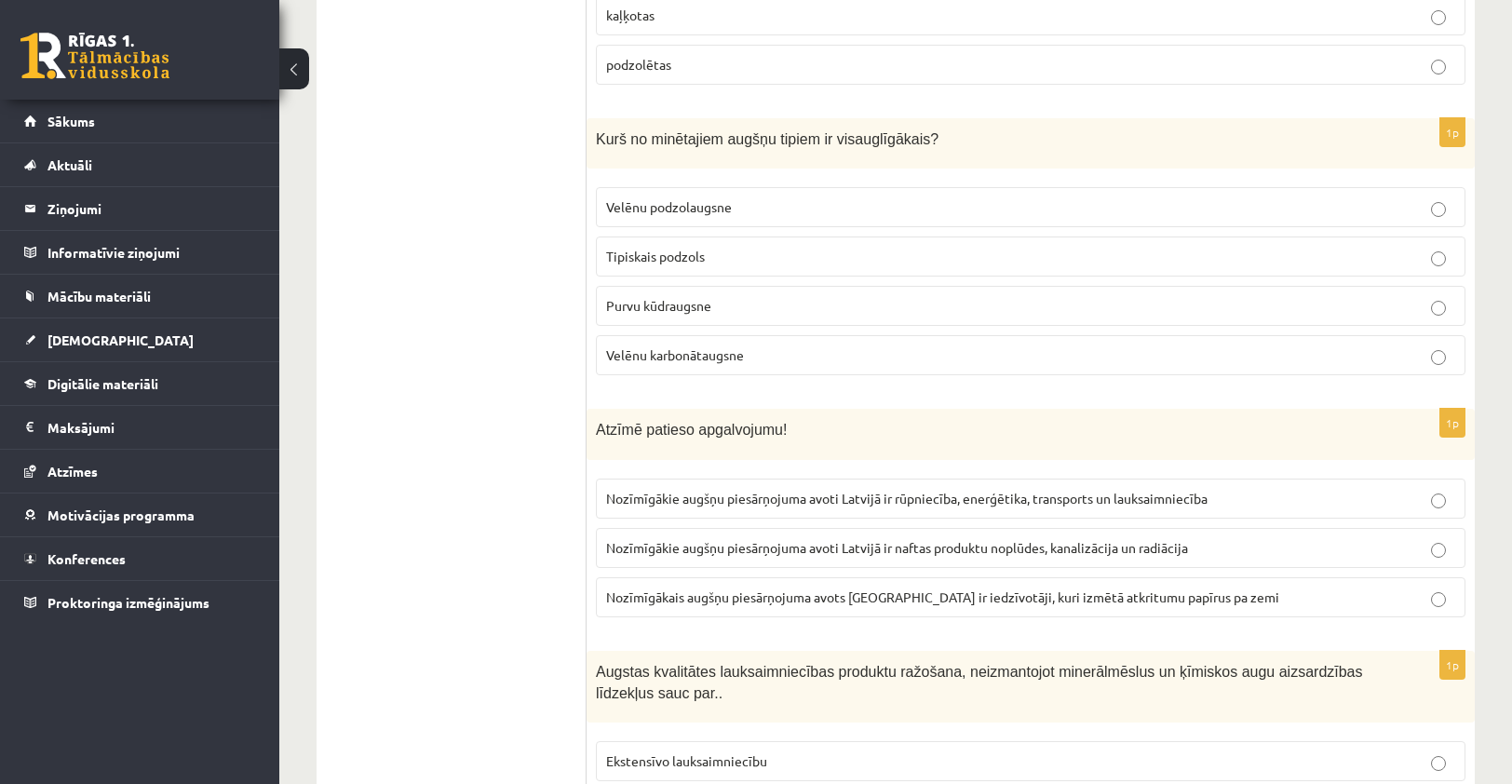
scroll to position [3816, 0]
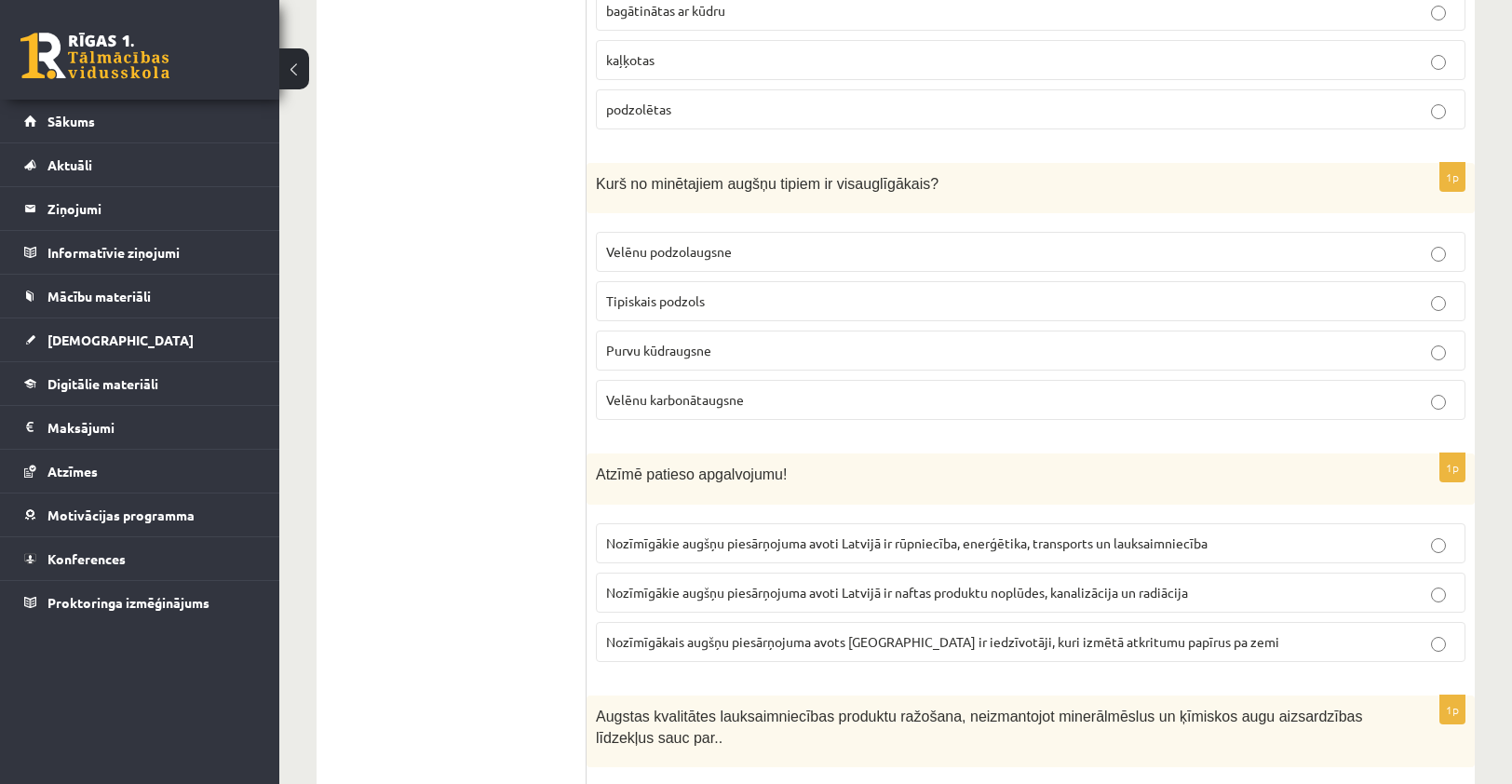
click at [730, 242] on label "Velēnu podzolaugsne" at bounding box center [1030, 252] width 869 height 40
click at [729, 291] on p "Tipiskais podzols" at bounding box center [1030, 301] width 849 height 20
click at [1000, 584] on span "Nozīmīgākie augšņu piesārņojuma avoti Latvijā ir naftas produktu noplūdes, kana…" at bounding box center [897, 592] width 582 height 17
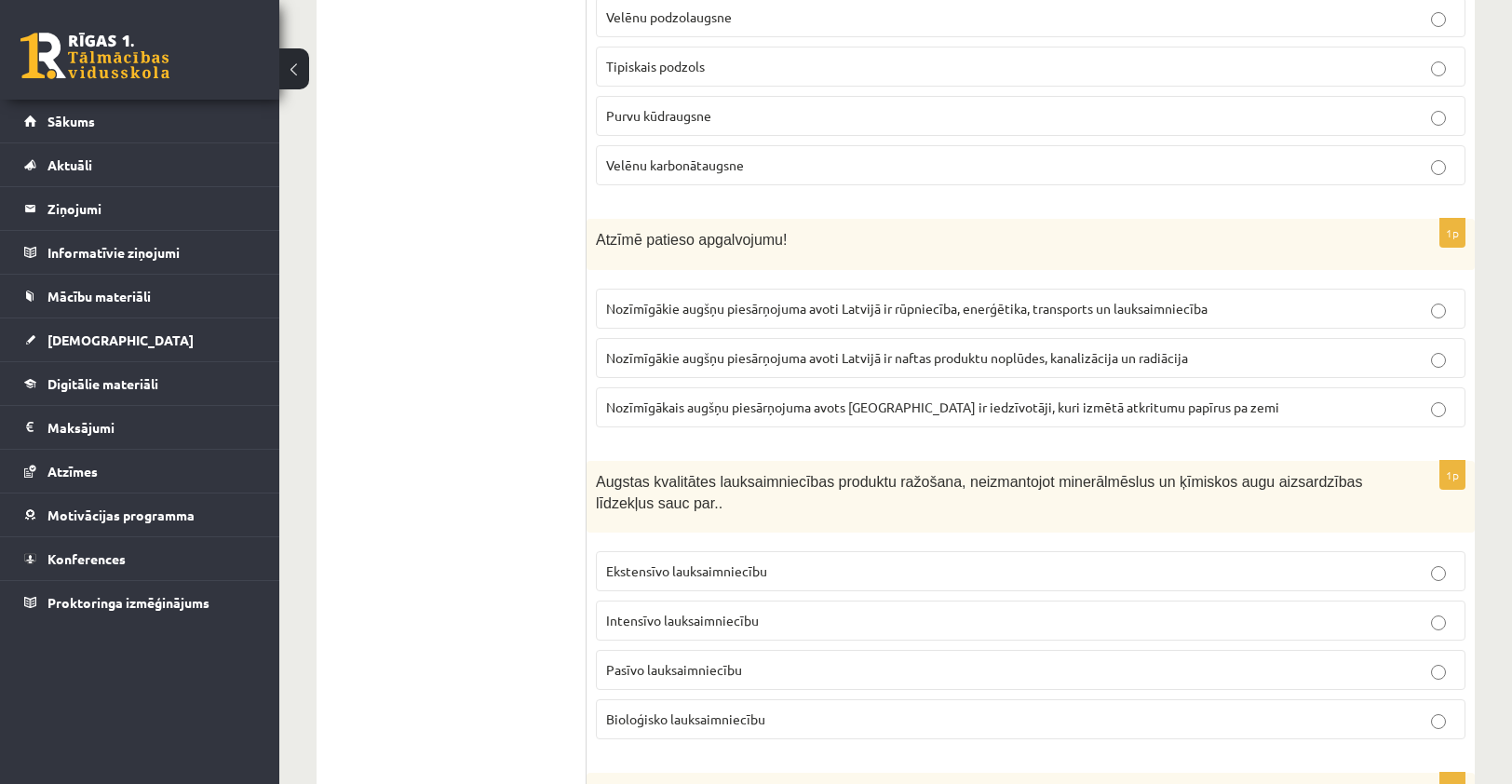
scroll to position [4096, 0]
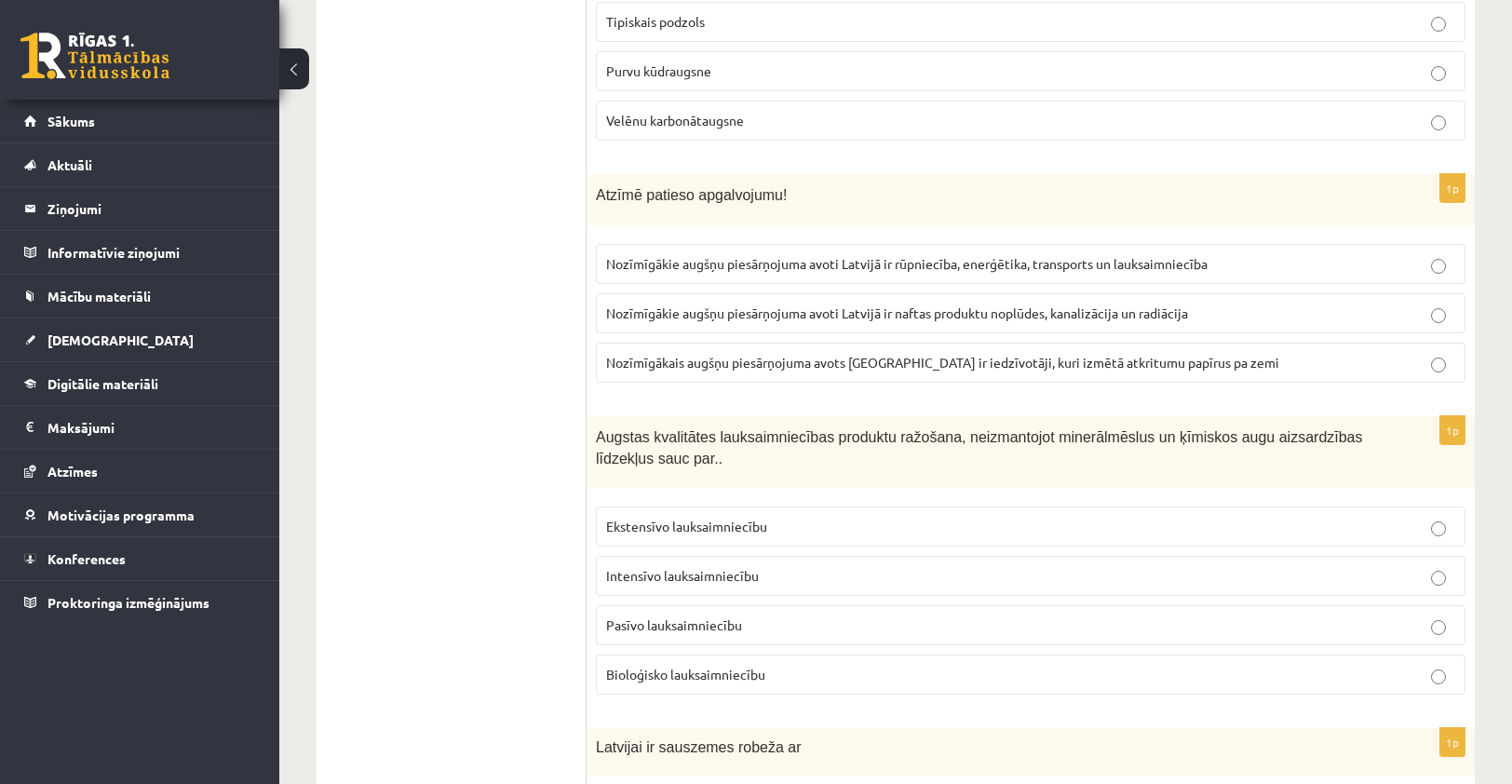
click at [726, 665] on p "Bioloģisko lauksaimniecību" at bounding box center [1030, 675] width 849 height 20
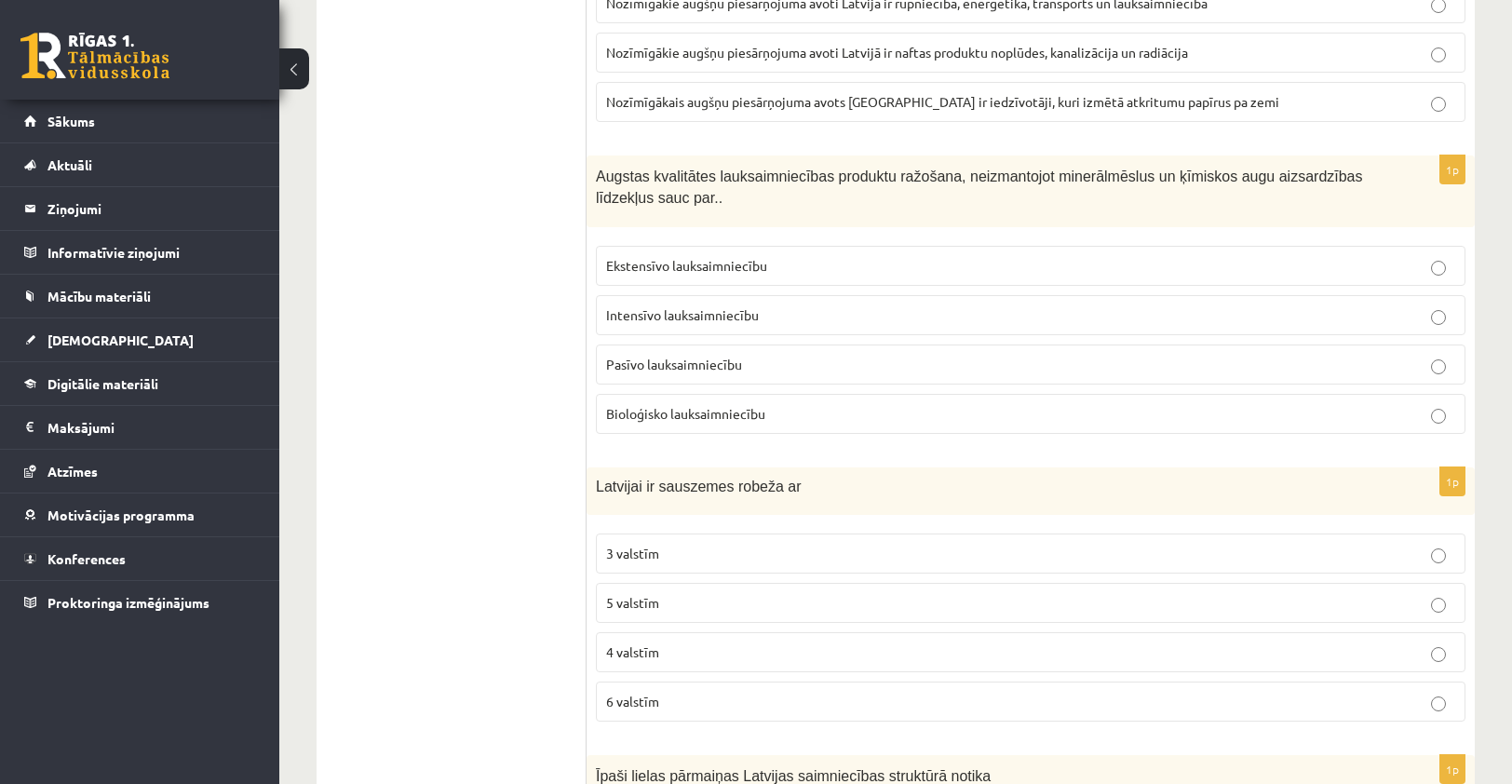
scroll to position [4375, 0]
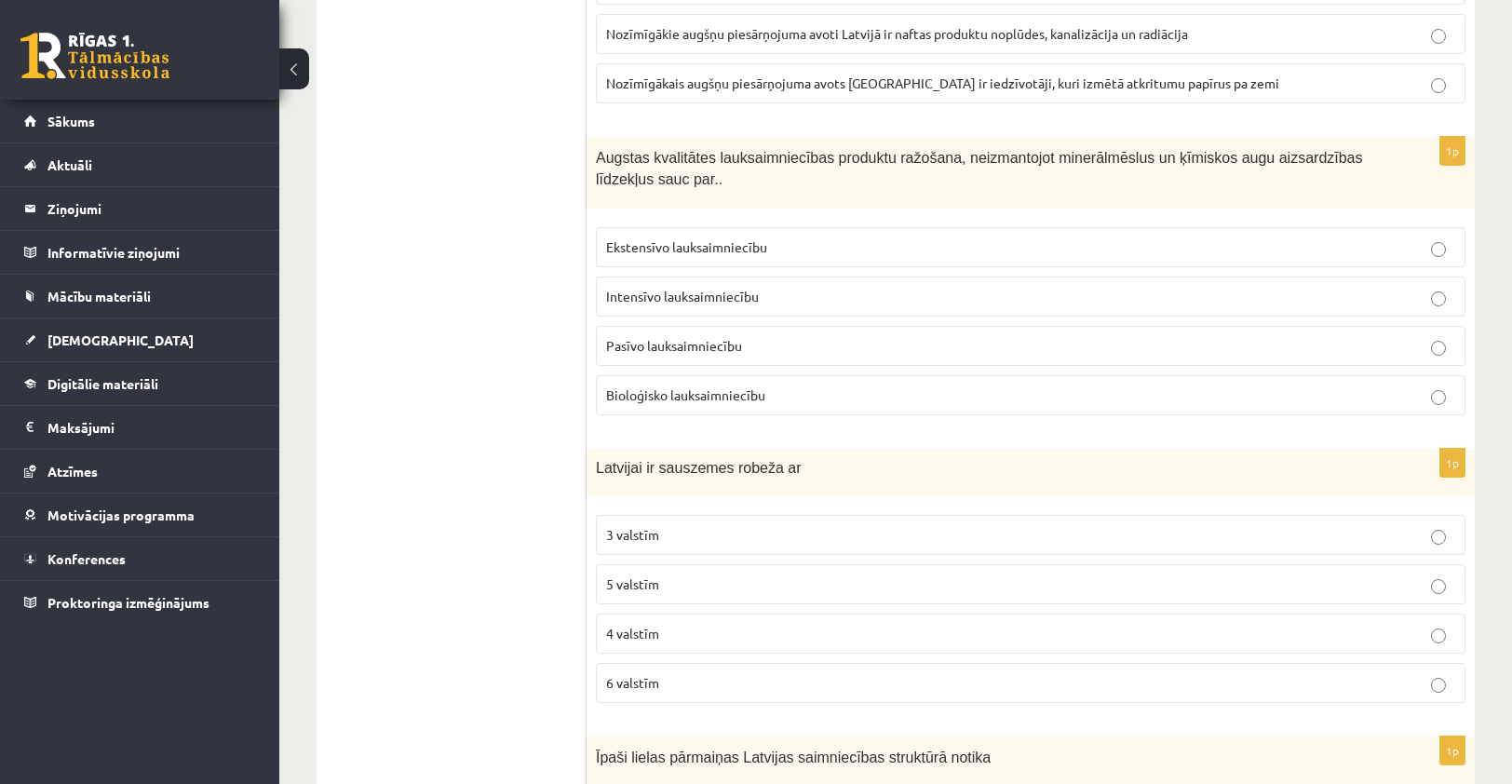
click at [685, 618] on label "4 valstīm" at bounding box center [1030, 633] width 869 height 40
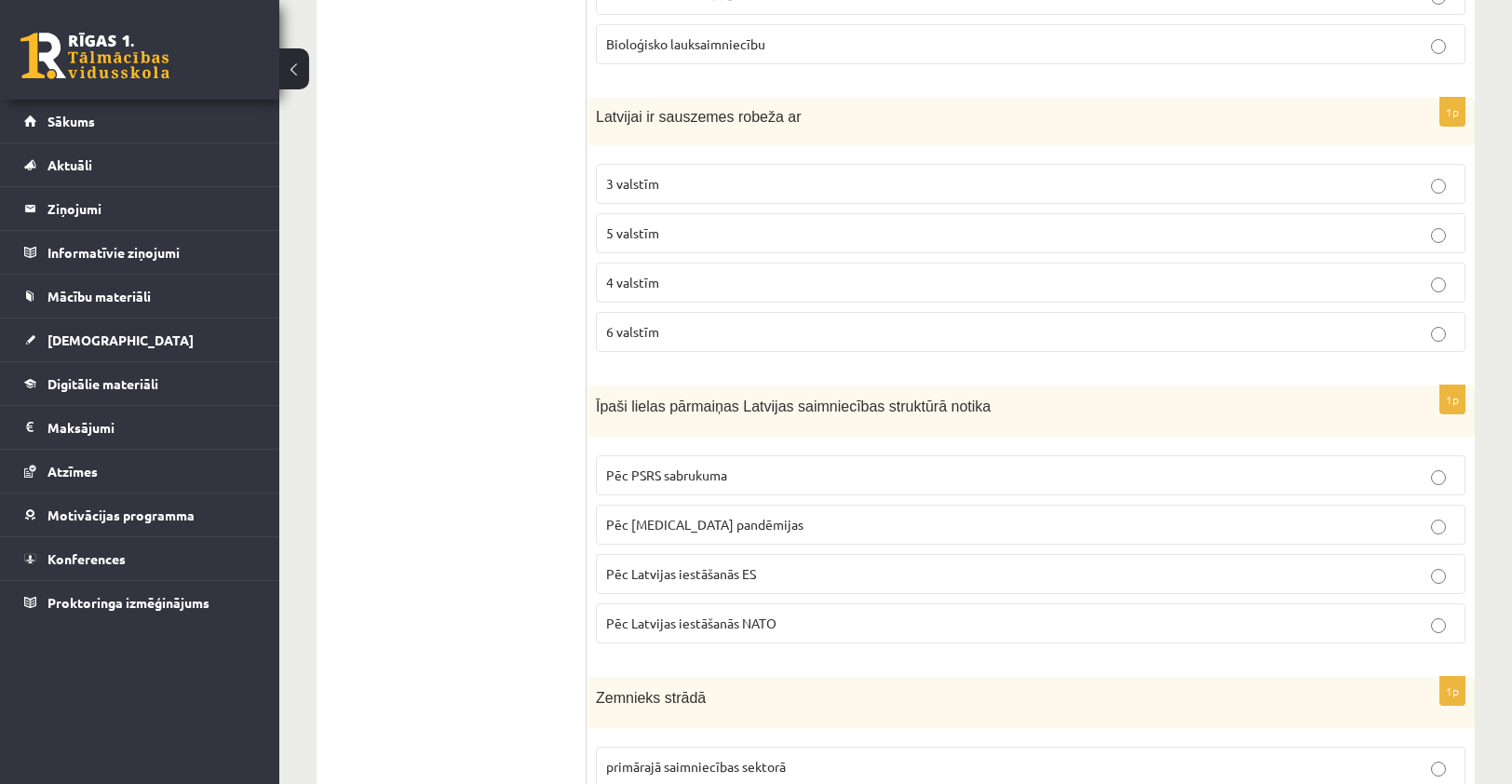
scroll to position [4747, 0]
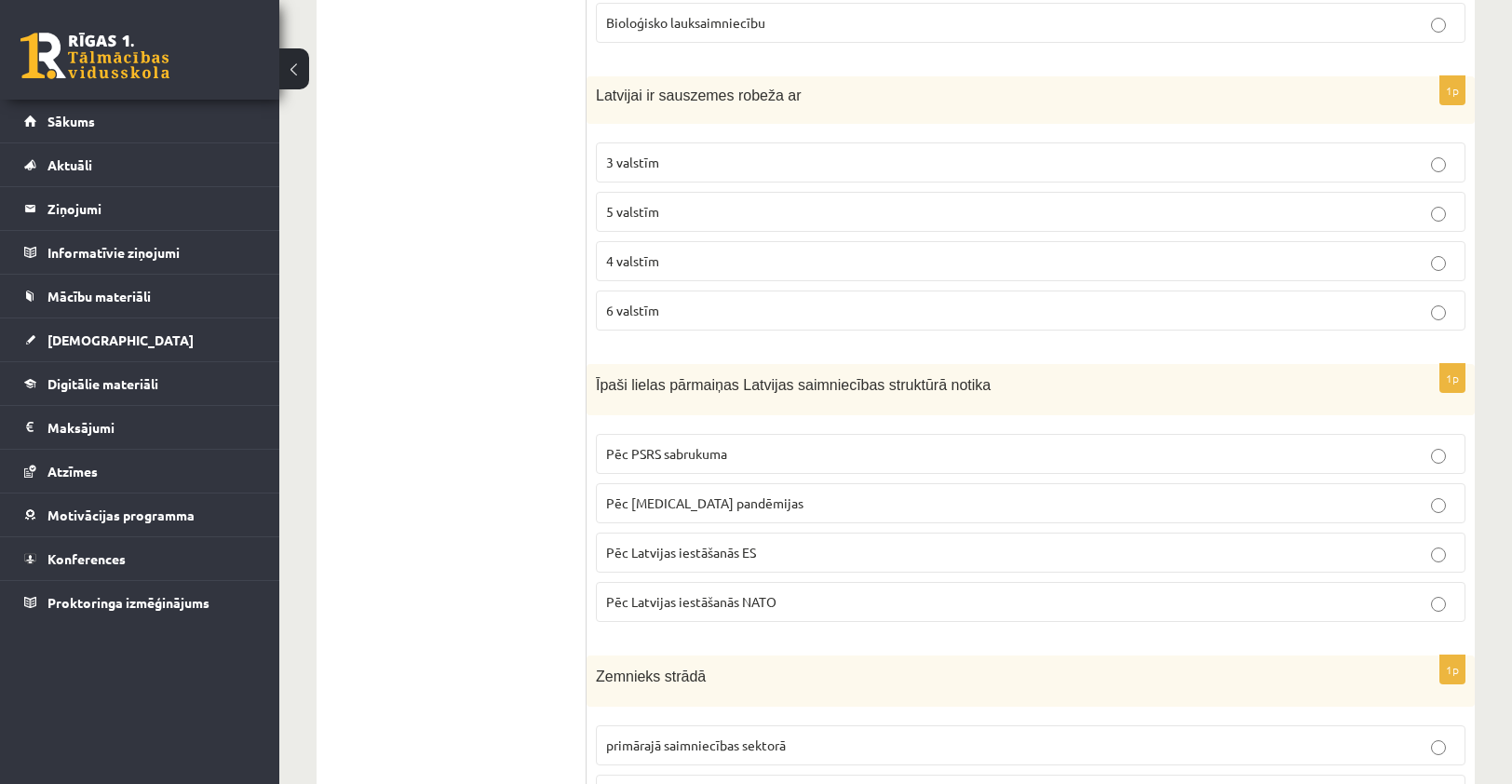
click at [690, 445] on span "Pēc PSRS sabrukuma" at bounding box center [666, 453] width 121 height 17
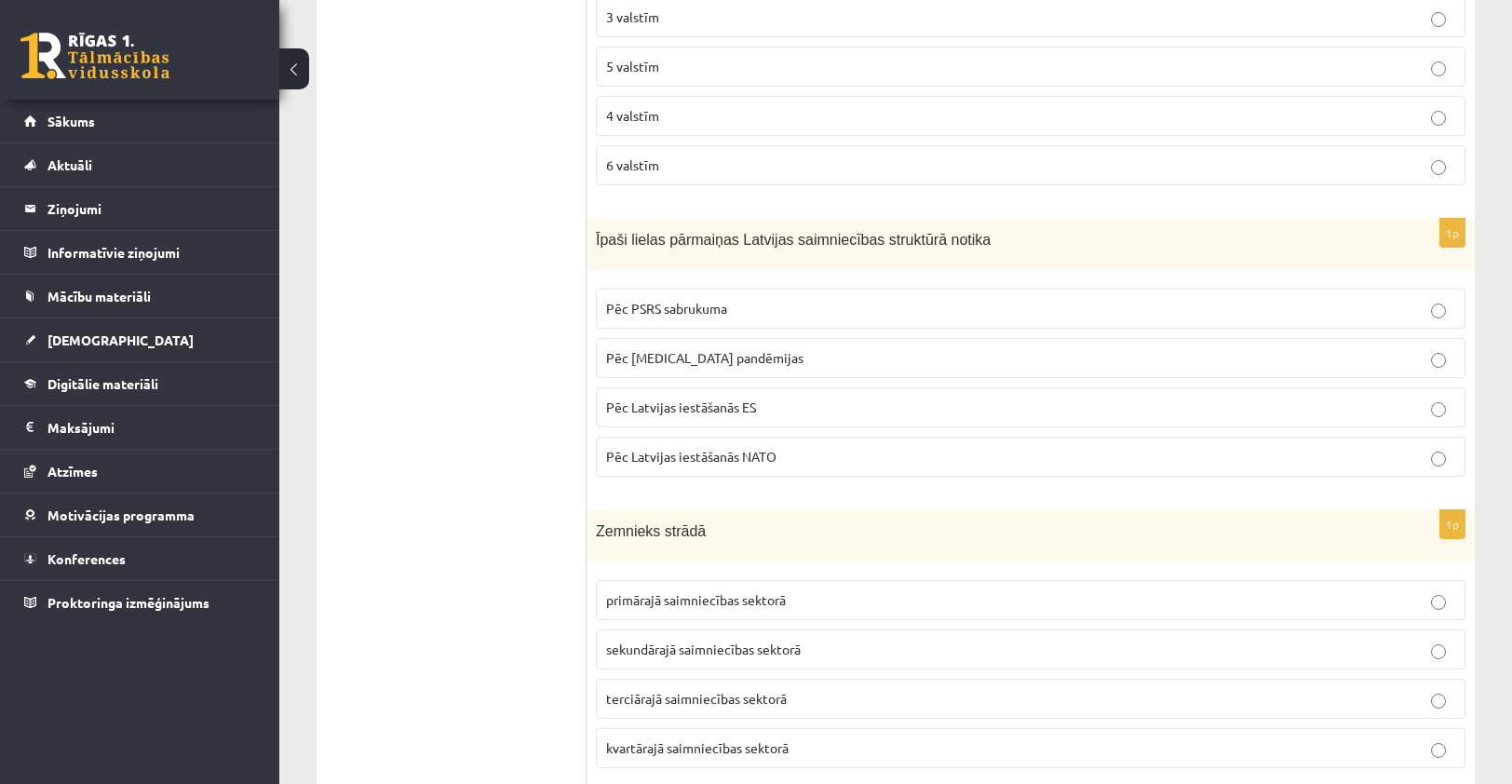
scroll to position [4933, 0]
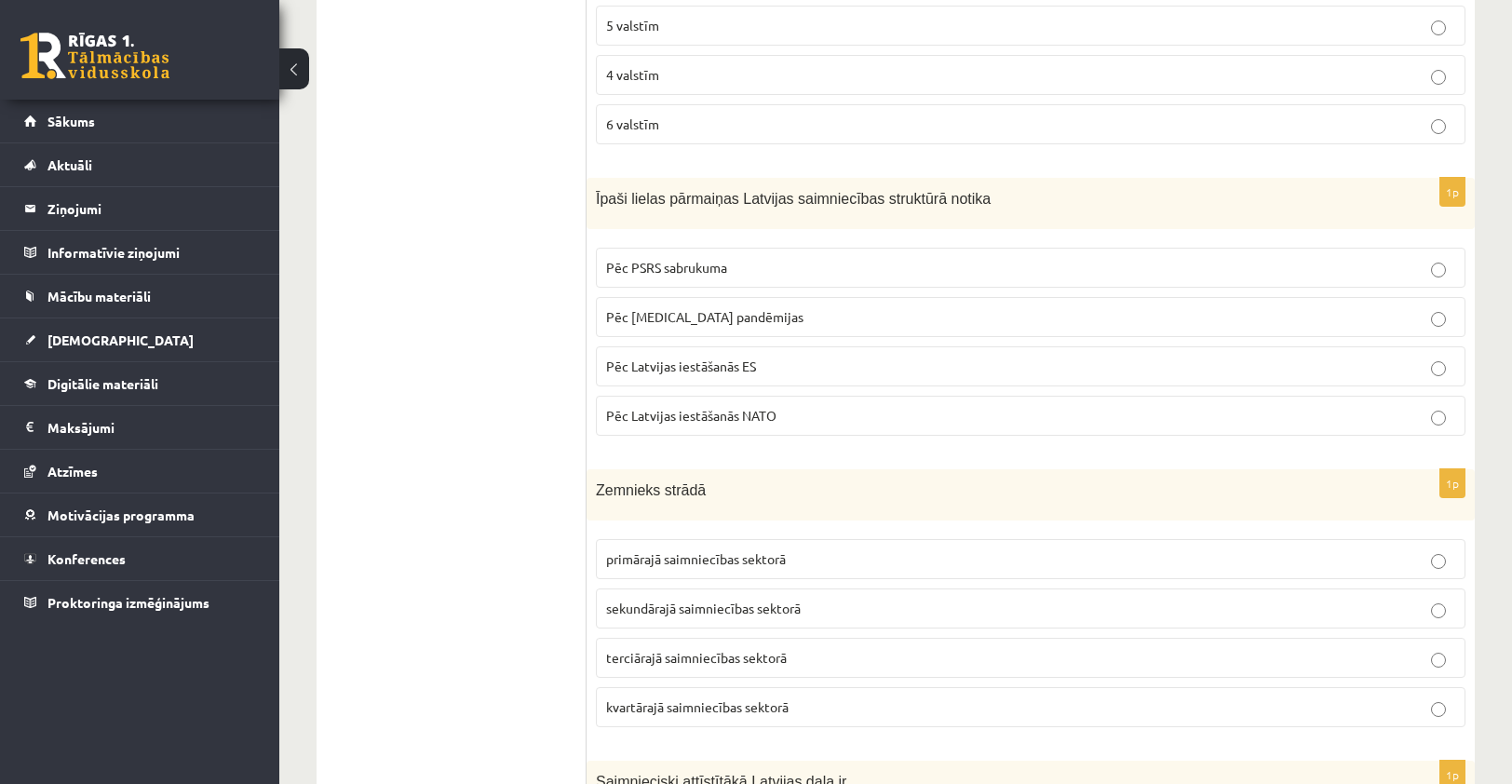
click at [829, 549] on p "primārajā saimniecības sektorā" at bounding box center [1030, 559] width 849 height 20
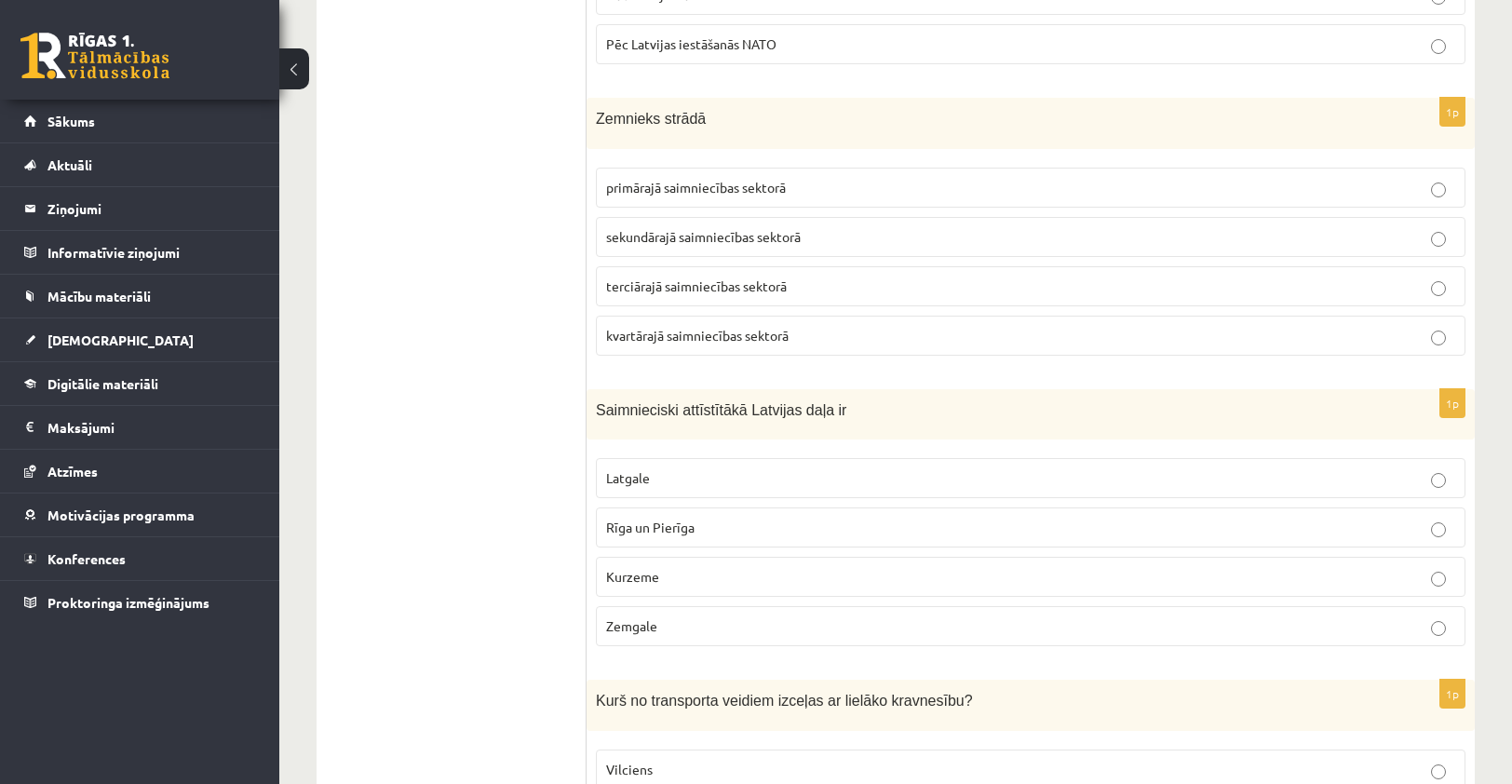
scroll to position [5306, 0]
click at [705, 517] on p "Rīga un Pierīga" at bounding box center [1030, 527] width 849 height 20
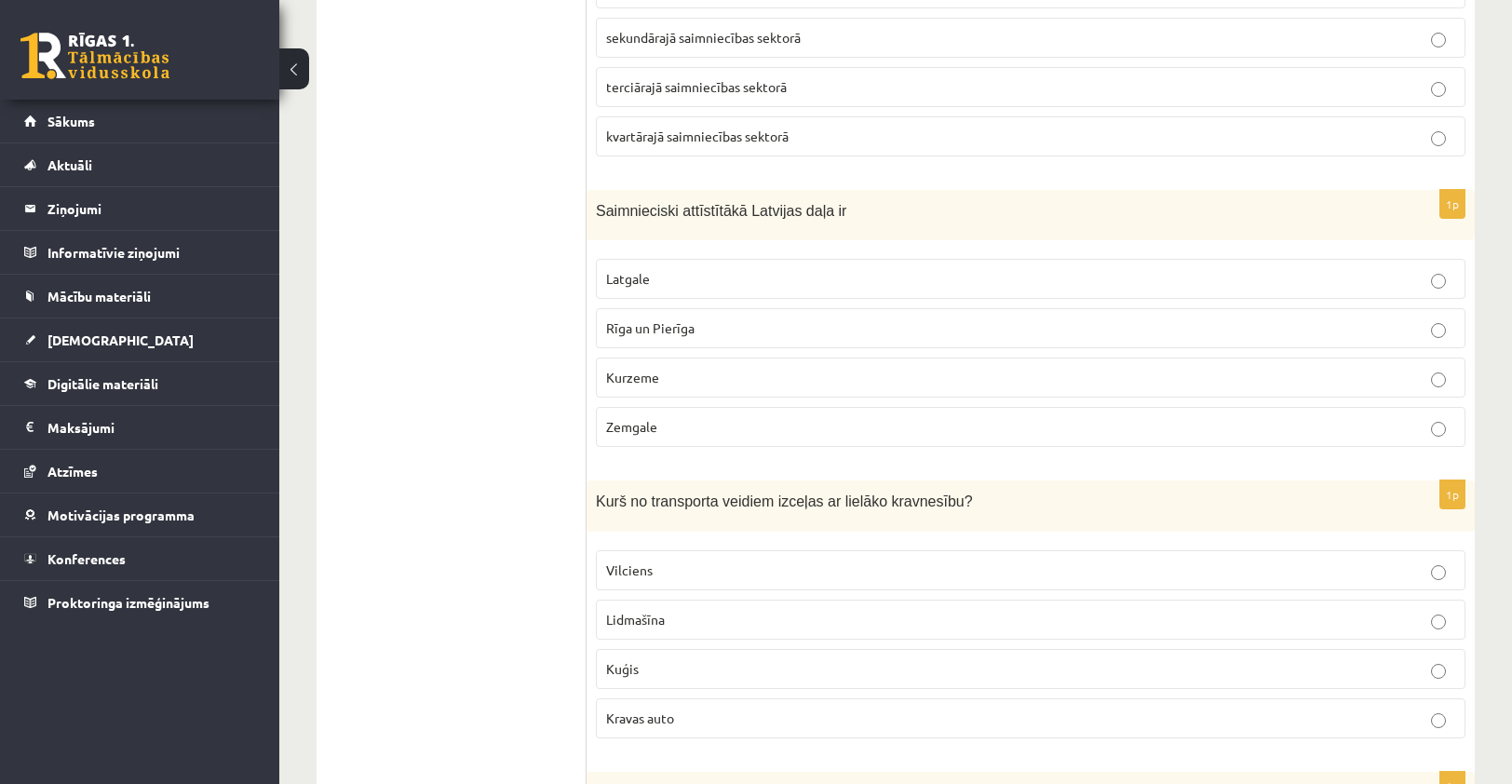
scroll to position [5585, 0]
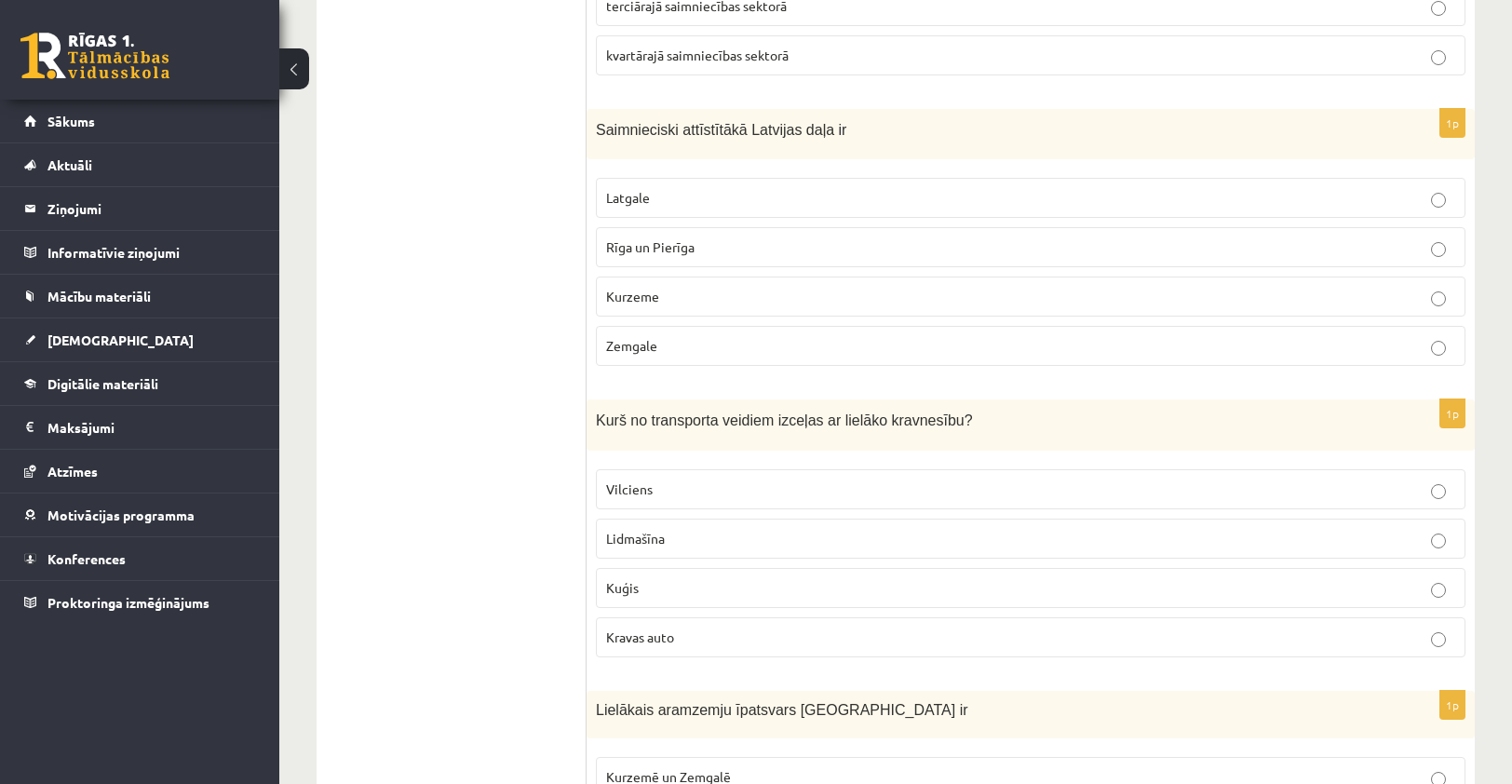
click at [730, 578] on p "Kuģis" at bounding box center [1030, 588] width 849 height 20
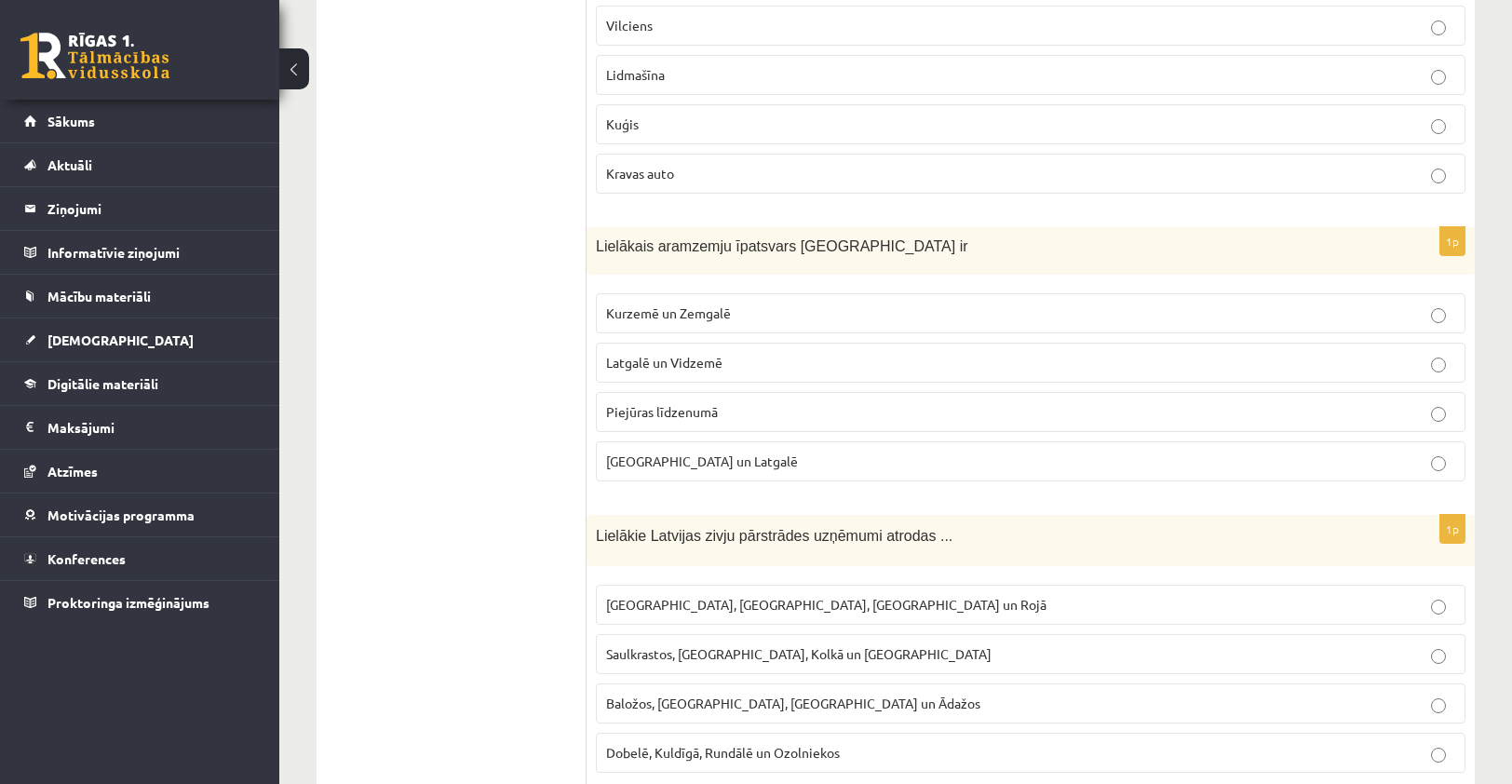
scroll to position [6050, 0]
click at [681, 303] on span "Kurzemē un Zemgalē" at bounding box center [668, 311] width 125 height 17
click at [831, 291] on label "Kurzemē un Zemgalē" at bounding box center [1030, 311] width 869 height 40
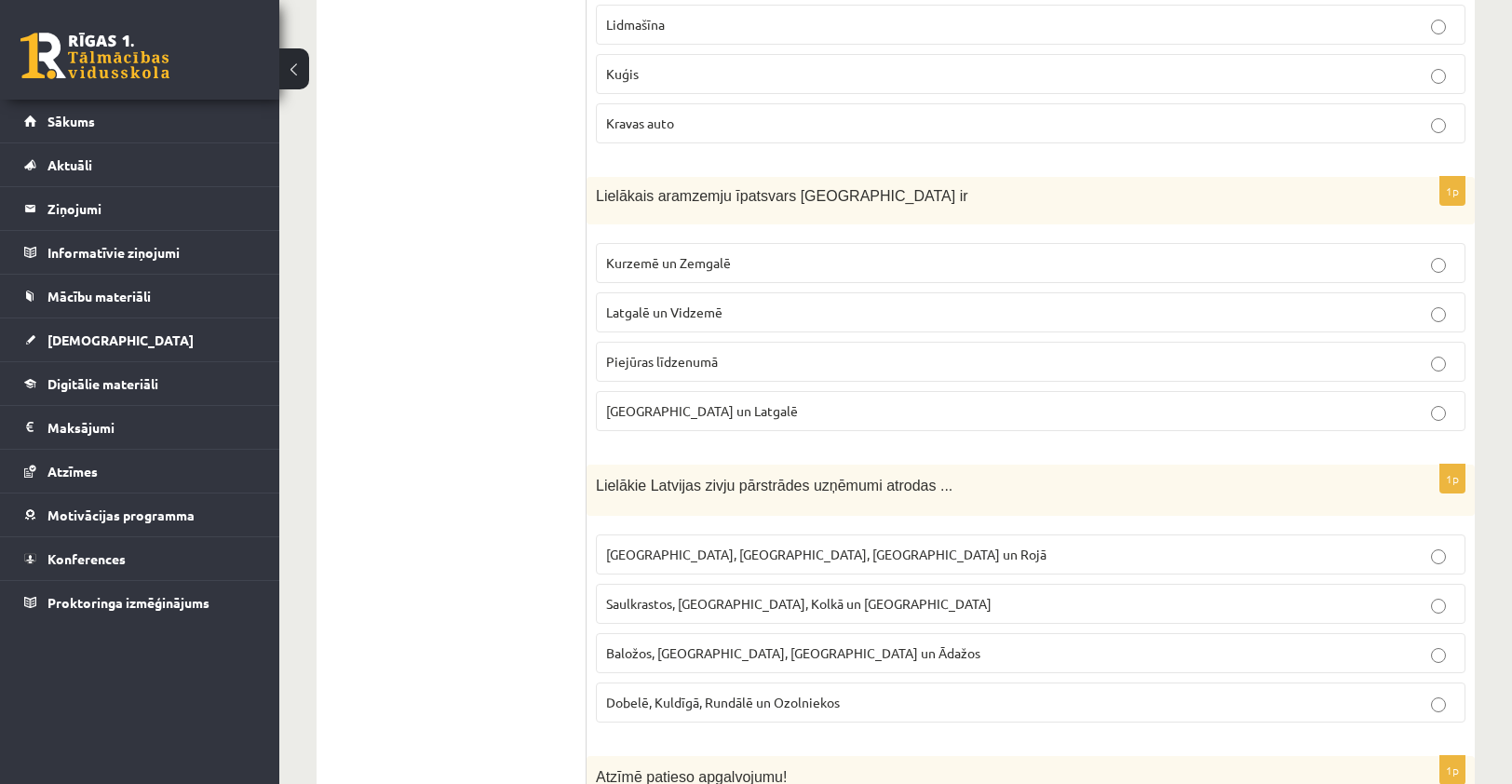
scroll to position [6143, 0]
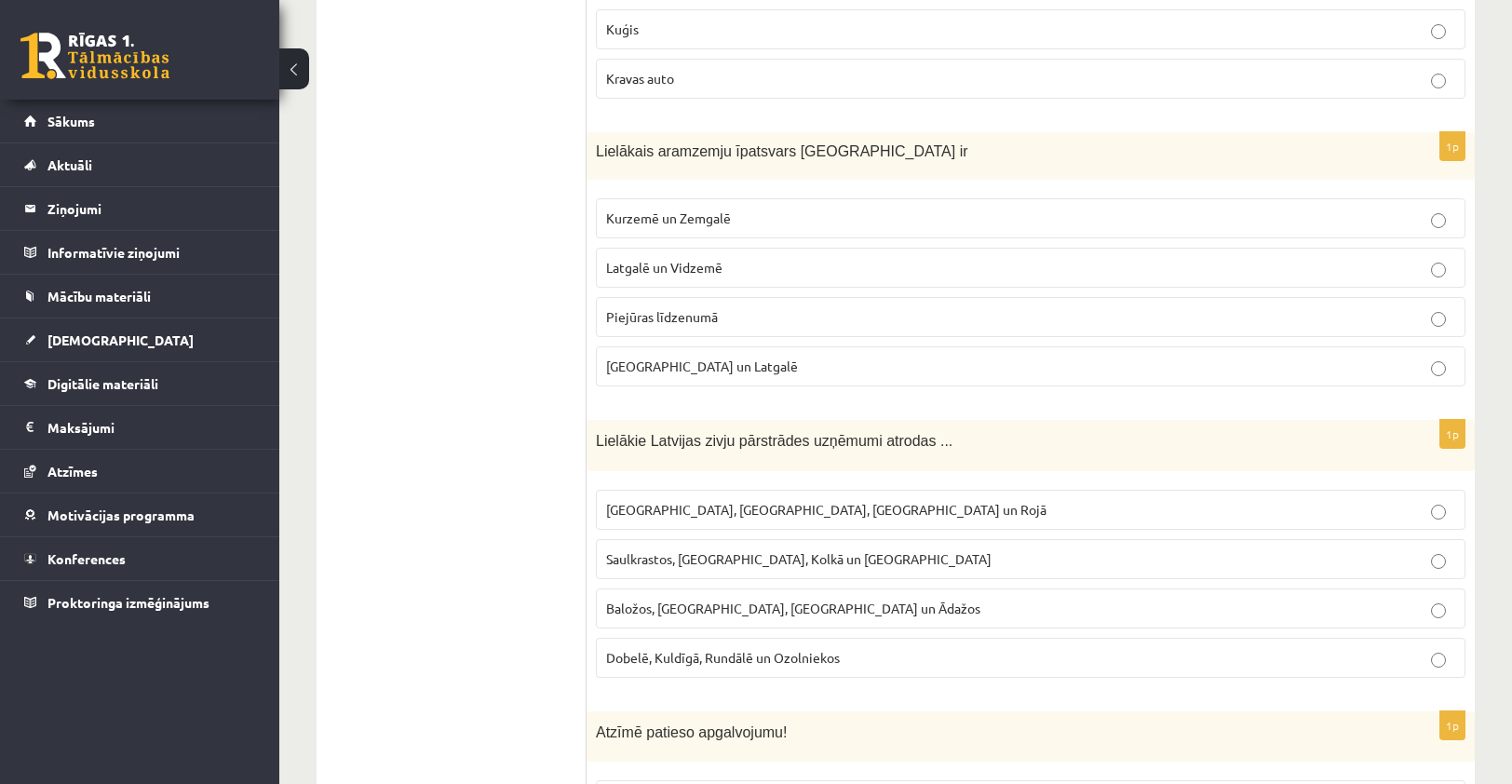
click at [737, 490] on label "Rīgā, Liepājā, Salacgrīvā un Rojā" at bounding box center [1030, 510] width 869 height 40
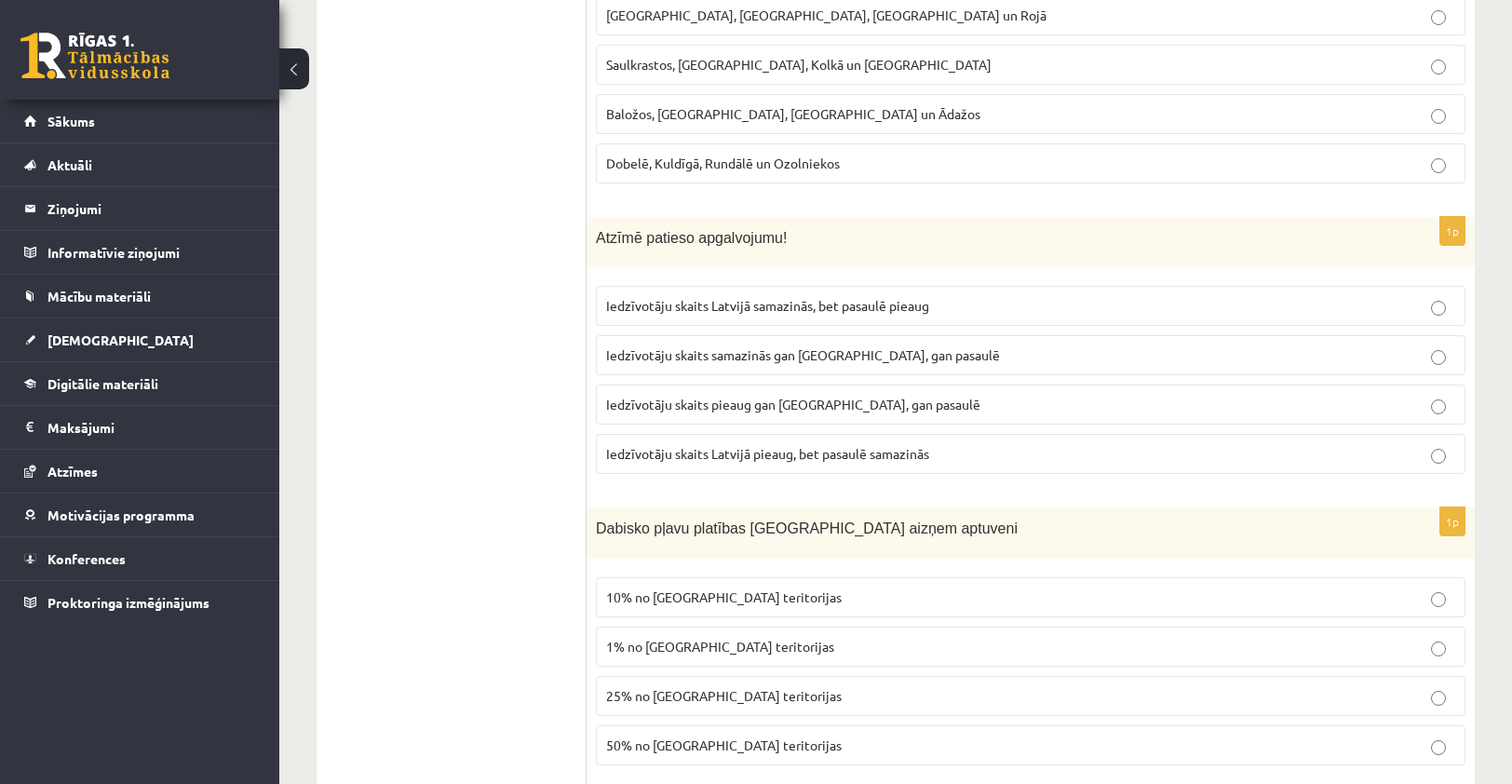
scroll to position [6609, 0]
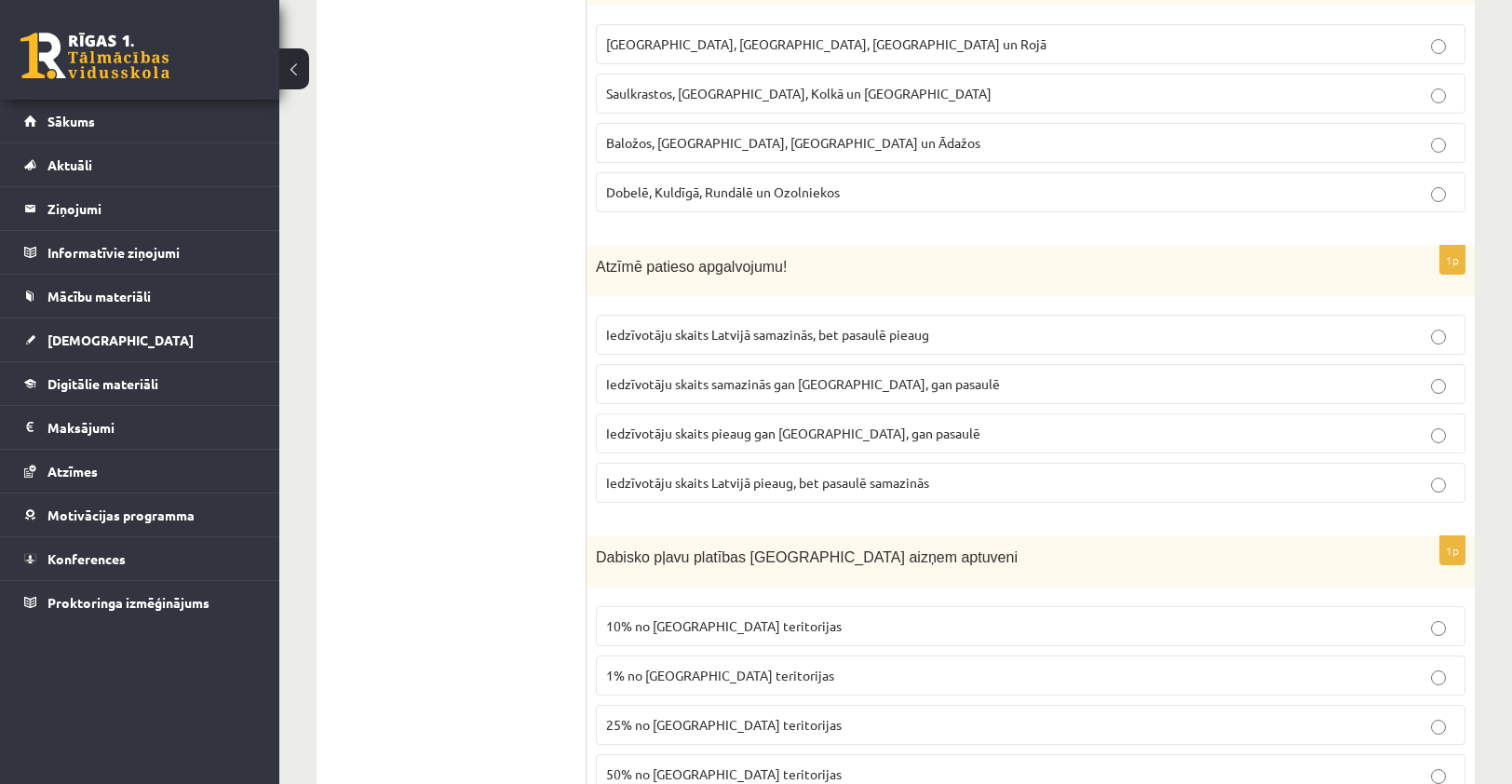
click at [864, 413] on label "Iedzīvotāju skaits pieaug gan Latvijā, gan pasaulē" at bounding box center [1030, 433] width 869 height 40
click at [680, 666] on span "1% no Latvijas teritorijas" at bounding box center [720, 674] width 228 height 17
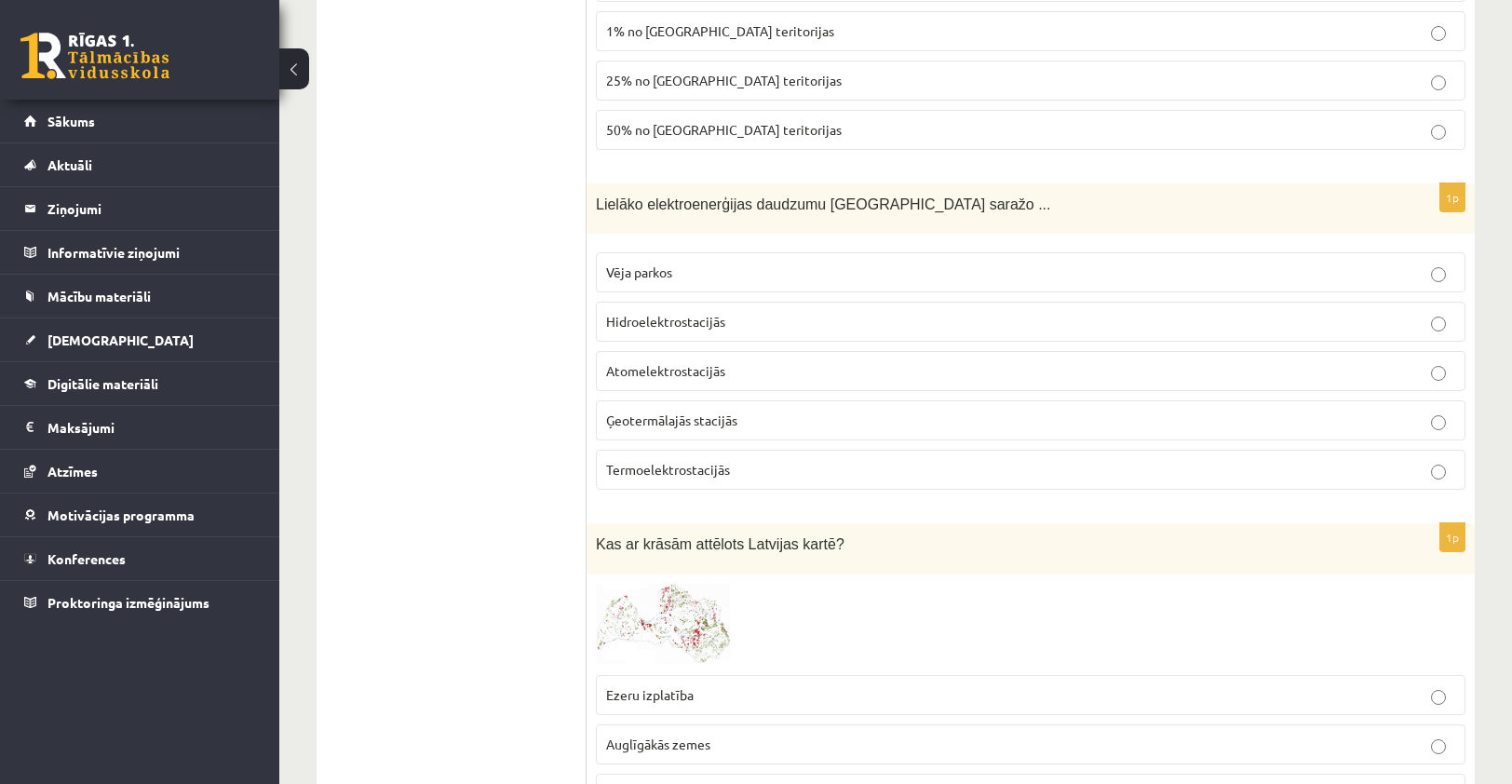
scroll to position [7260, 0]
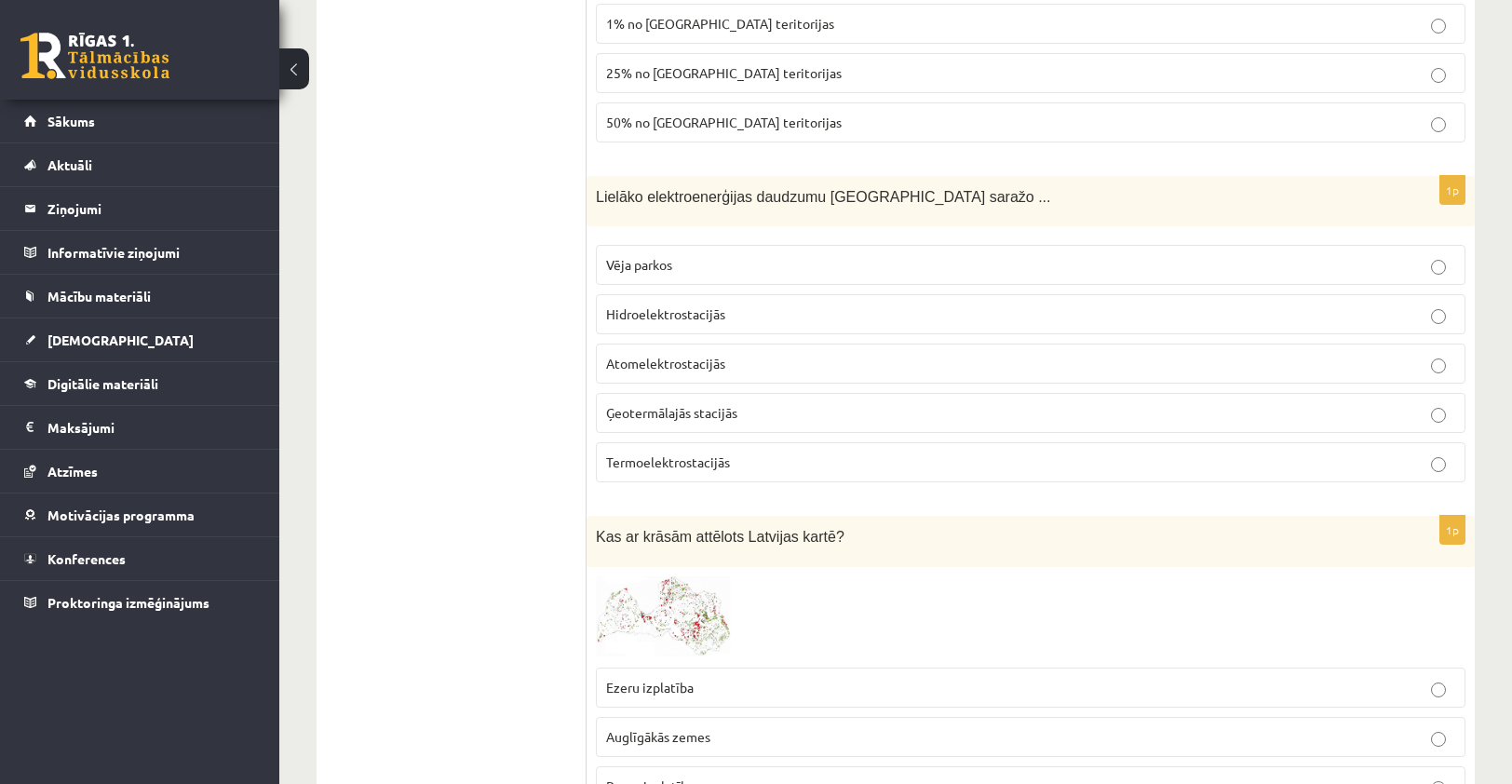
click at [711, 305] on span "Hidroelektrostacijās" at bounding box center [665, 313] width 119 height 17
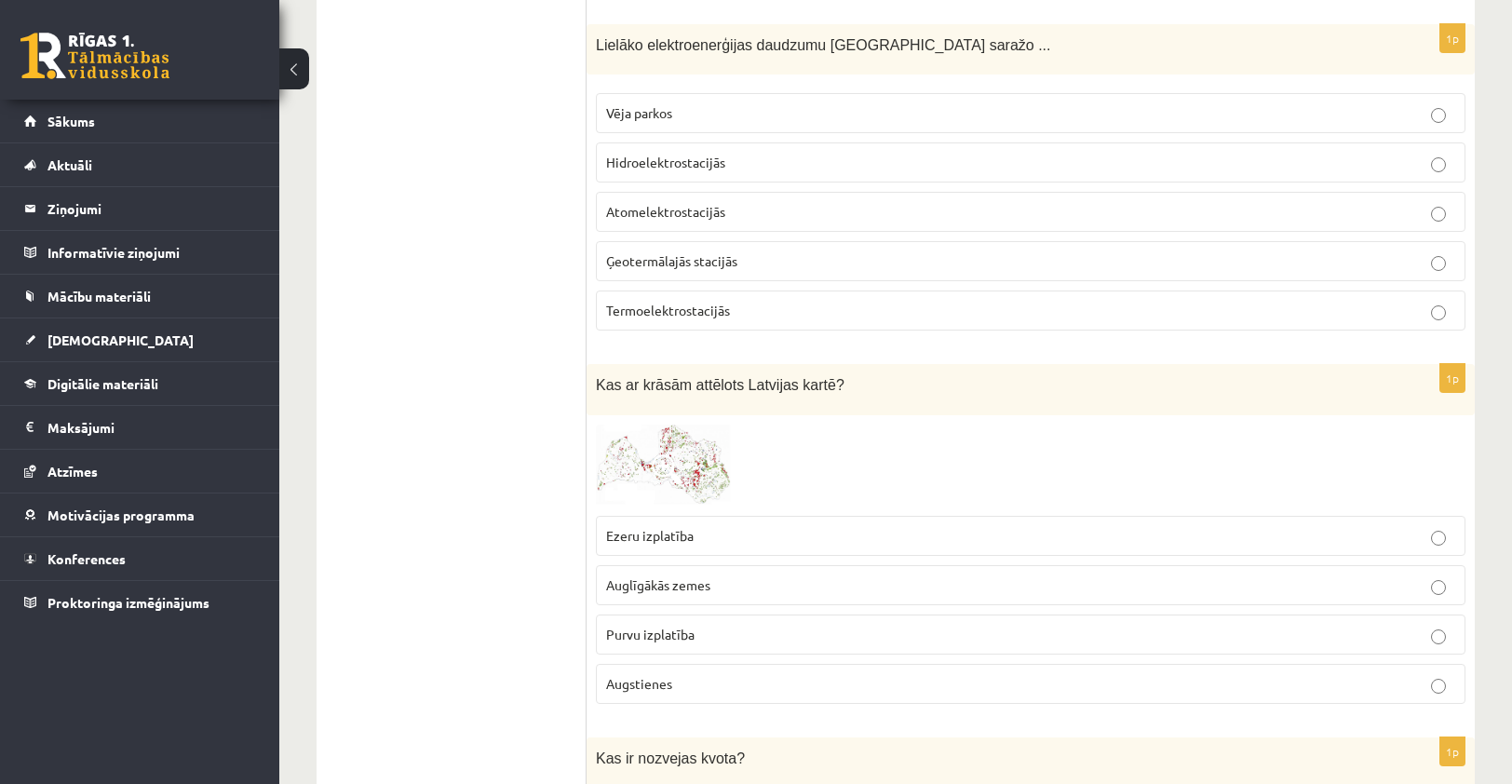
scroll to position [7447, 0]
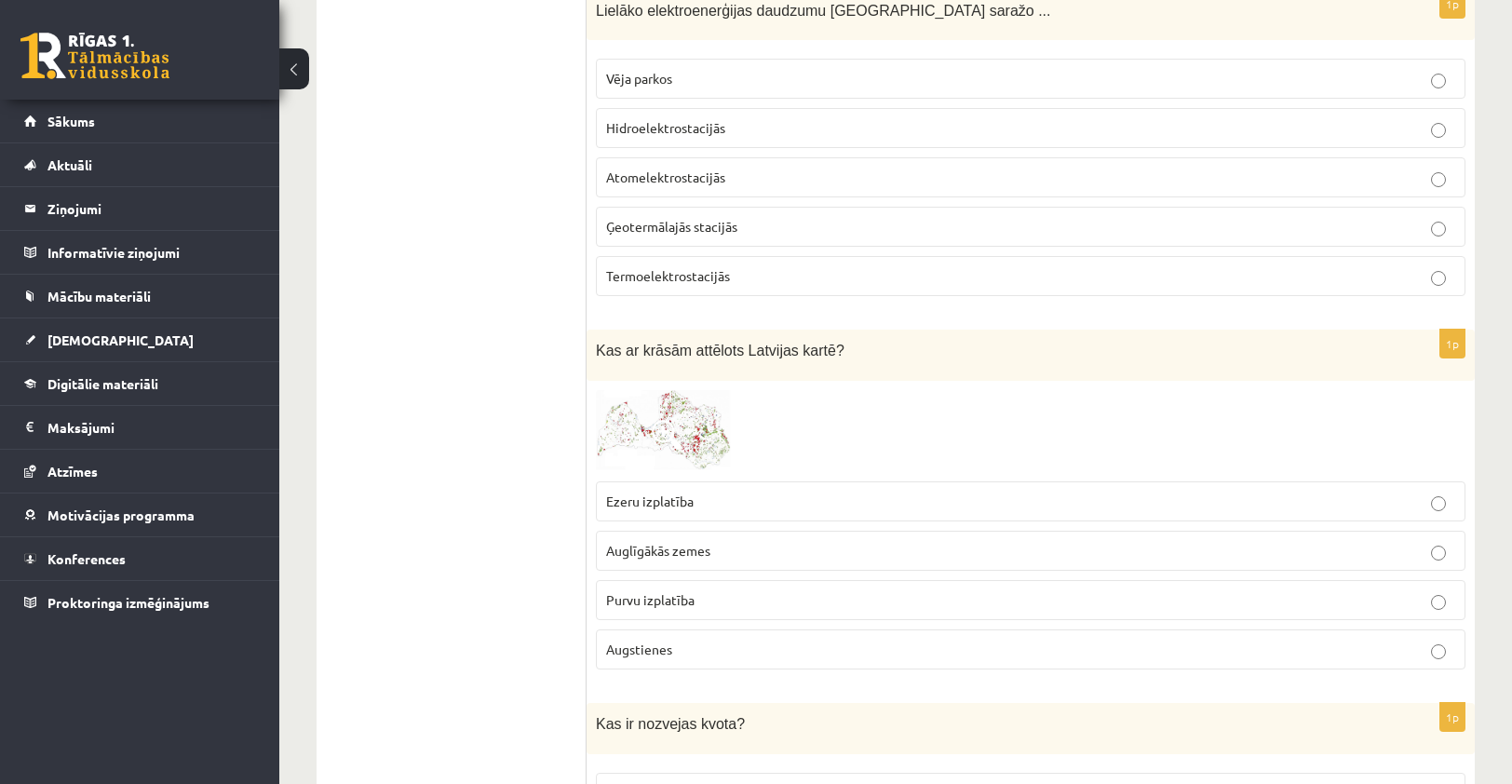
click at [687, 492] on span "Ezeru izplatība" at bounding box center [649, 500] width 87 height 17
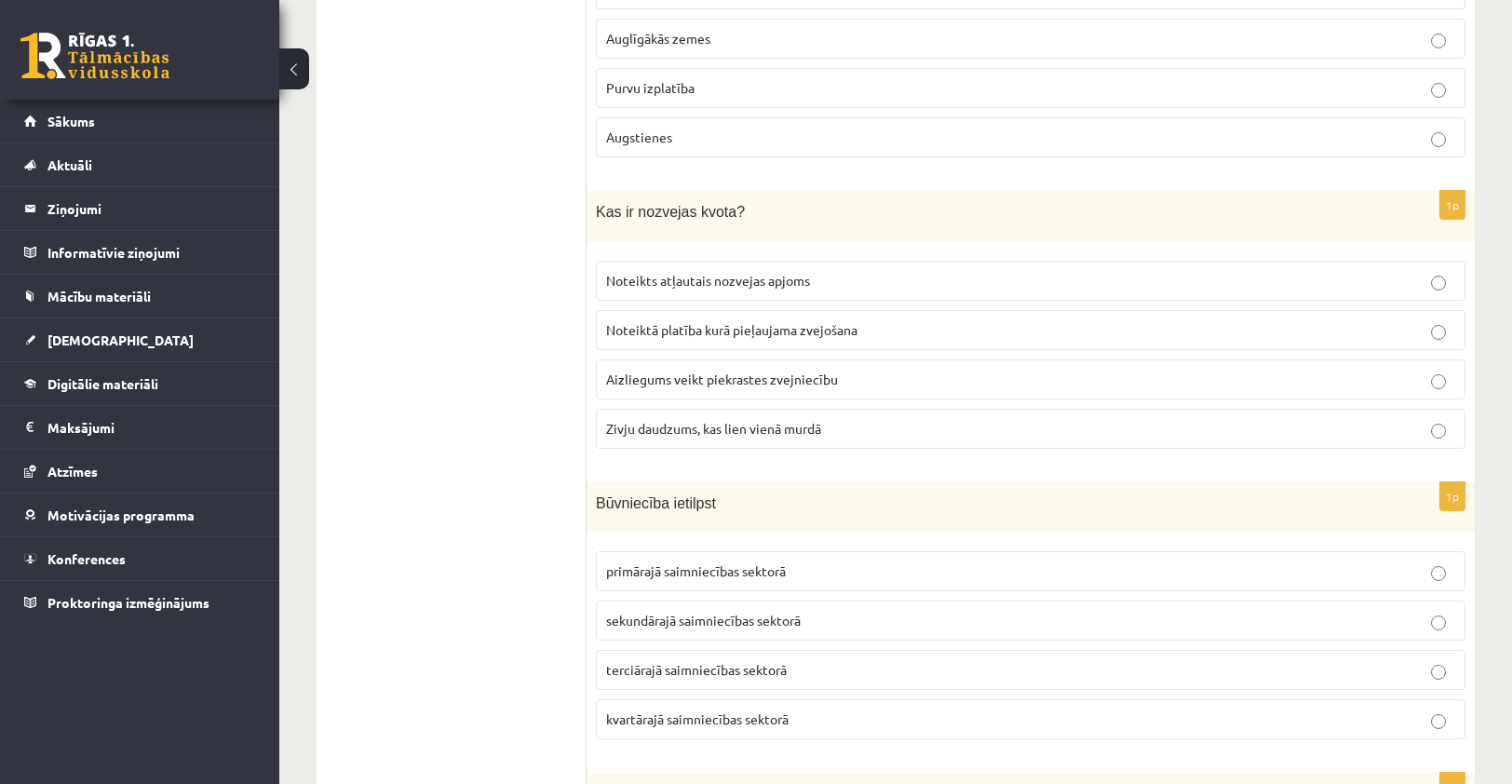
scroll to position [8005, 0]
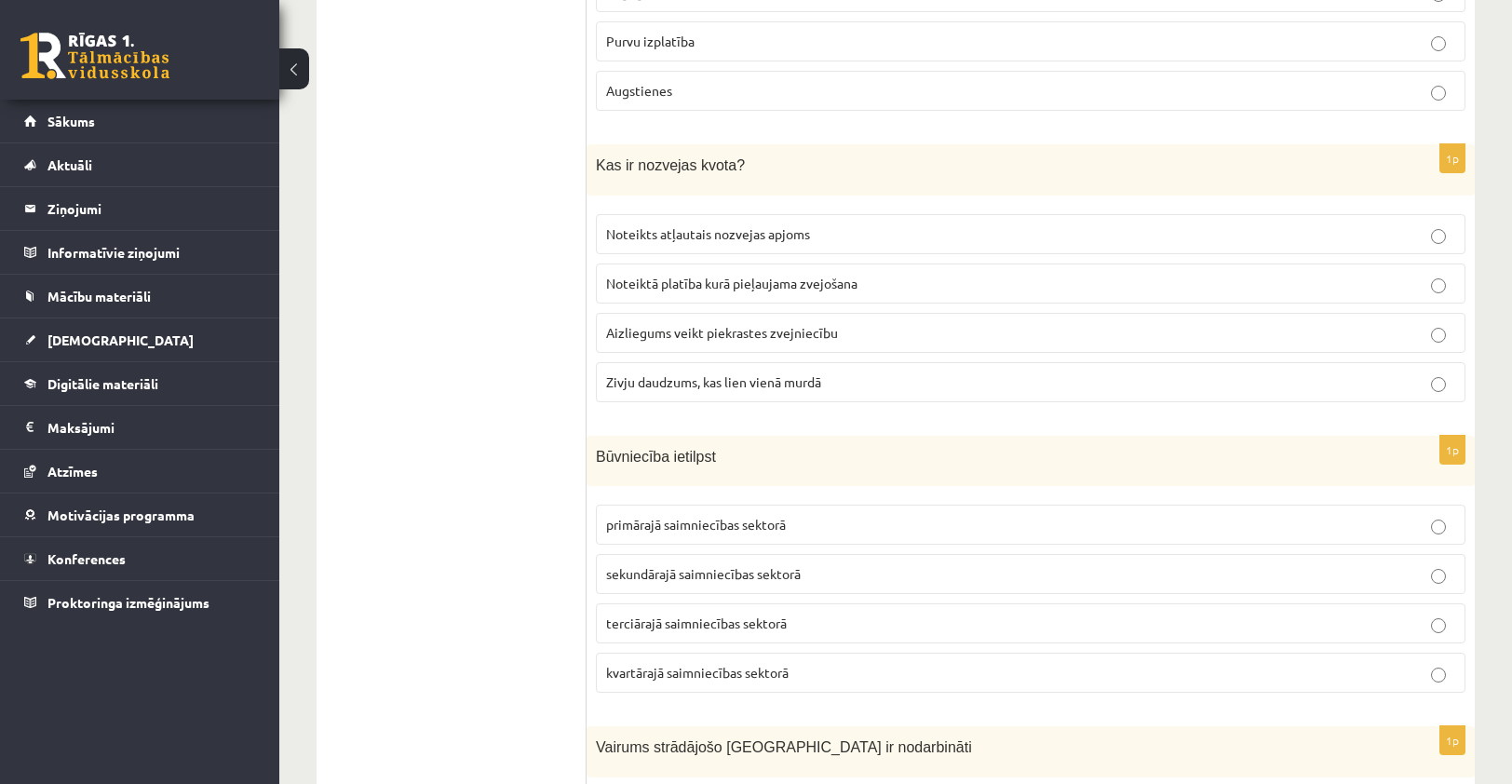
click at [726, 224] on p "Noteikts atļautais nozvejas apjoms" at bounding box center [1030, 234] width 849 height 20
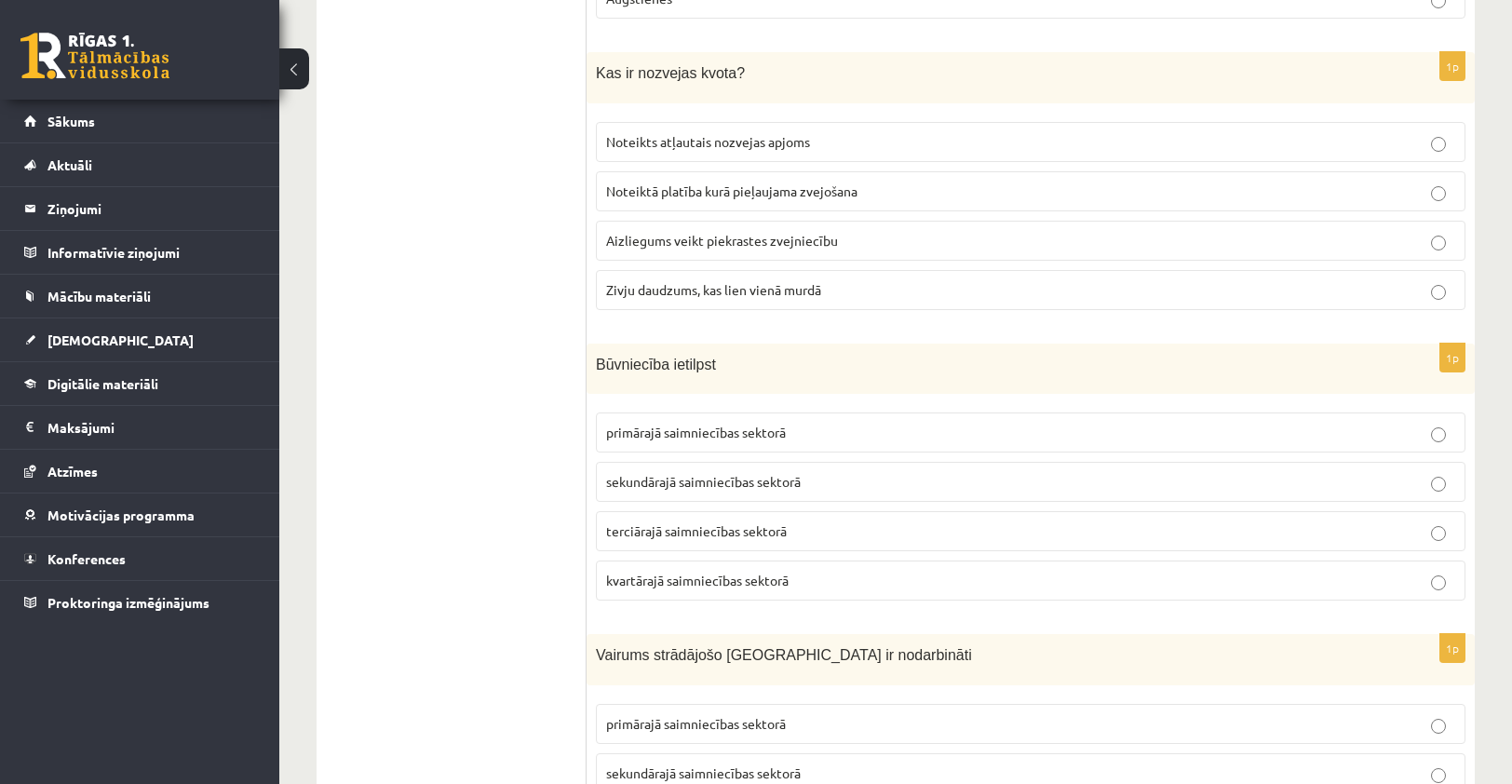
scroll to position [8098, 0]
click at [742, 472] on span "sekundārajā saimniecības sektorā" at bounding box center [703, 480] width 195 height 17
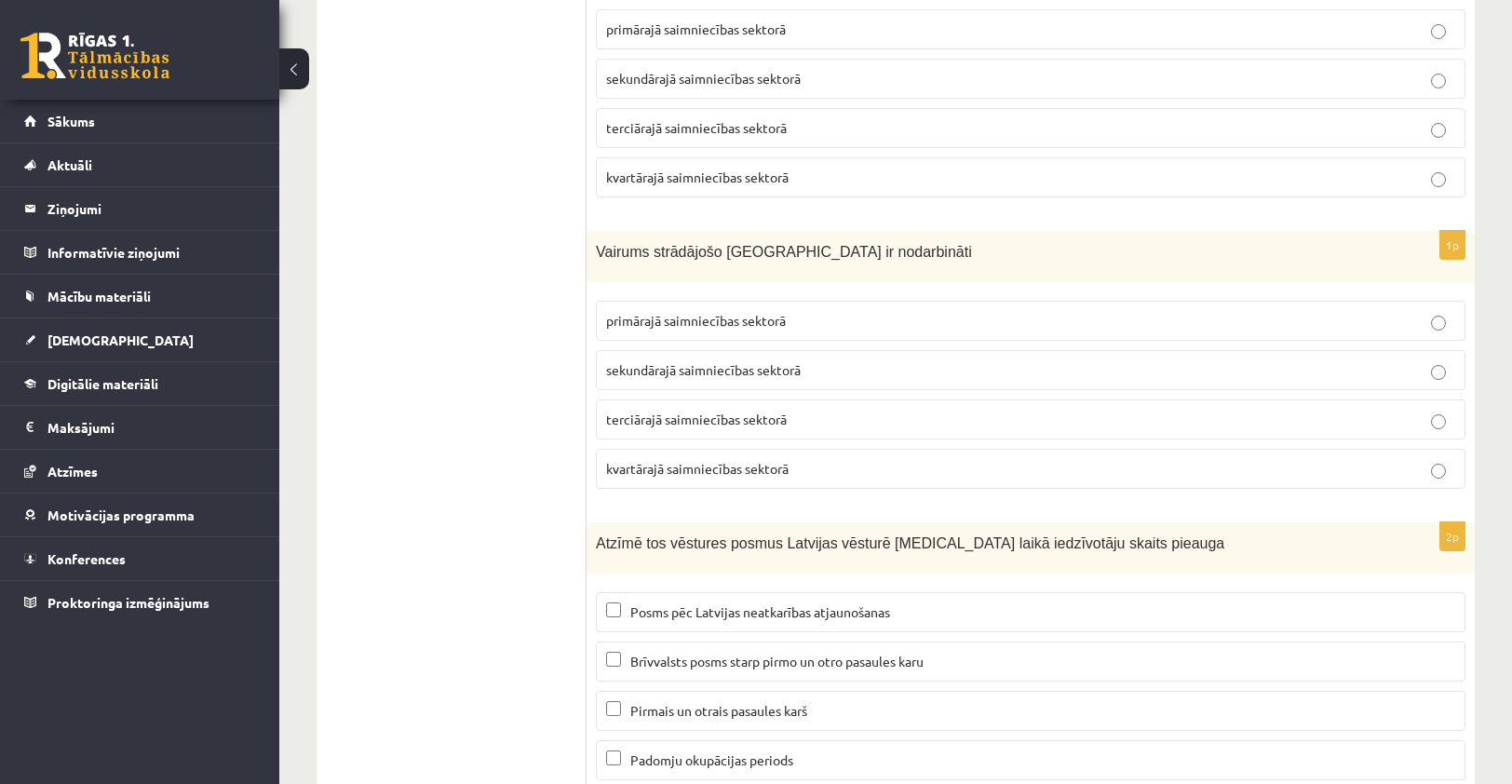
scroll to position [8516, 0]
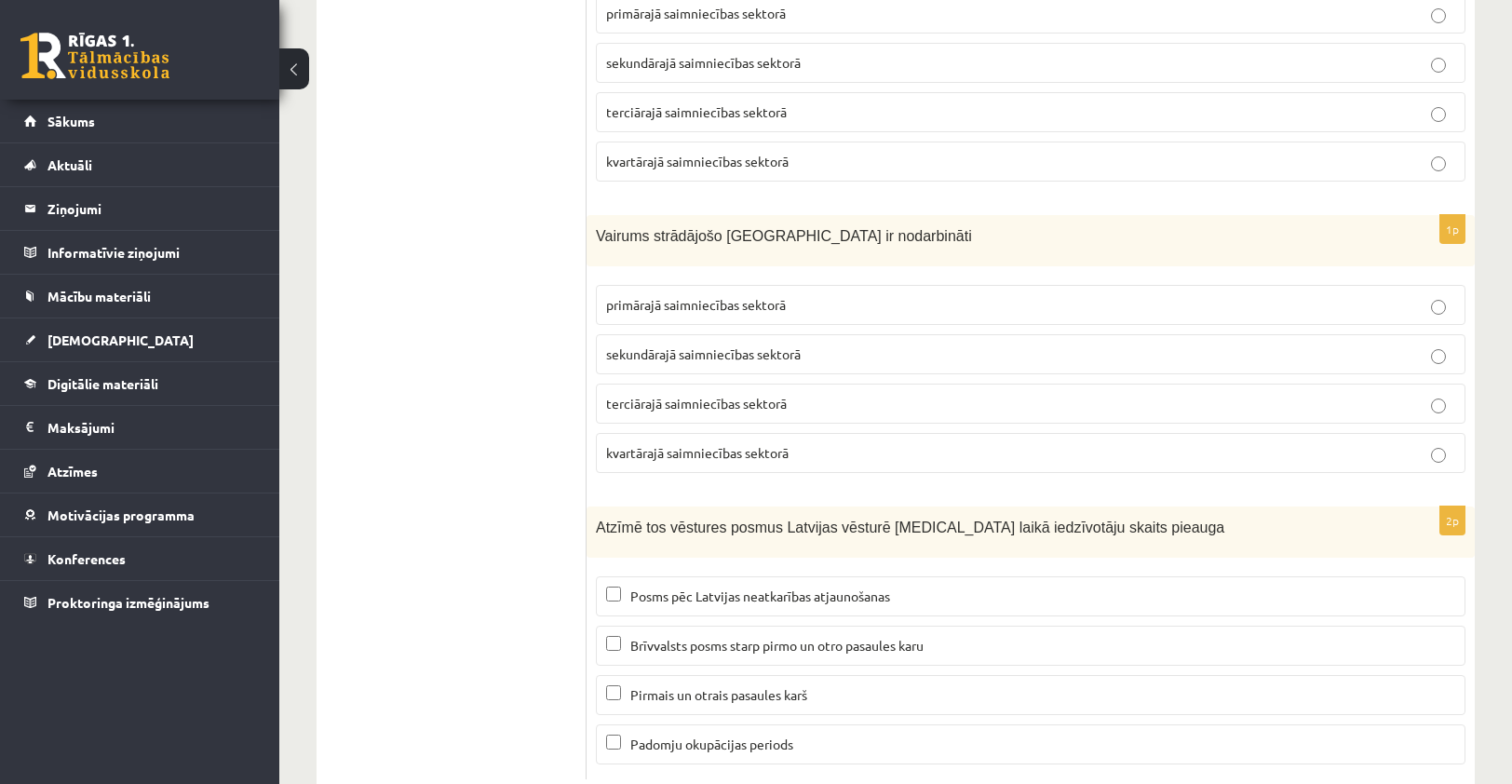
click at [743, 395] on span "terciārajā saimniecības sektorā" at bounding box center [696, 403] width 181 height 17
click at [622, 636] on p "Brīvvalsts posms starp pirmo un otro pasaules karu" at bounding box center [1030, 646] width 849 height 20
click at [741, 675] on label "Pirmais un otrais pasaules karš" at bounding box center [1030, 695] width 869 height 40
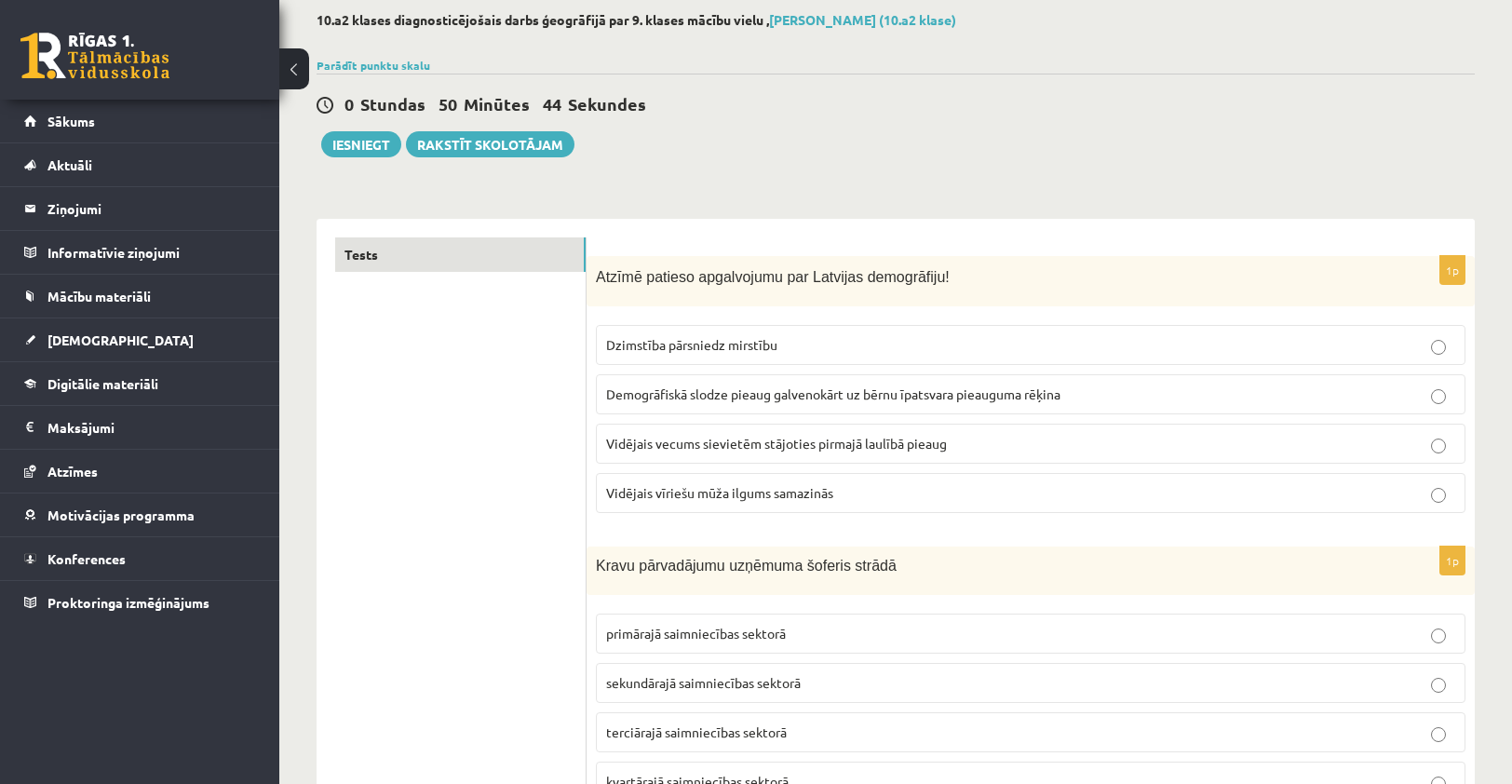
scroll to position [0, 0]
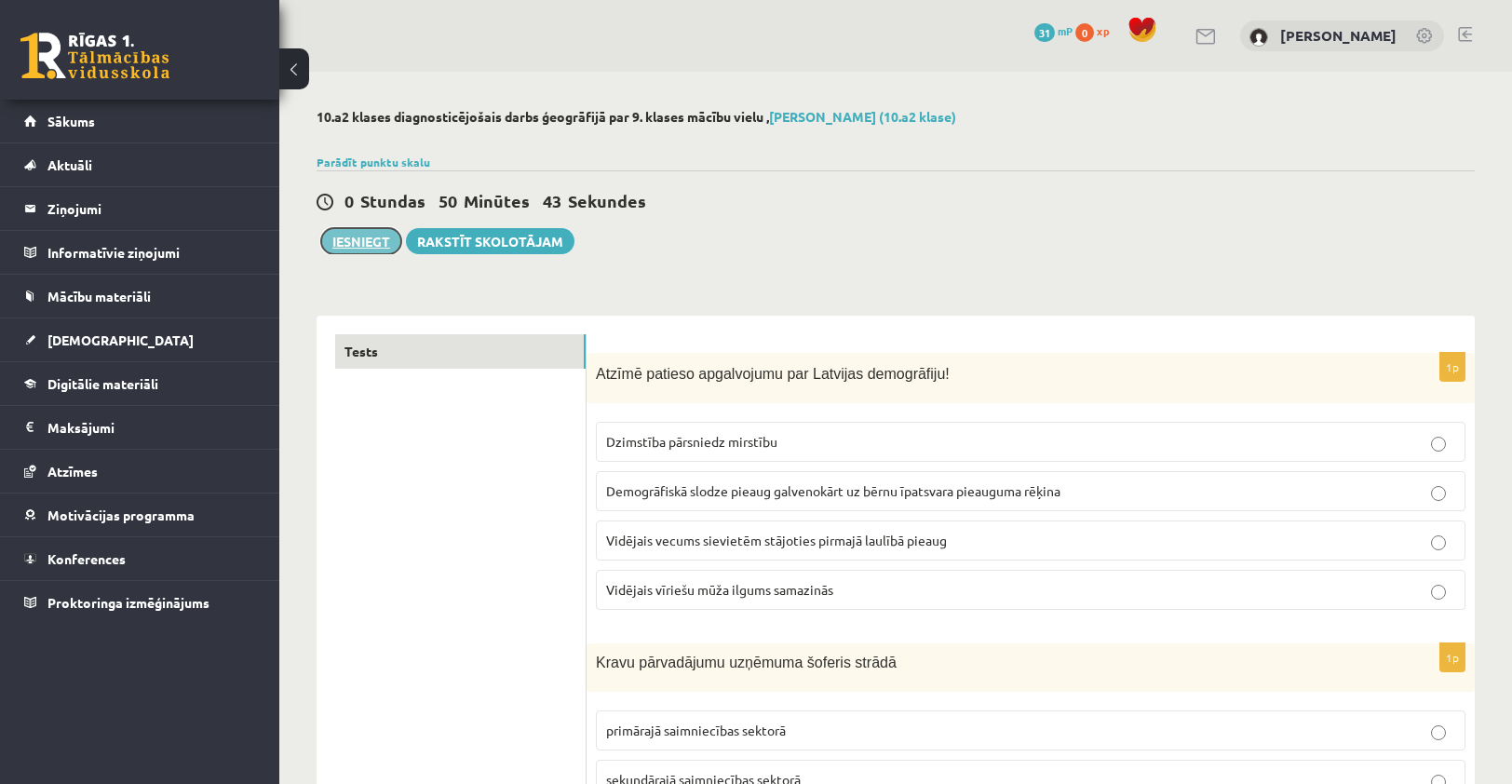
click at [349, 249] on button "Iesniegt" at bounding box center [361, 241] width 80 height 26
click at [375, 244] on button "Iesniegt" at bounding box center [361, 241] width 80 height 26
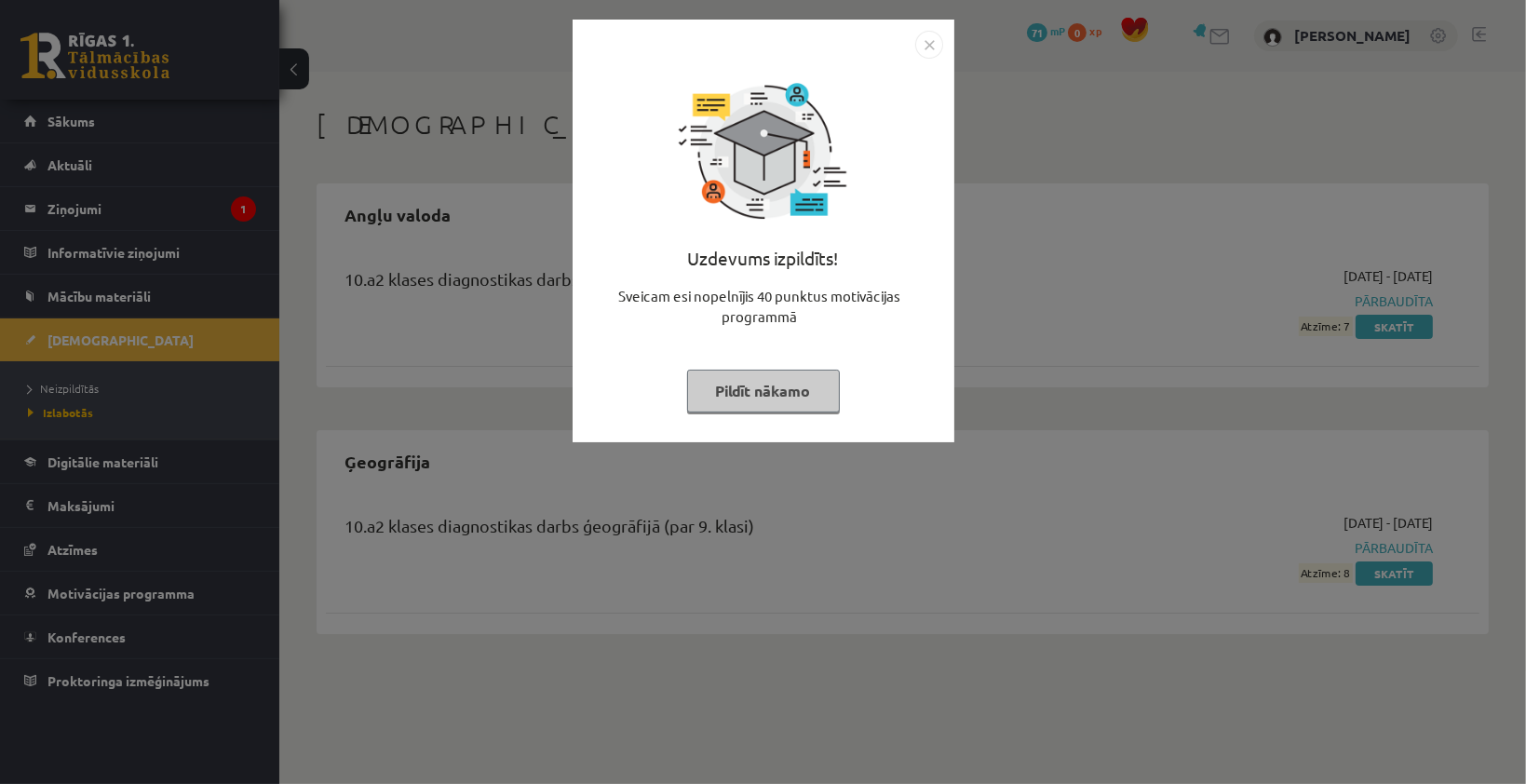
click at [775, 395] on button "Pildīt nākamo" at bounding box center [763, 391] width 153 height 43
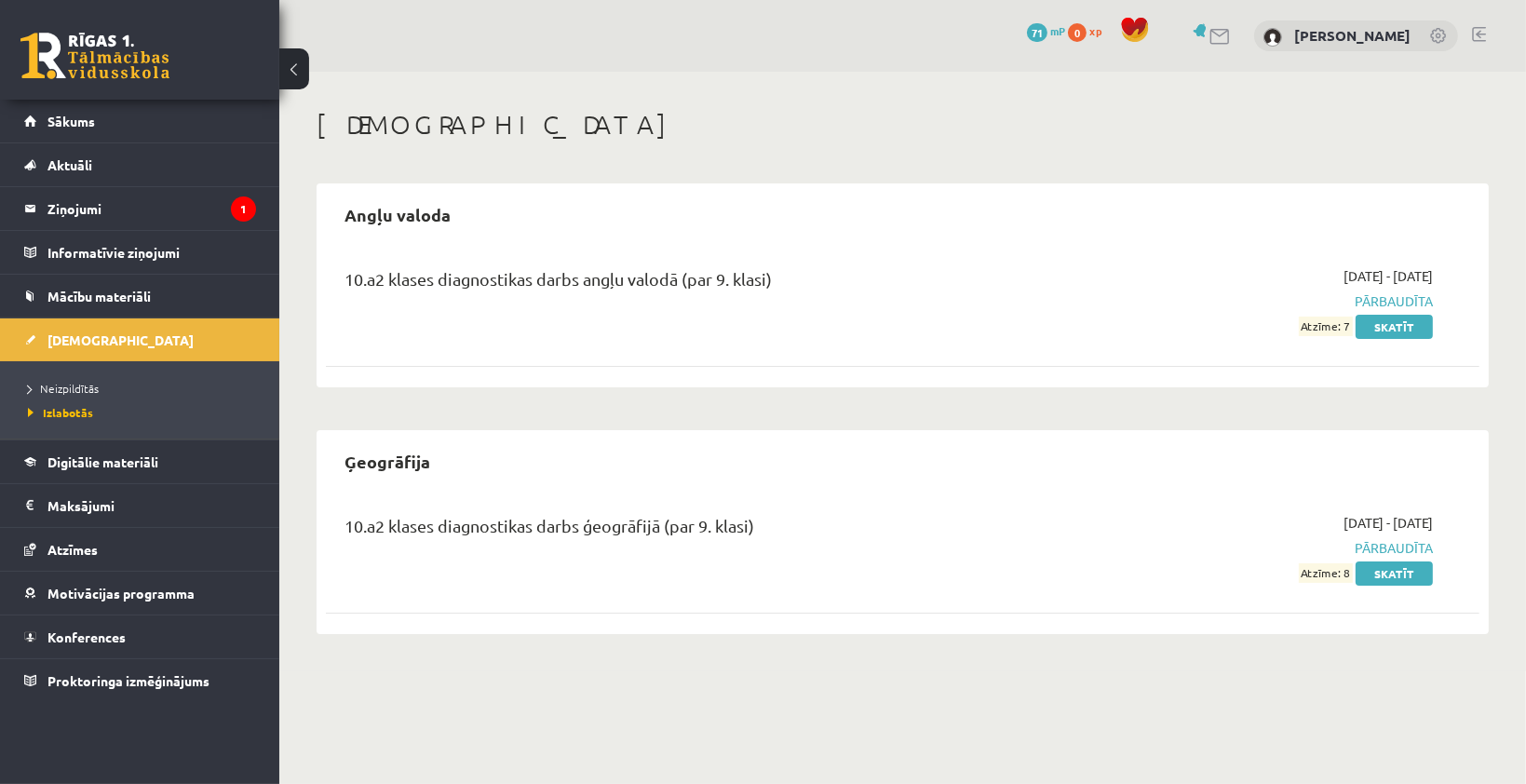
click at [680, 533] on div "10.a2 klases diagnostikas darbs ģeogrāfijā (par 9. klasi)" at bounding box center [702, 530] width 716 height 34
click at [168, 216] on legend "Ziņojumi 1" at bounding box center [151, 208] width 209 height 43
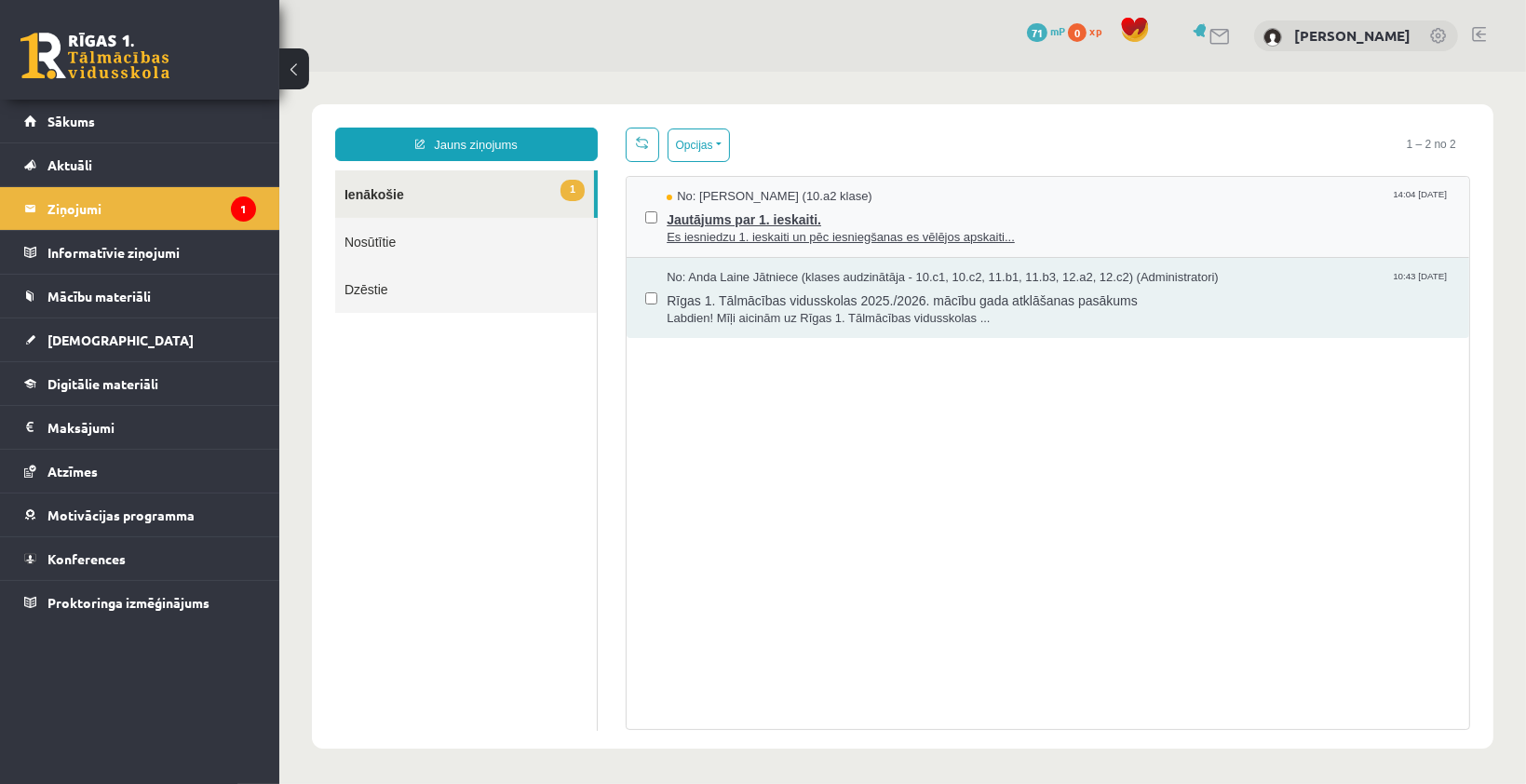
click at [928, 219] on span "Jautājums par 1. ieskaiti." at bounding box center [1058, 216] width 784 height 23
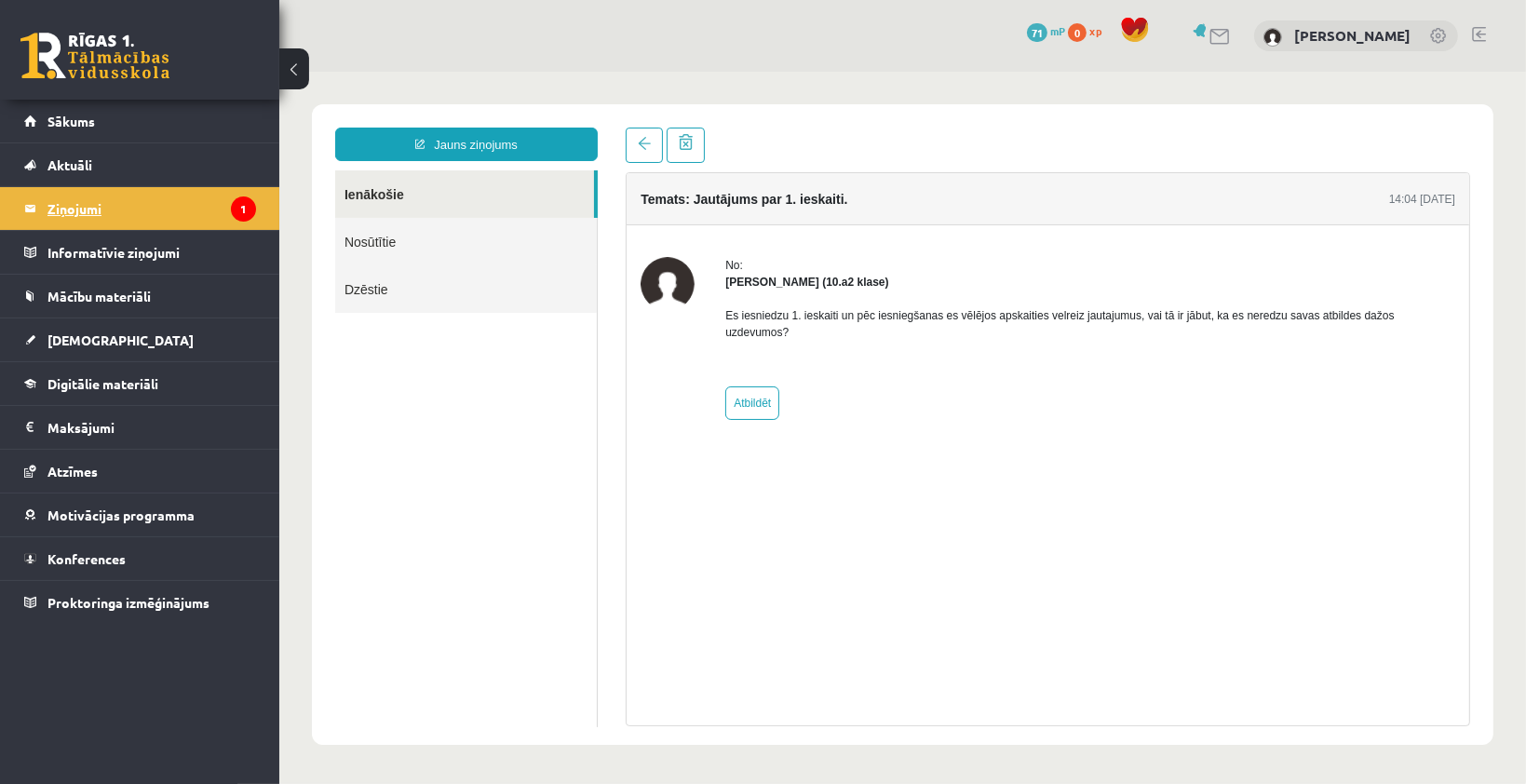
click at [74, 220] on legend "Ziņojumi 1" at bounding box center [151, 208] width 209 height 43
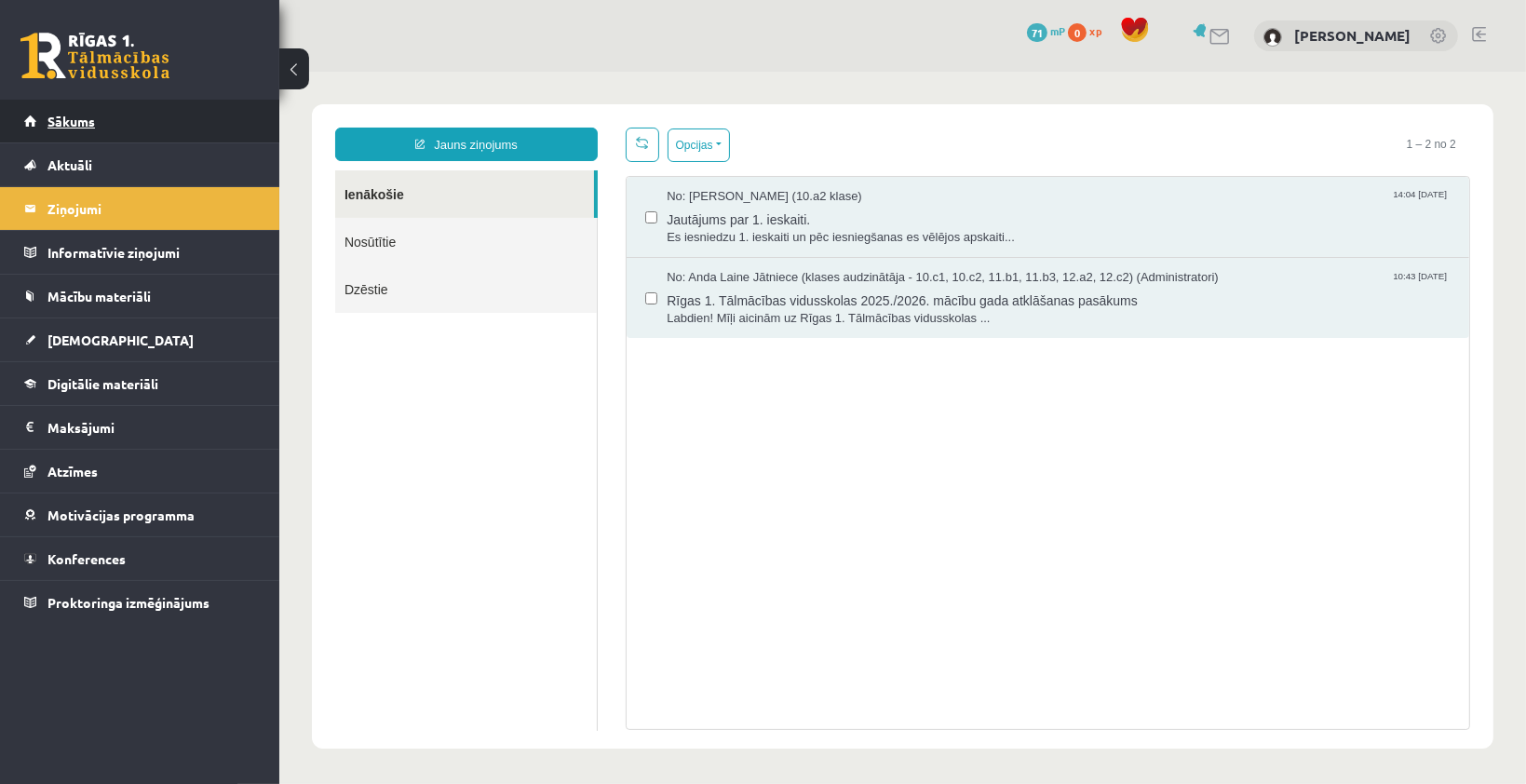
click at [111, 137] on link "Sākums" at bounding box center [140, 121] width 232 height 43
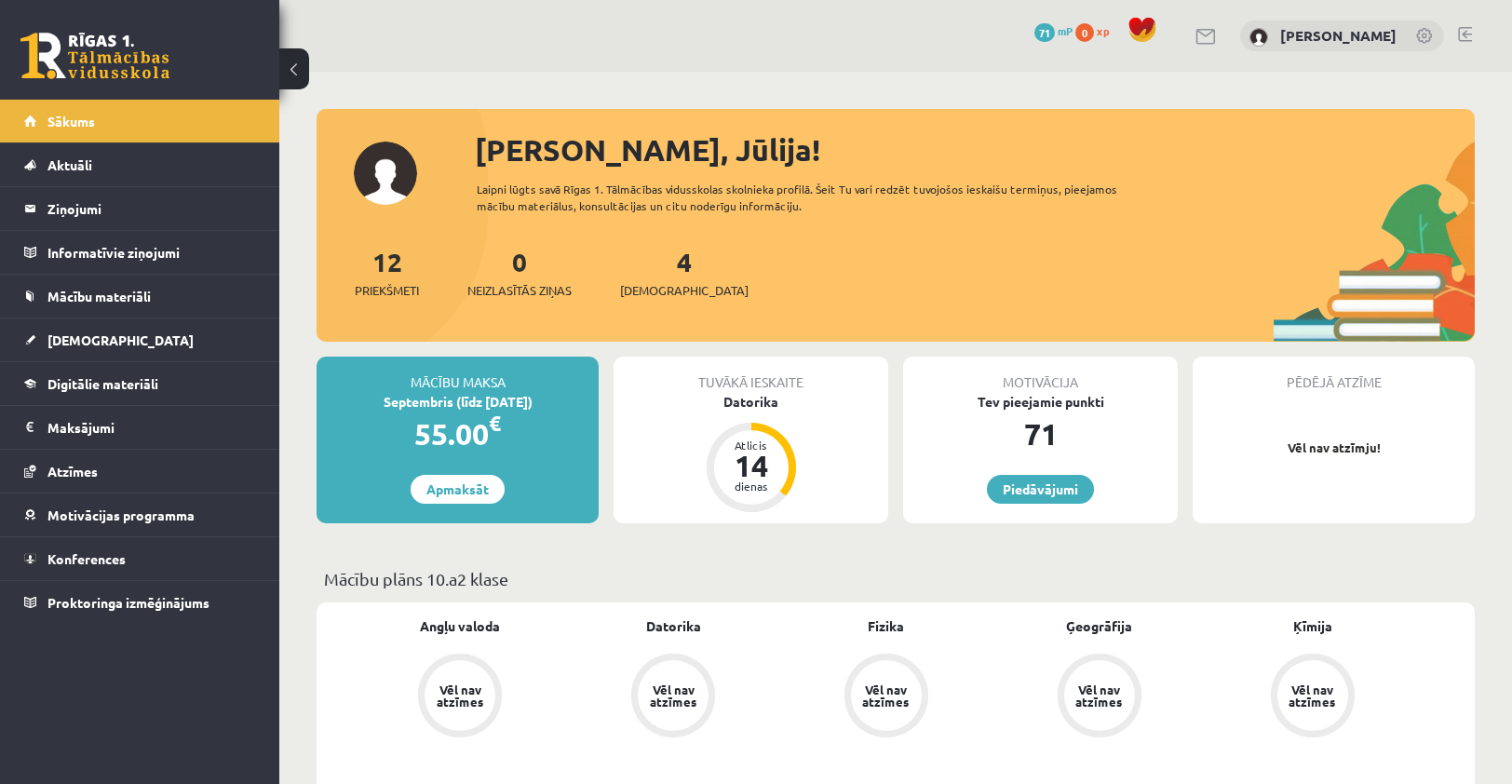
click at [658, 279] on div "4 Ieskaites" at bounding box center [684, 271] width 128 height 58
click at [667, 291] on span "[DEMOGRAPHIC_DATA]" at bounding box center [684, 290] width 128 height 19
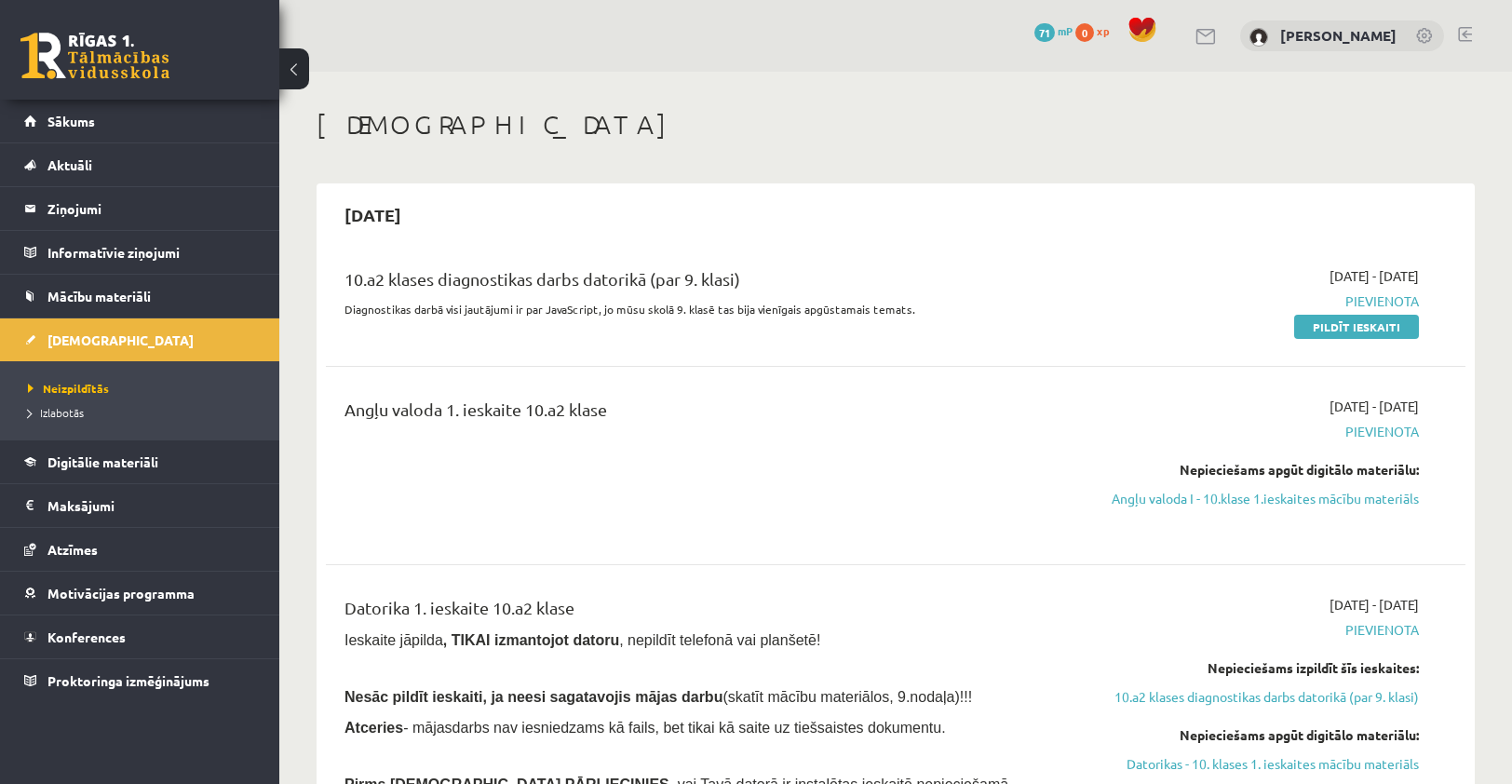
click at [1396, 339] on div "10.a2 klases diagnostikas darbs datorikā (par 9. klasi) Diagnostikas darbā visi…" at bounding box center [895, 301] width 1139 height 107
click at [1384, 330] on link "Pildīt ieskaiti" at bounding box center [1356, 327] width 125 height 24
